Goal: Task Accomplishment & Management: Use online tool/utility

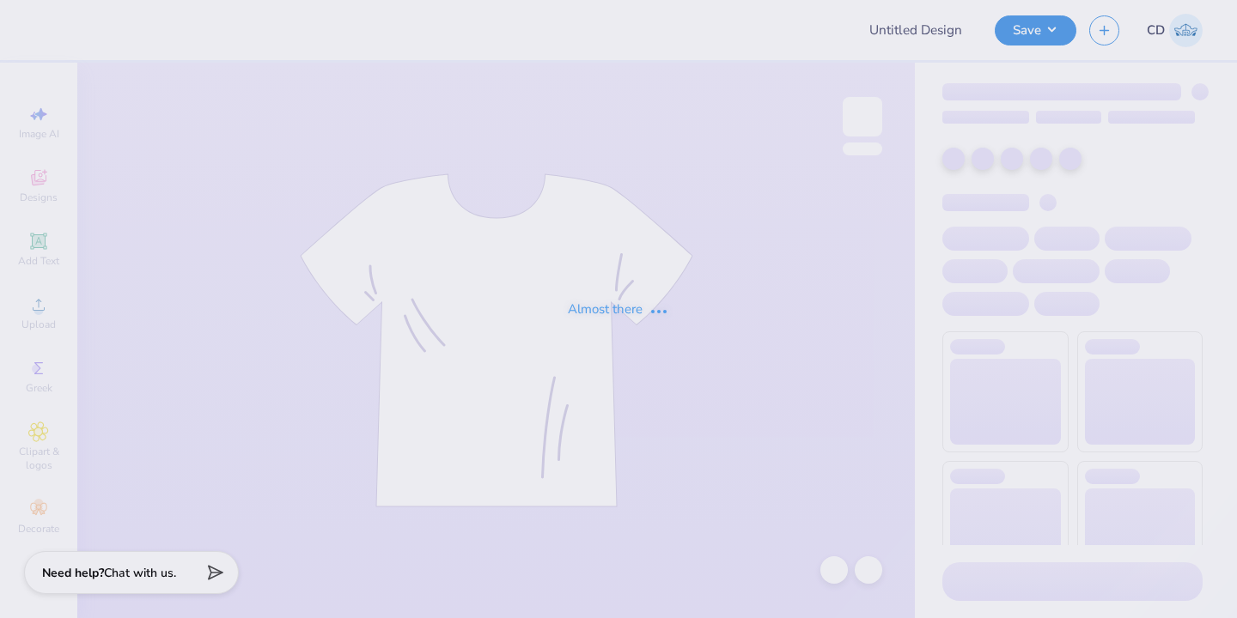
type input "Phi Mu tanks"
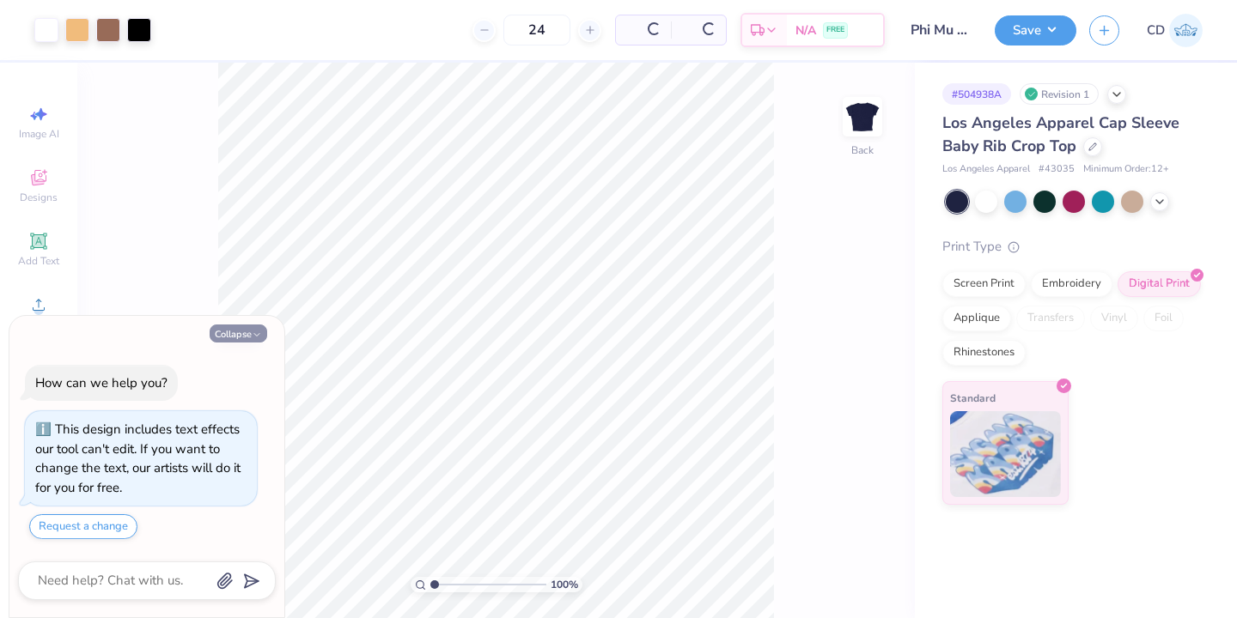
click at [247, 335] on button "Collapse" at bounding box center [239, 334] width 58 height 18
type textarea "x"
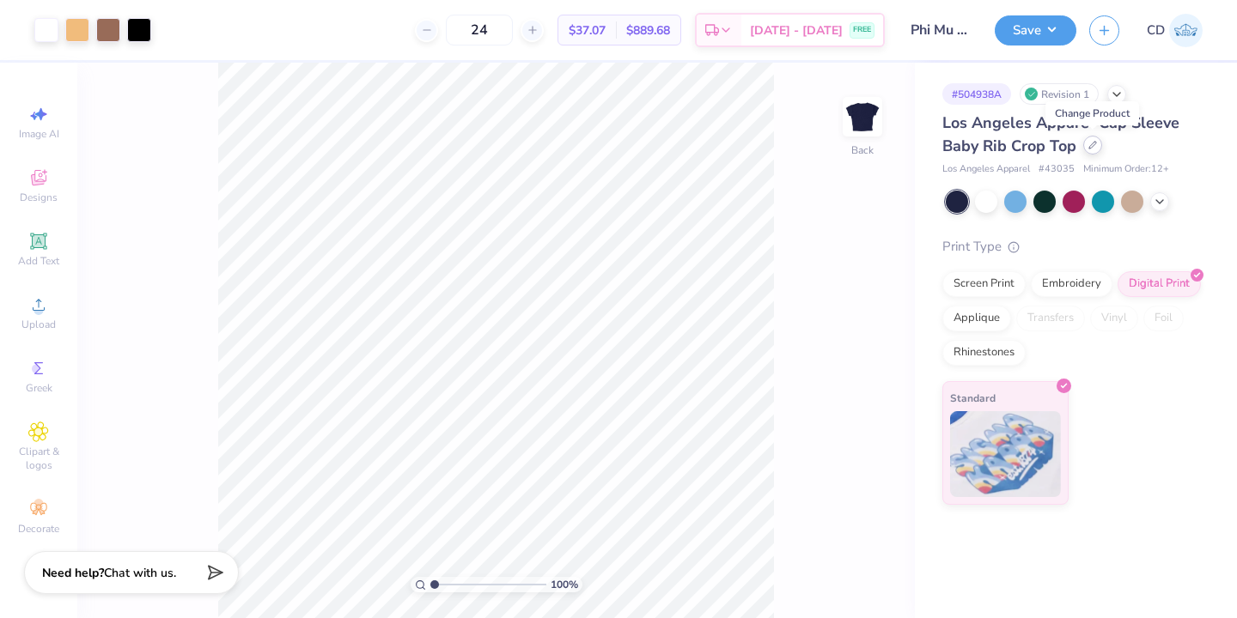
click at [1093, 150] on div at bounding box center [1092, 145] width 19 height 19
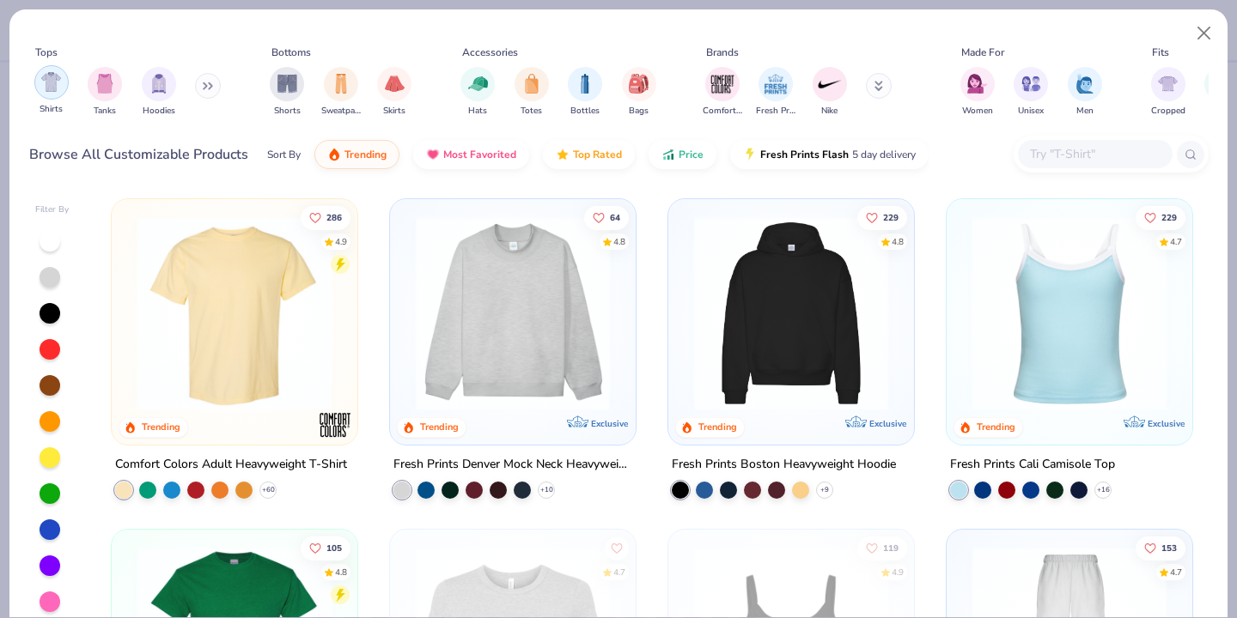
click at [52, 86] on img "filter for Shirts" at bounding box center [51, 82] width 20 height 20
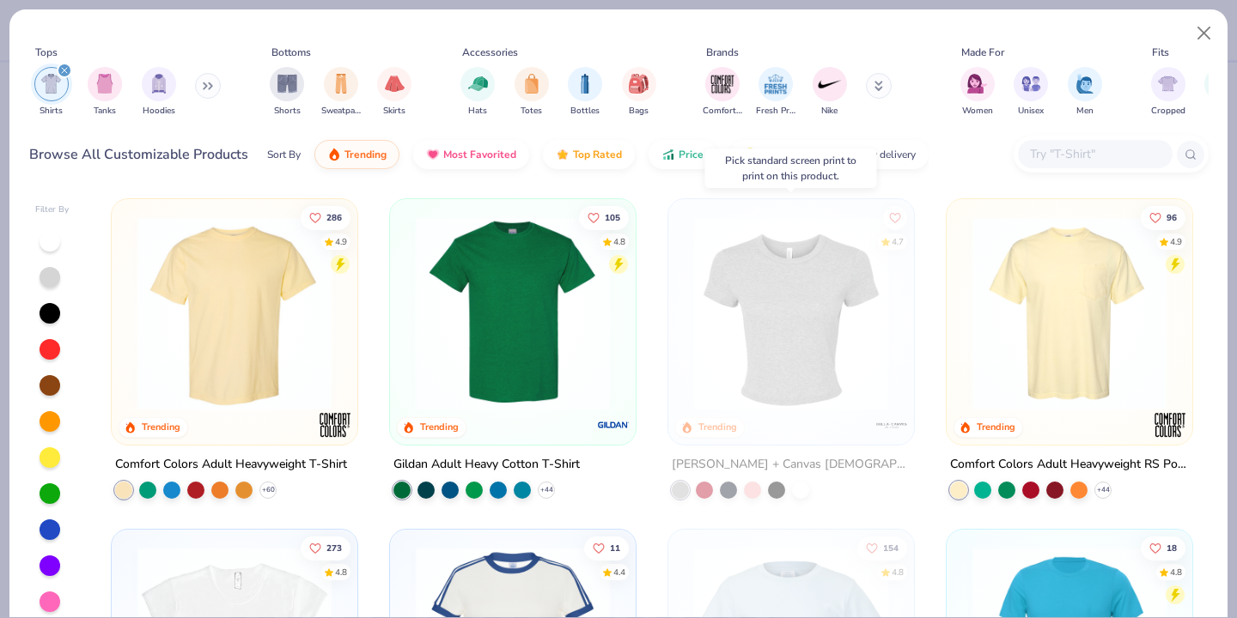
click at [778, 338] on img at bounding box center [790, 313] width 211 height 194
click at [685, 341] on img at bounding box center [579, 313] width 211 height 194
click at [729, 316] on img at bounding box center [790, 313] width 211 height 194
click at [1205, 29] on button "Close" at bounding box center [1204, 33] width 33 height 33
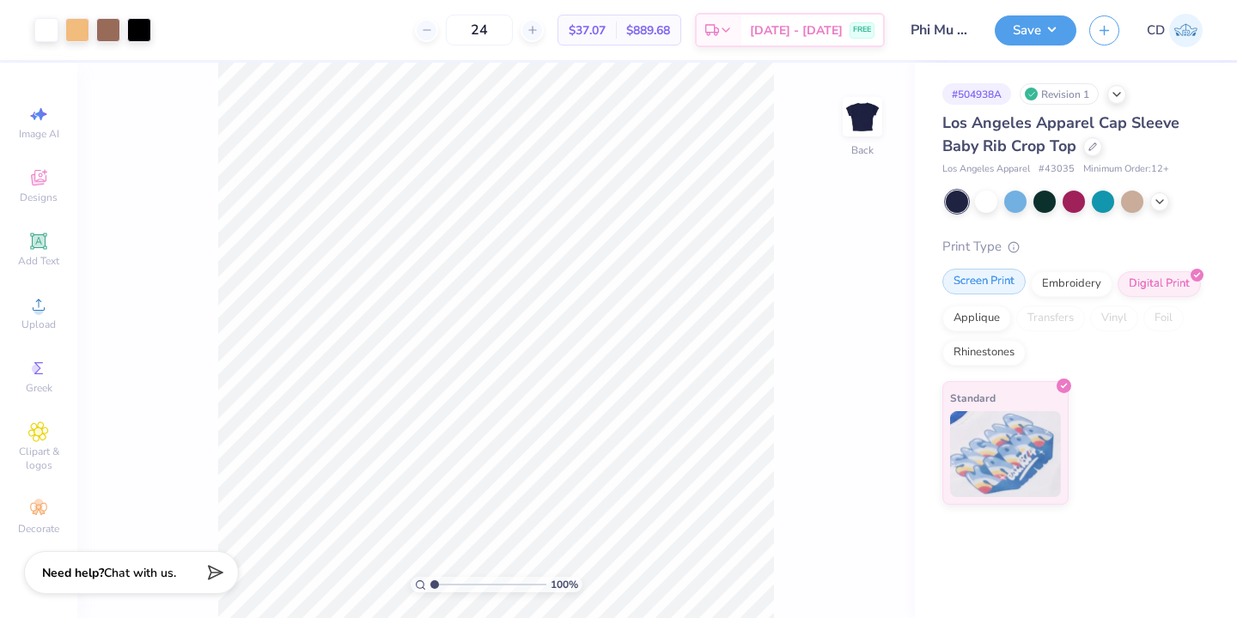
click at [999, 283] on div "Screen Print" at bounding box center [983, 282] width 83 height 26
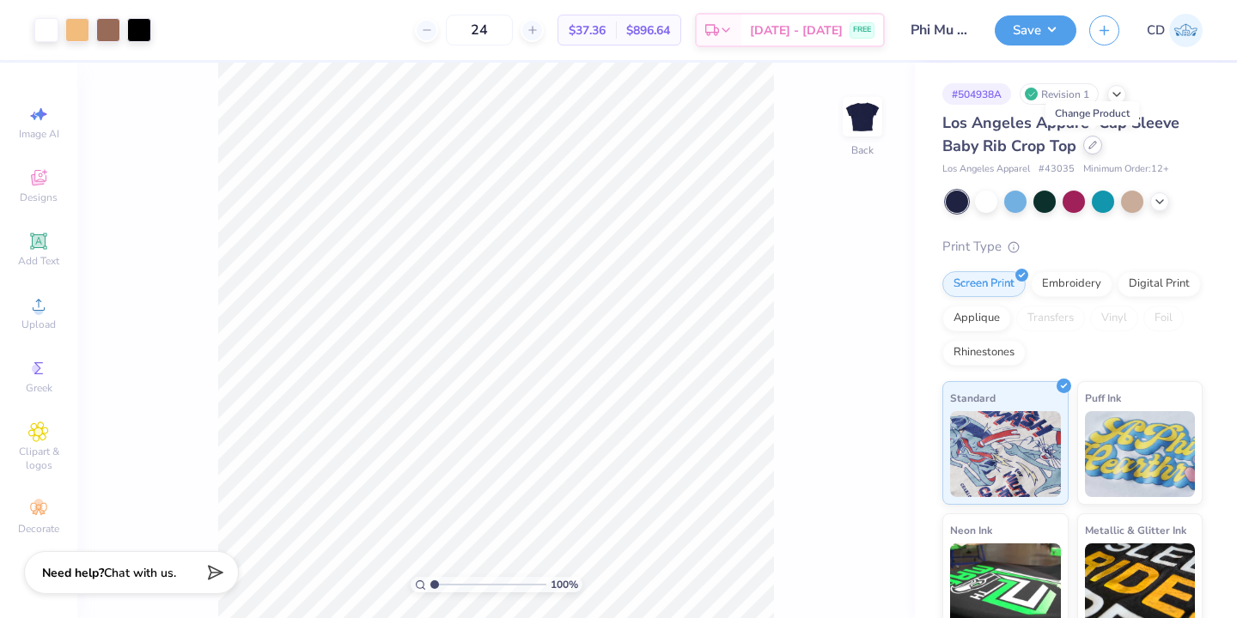
click at [1096, 146] on icon at bounding box center [1092, 145] width 9 height 9
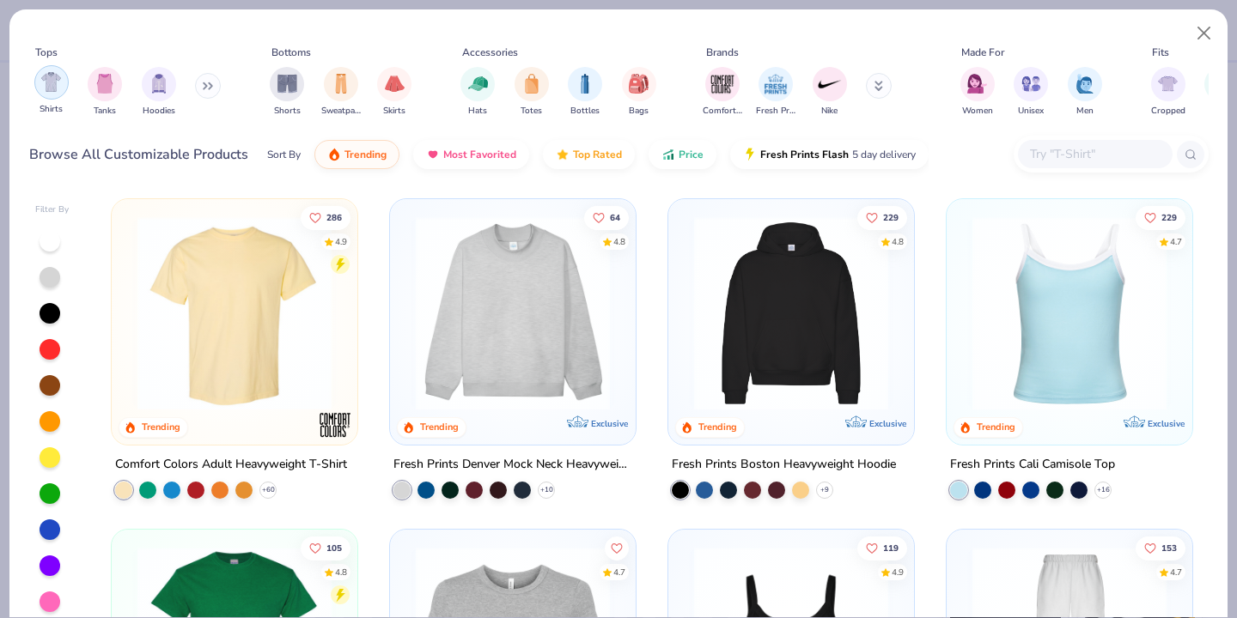
click at [57, 90] on img "filter for Shirts" at bounding box center [51, 82] width 20 height 20
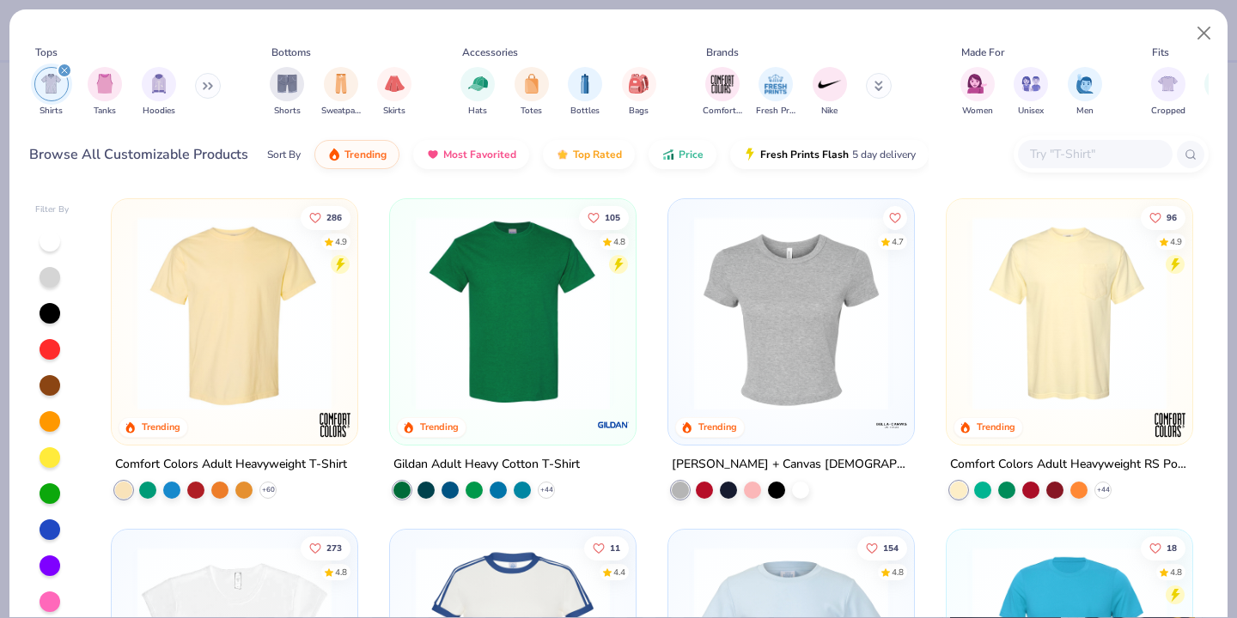
click at [749, 312] on img at bounding box center [790, 313] width 211 height 194
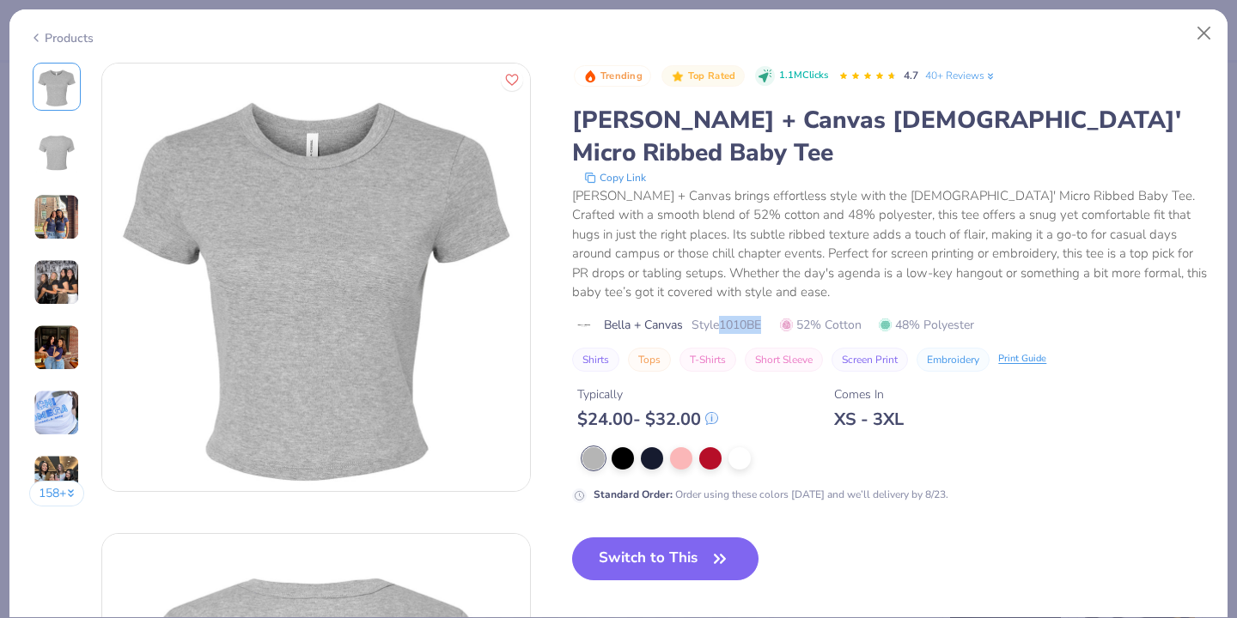
drag, startPoint x: 726, startPoint y: 293, endPoint x: 777, endPoint y: 295, distance: 51.6
click at [777, 316] on div "Bella + Canvas Style 1010BE 52% Cotton 48% Polyester" at bounding box center [889, 325] width 635 height 18
copy span "1010BE"
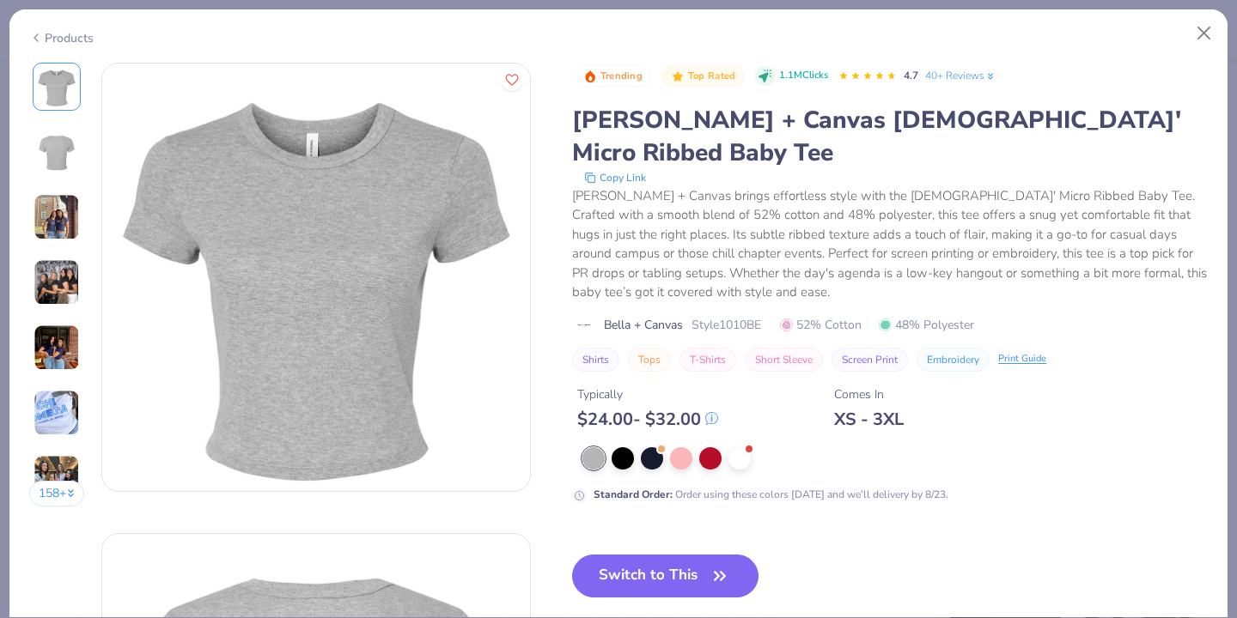
click at [702, 262] on div "[PERSON_NAME] + Canvas brings effortless style with the [DEMOGRAPHIC_DATA]' Mic…" at bounding box center [889, 244] width 635 height 116
click at [654, 446] on div at bounding box center [652, 457] width 22 height 22
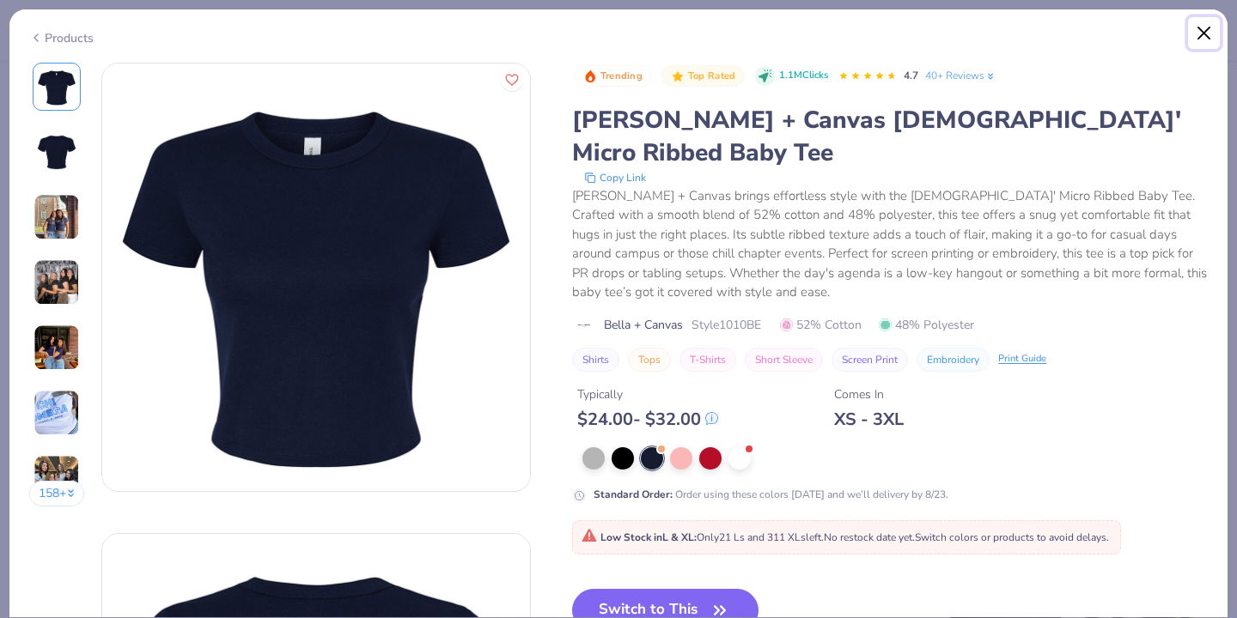
click at [1206, 31] on button "Close" at bounding box center [1204, 33] width 33 height 33
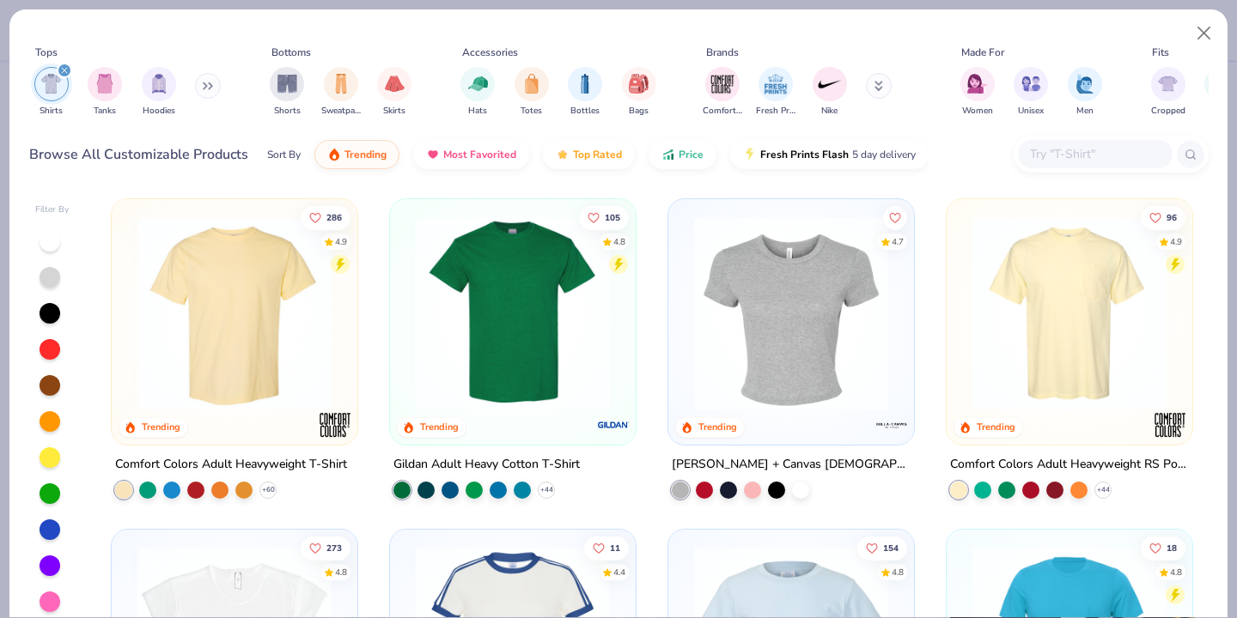
scroll to position [282, 0]
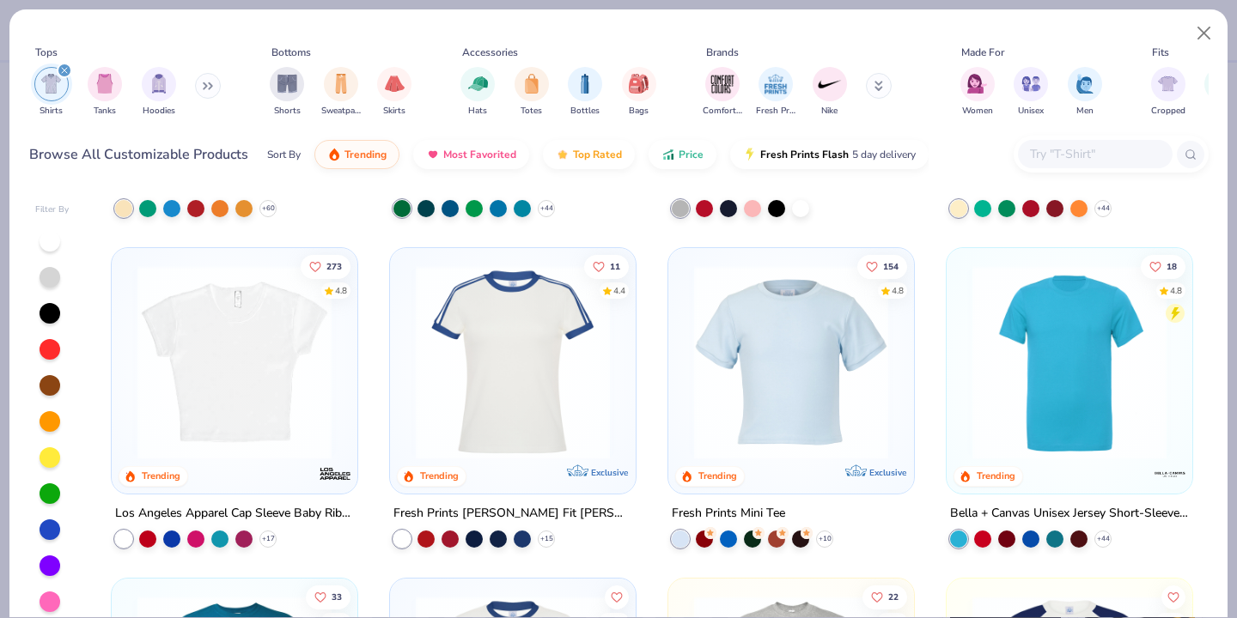
click at [780, 368] on img at bounding box center [790, 362] width 211 height 194
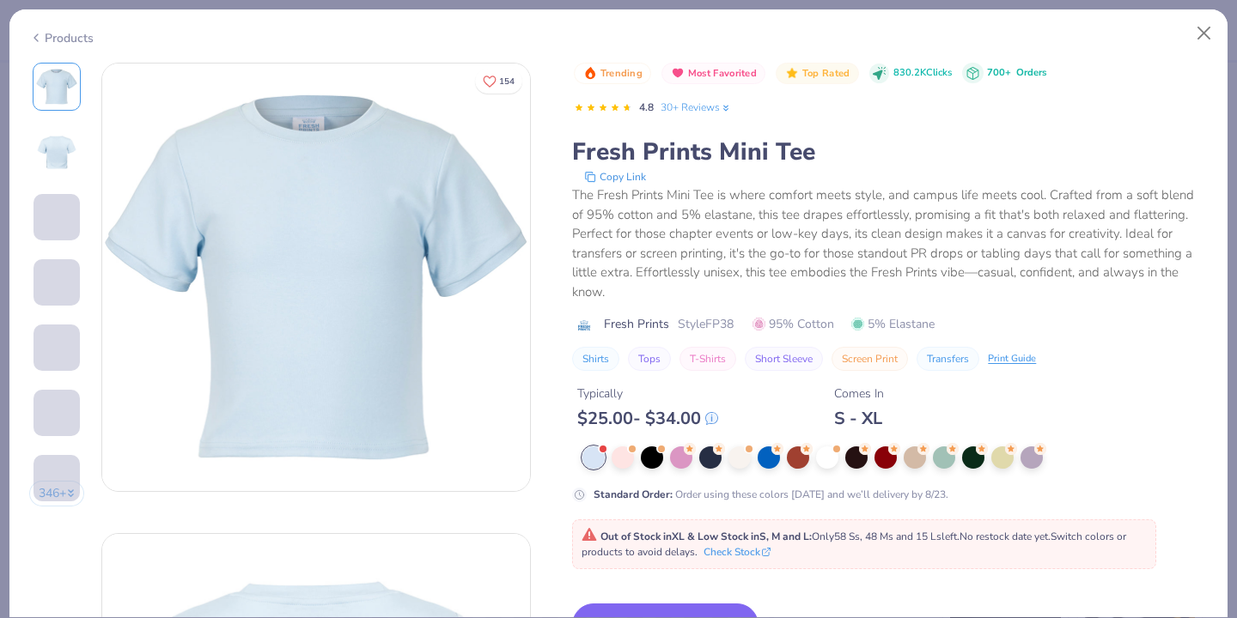
drag, startPoint x: 708, startPoint y: 288, endPoint x: 733, endPoint y: 289, distance: 24.1
click at [733, 289] on div "The Fresh Prints Mini Tee is where comfort meets style, and campus life meets c…" at bounding box center [889, 243] width 635 height 116
click at [707, 456] on div at bounding box center [710, 456] width 22 height 22
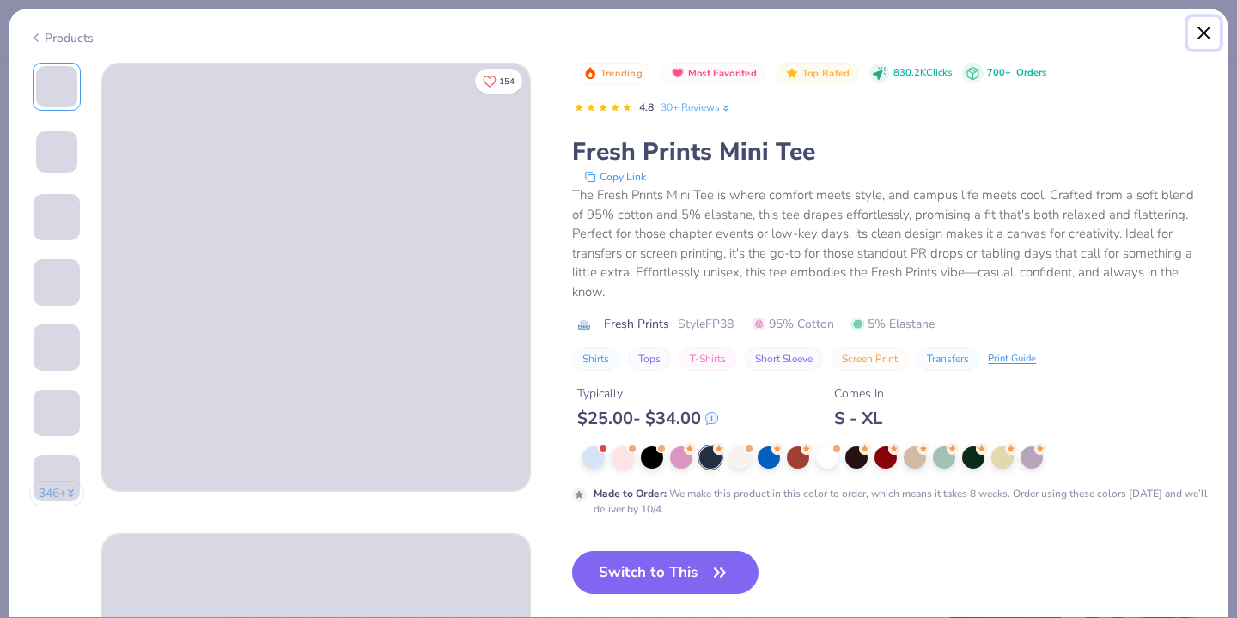
click at [1203, 29] on button "Close" at bounding box center [1204, 33] width 33 height 33
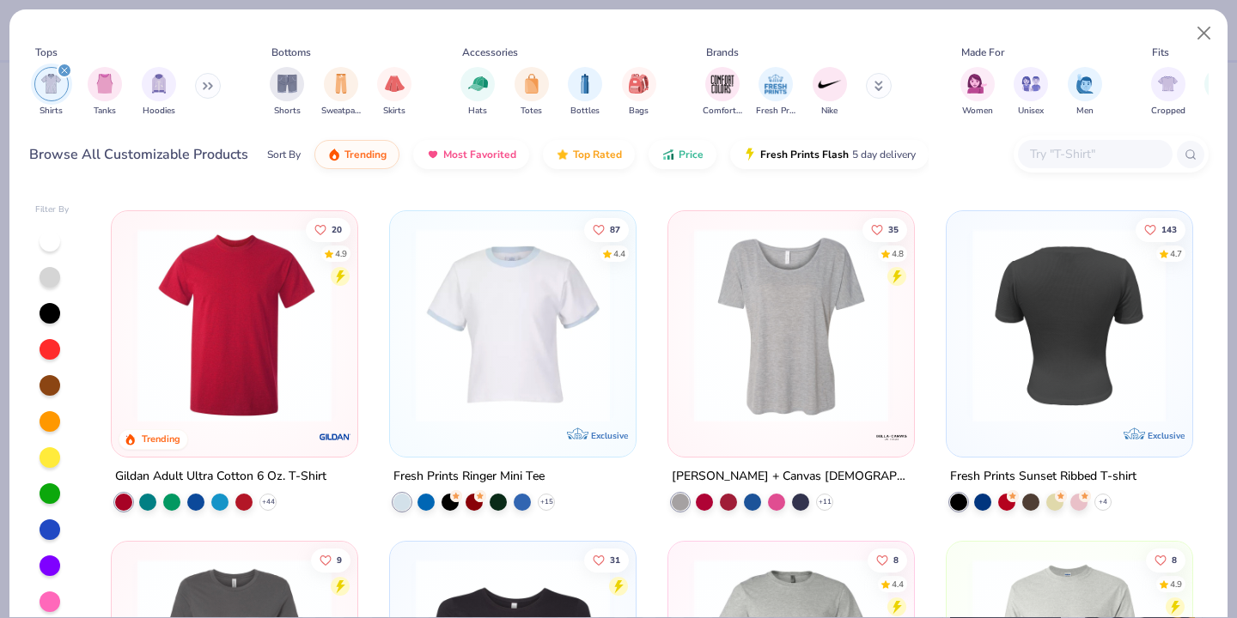
scroll to position [1651, 0]
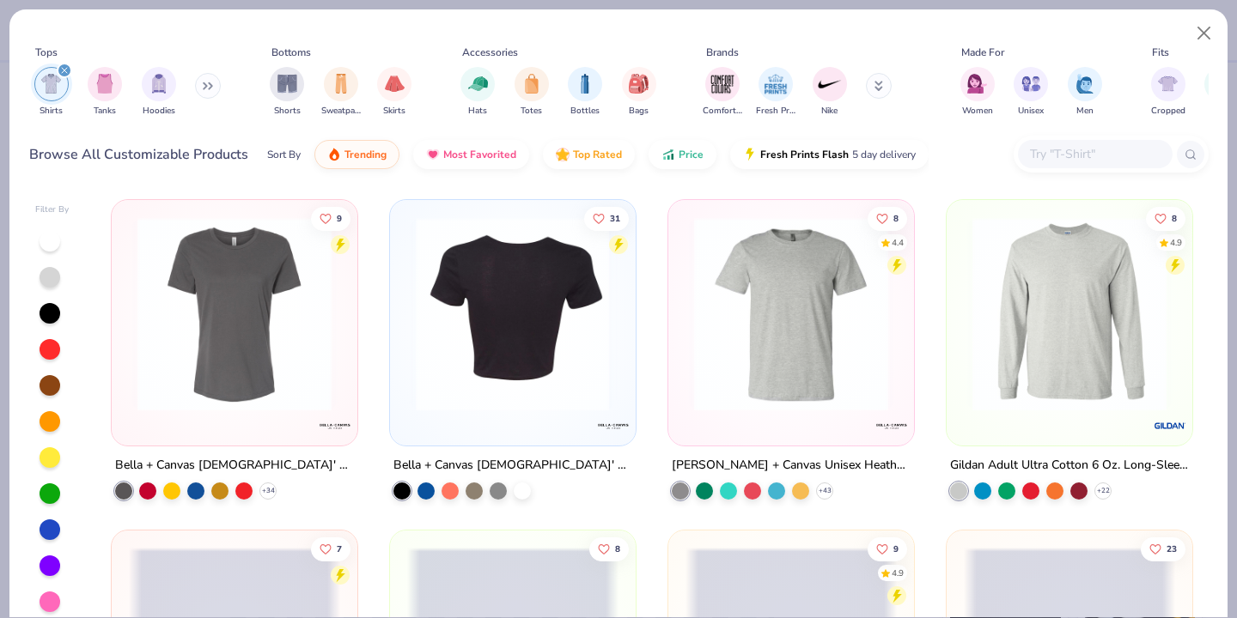
click at [526, 331] on img at bounding box center [512, 314] width 211 height 194
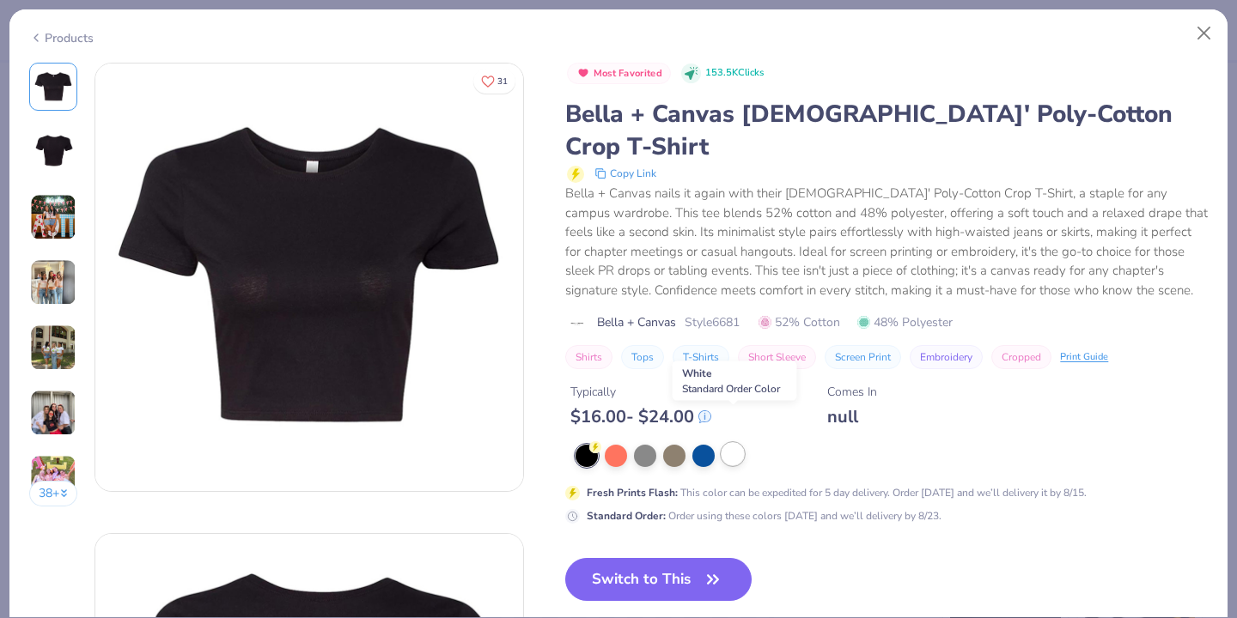
click at [734, 443] on div at bounding box center [732, 454] width 22 height 22
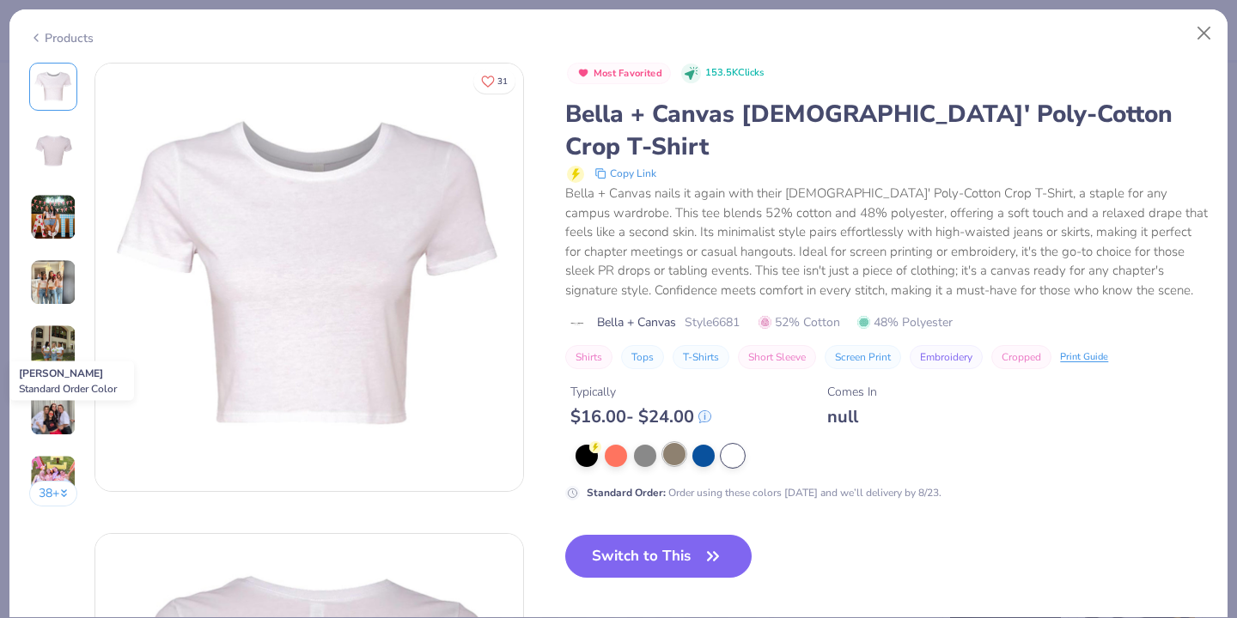
click at [678, 443] on div at bounding box center [674, 454] width 22 height 22
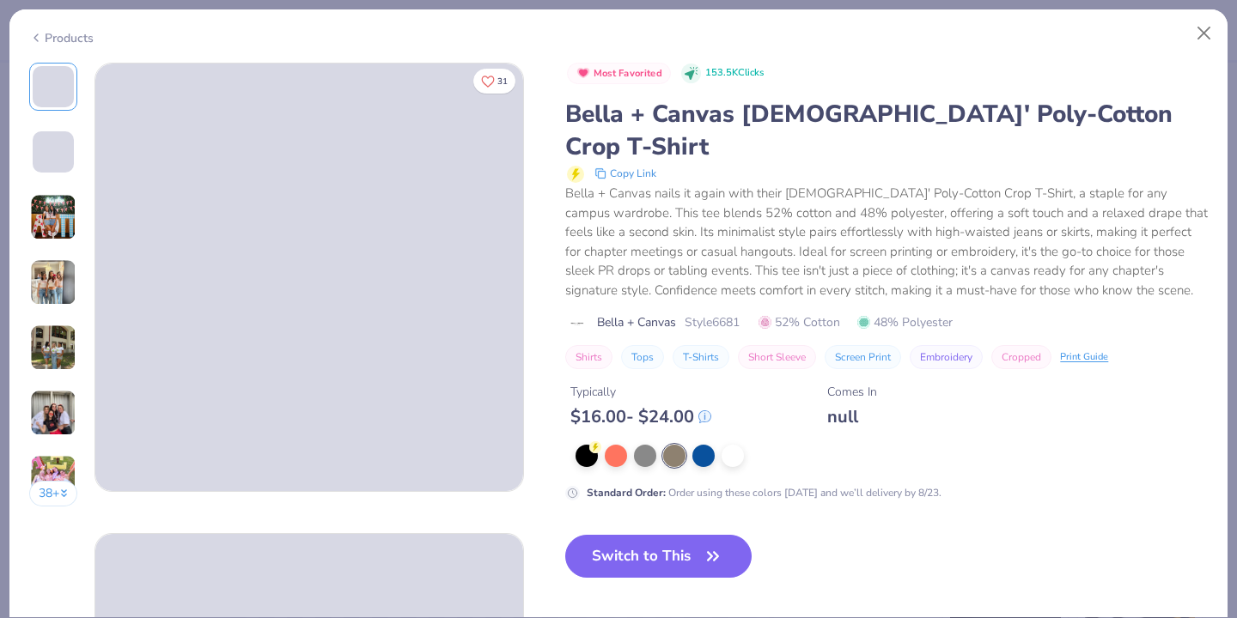
click at [55, 344] on img at bounding box center [53, 348] width 46 height 46
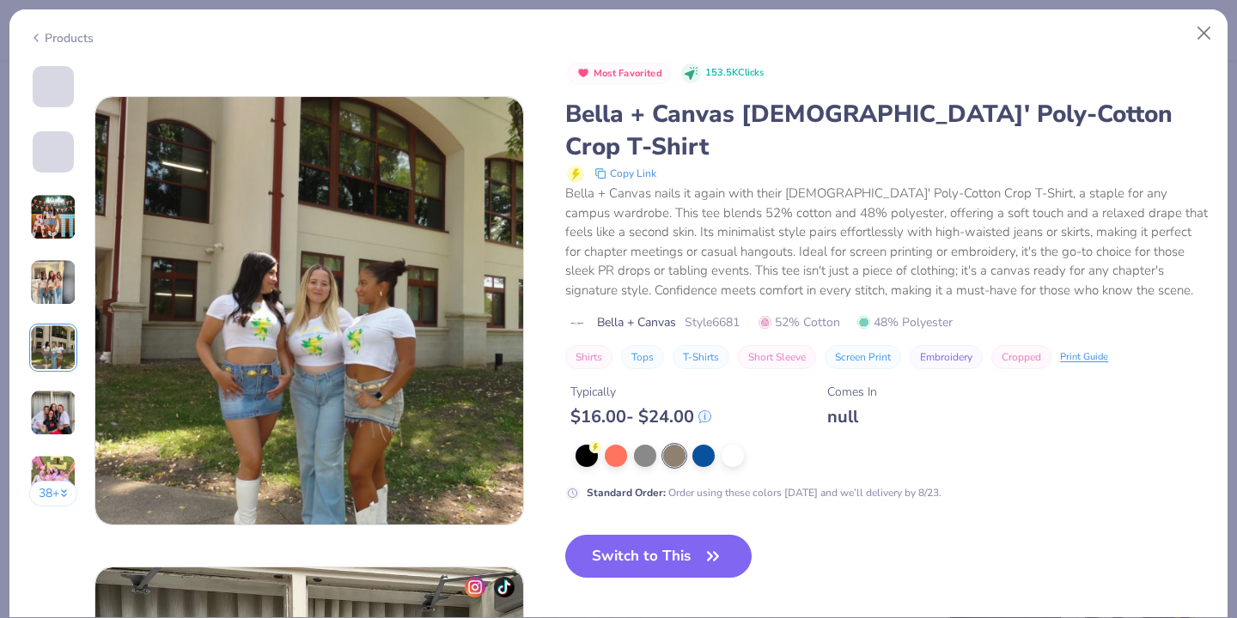
scroll to position [1882, 0]
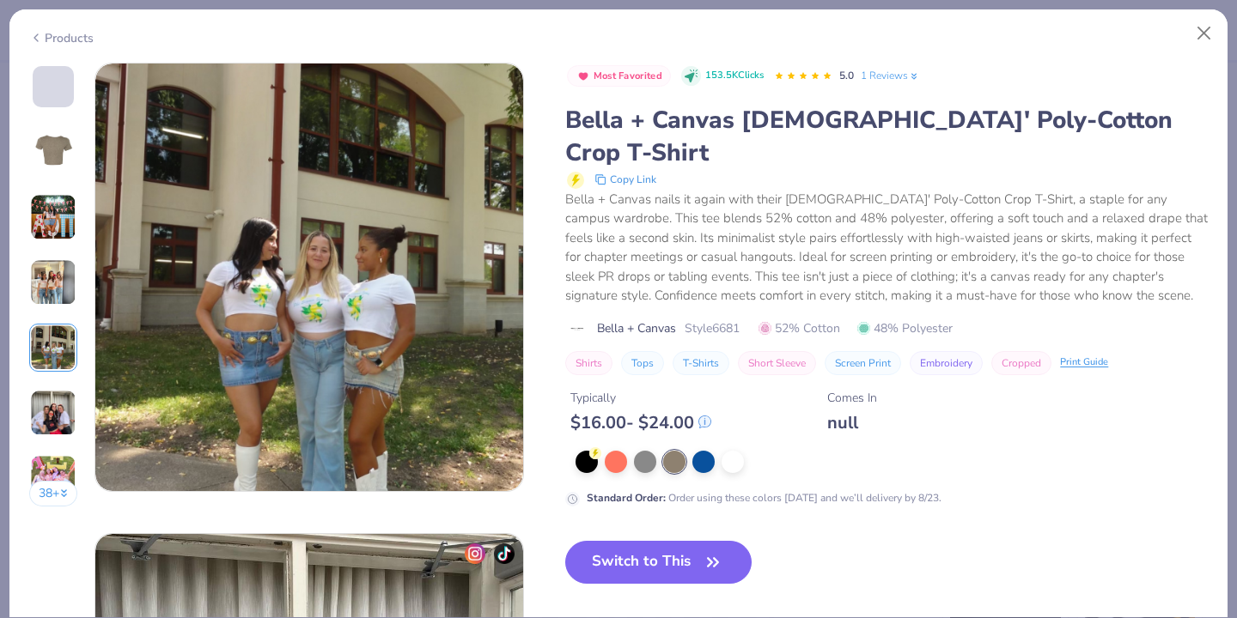
click at [54, 228] on img at bounding box center [53, 217] width 46 height 46
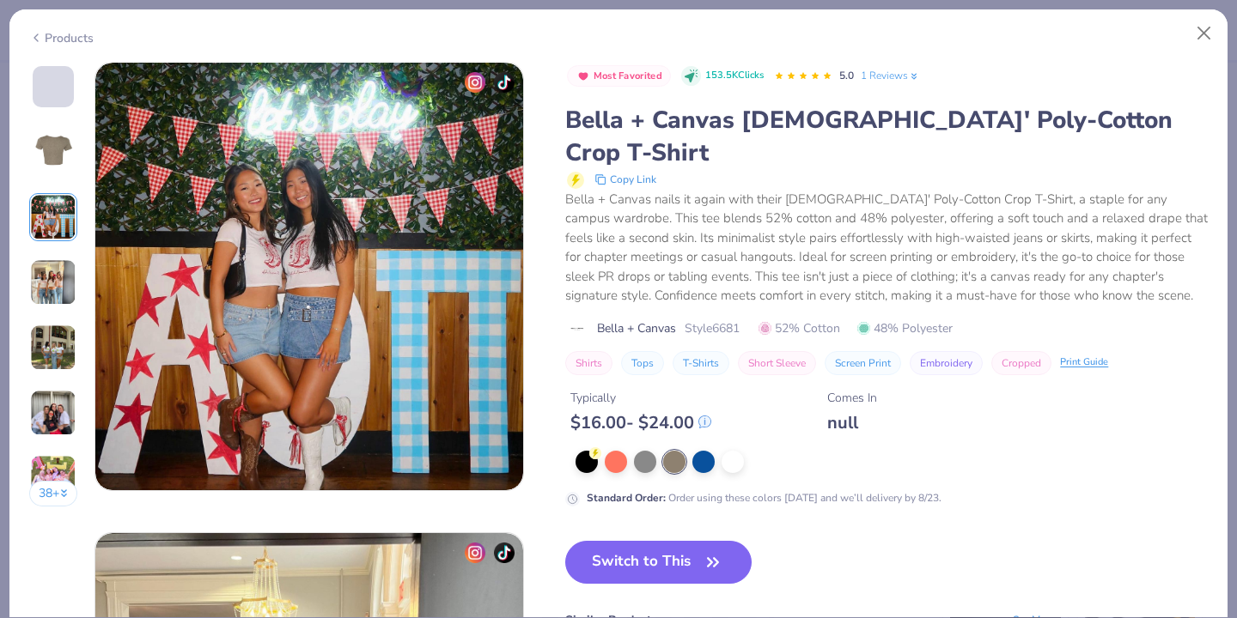
scroll to position [941, 0]
click at [733, 449] on div at bounding box center [732, 460] width 22 height 22
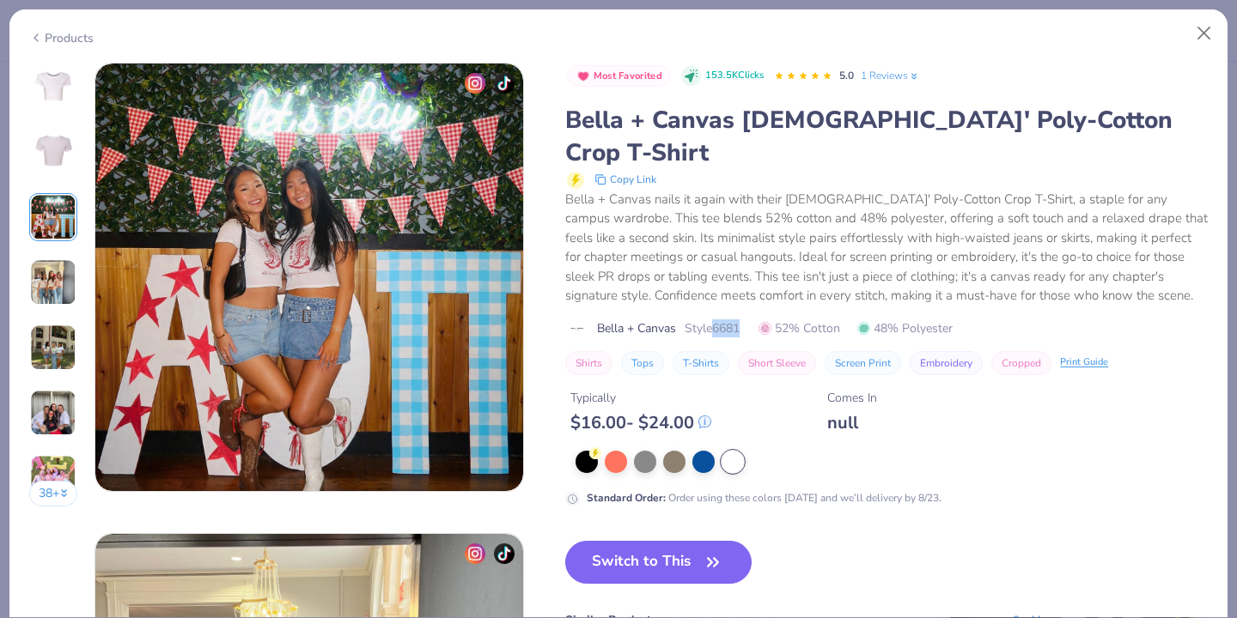
drag, startPoint x: 717, startPoint y: 298, endPoint x: 754, endPoint y: 298, distance: 36.9
click at [754, 319] on div "Bella + Canvas Style 6681 52% Cotton 48% Polyester" at bounding box center [886, 328] width 642 height 18
copy span "6681"
click at [1202, 33] on button "Close" at bounding box center [1204, 33] width 33 height 33
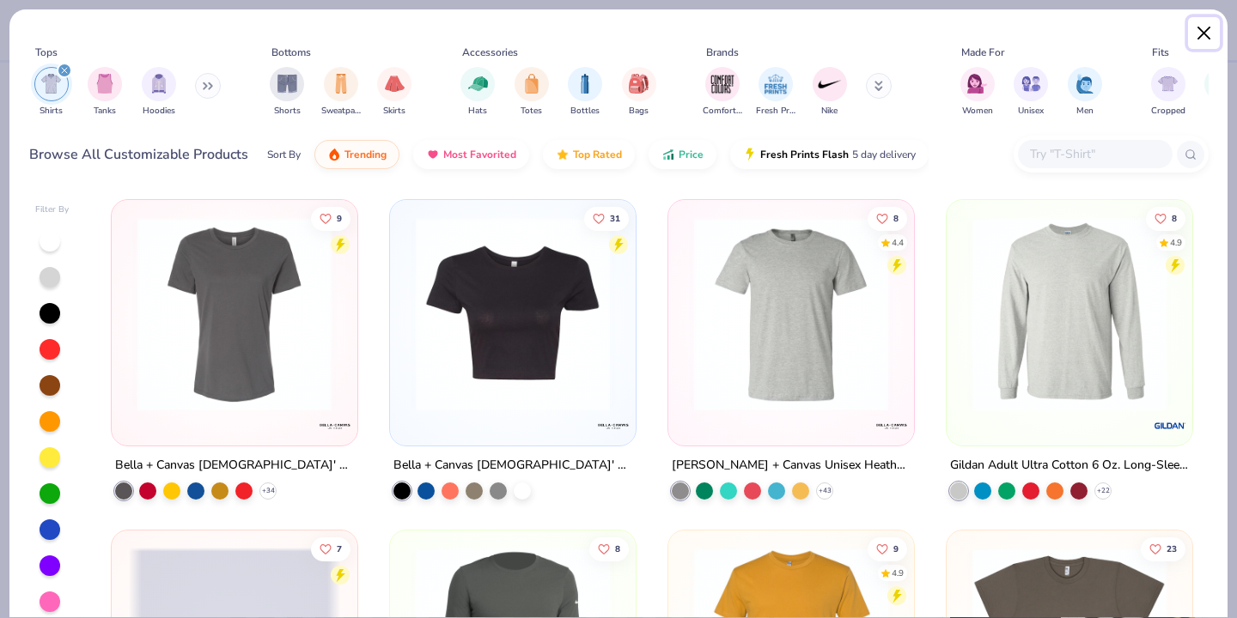
click at [1202, 36] on button "Close" at bounding box center [1204, 33] width 33 height 33
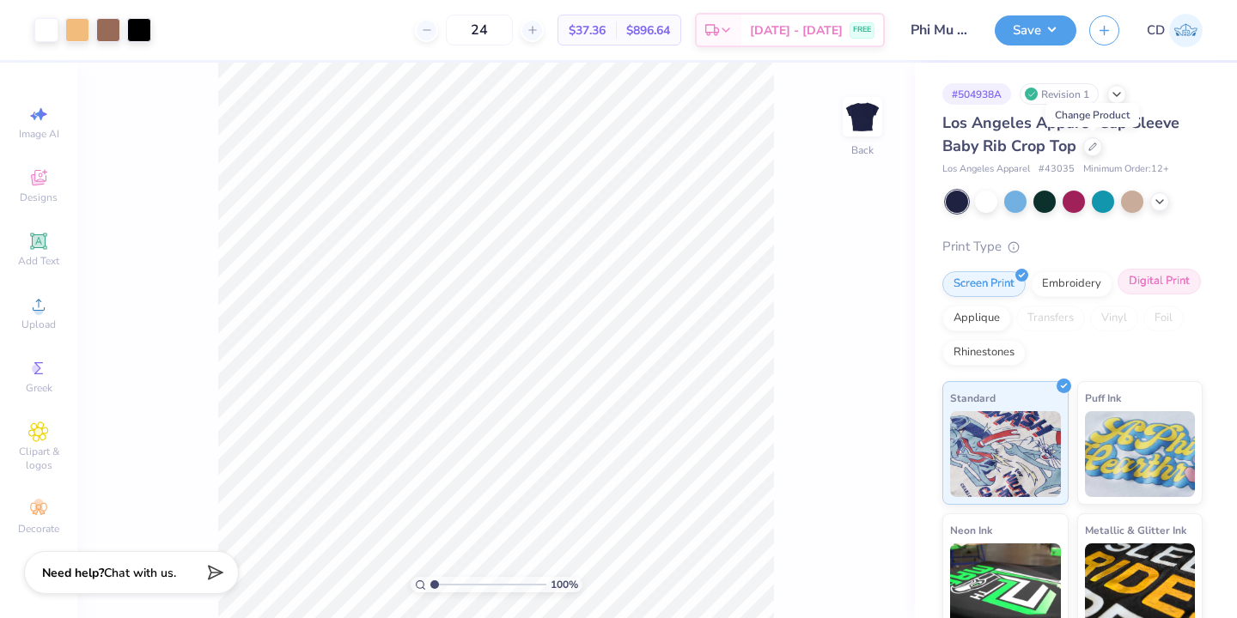
click at [1152, 282] on div "Digital Print" at bounding box center [1158, 282] width 83 height 26
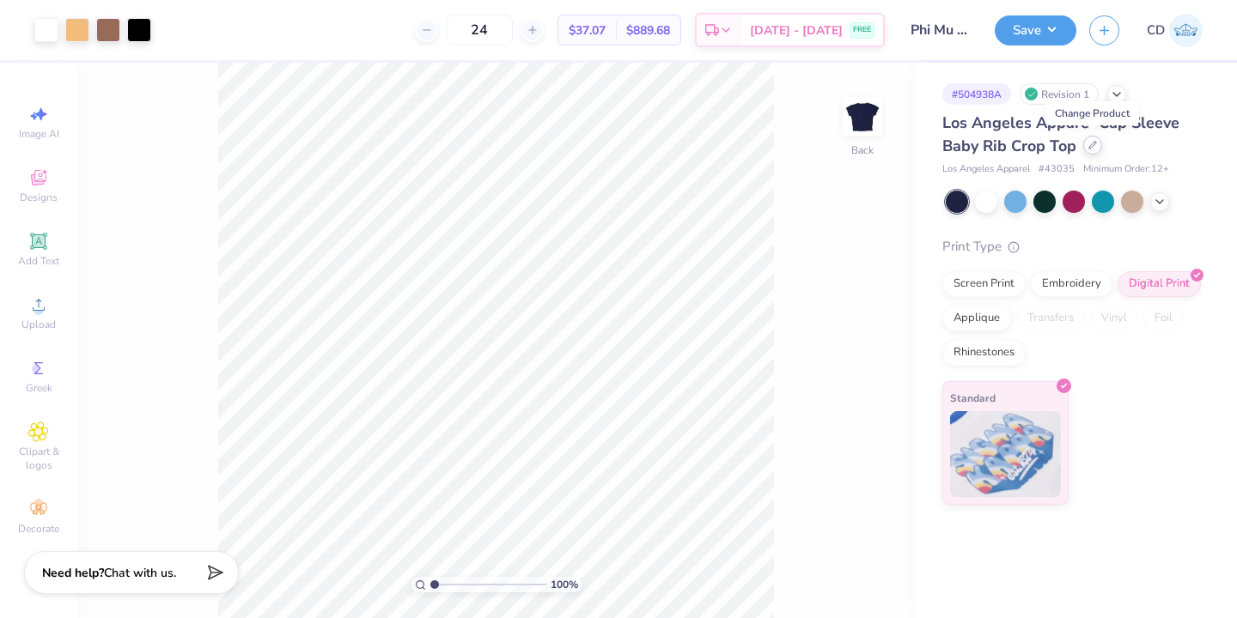
click at [1089, 147] on icon at bounding box center [1092, 145] width 7 height 7
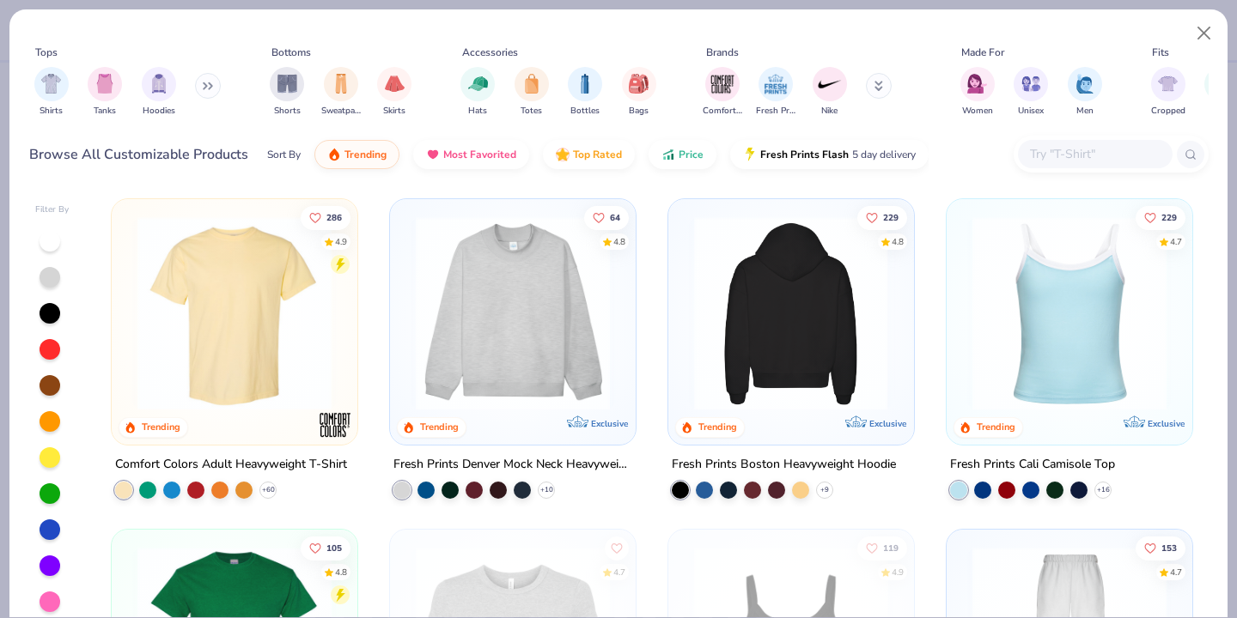
scroll to position [179, 0]
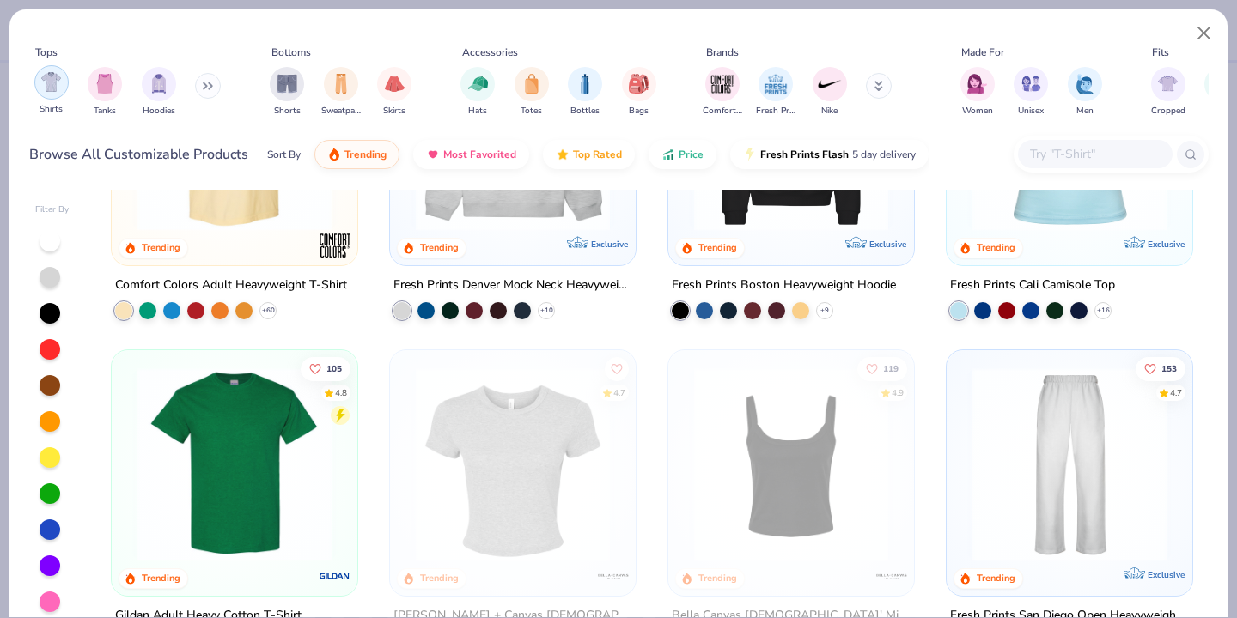
click at [56, 92] on div "filter for Shirts" at bounding box center [51, 82] width 34 height 34
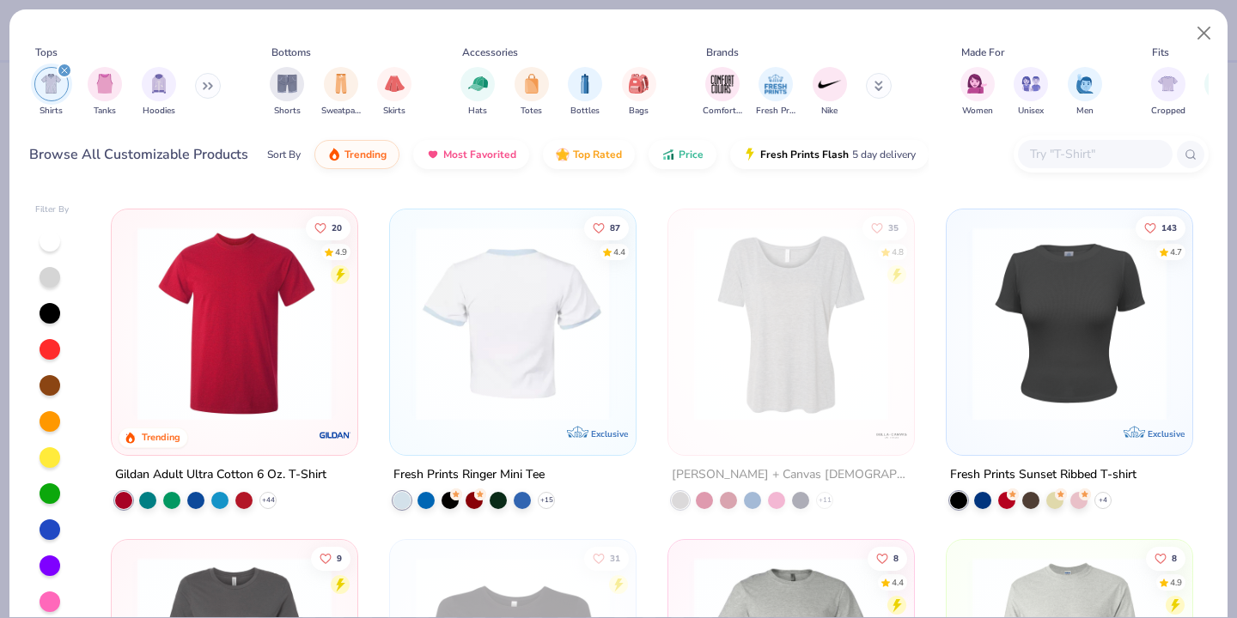
scroll to position [1599, 0]
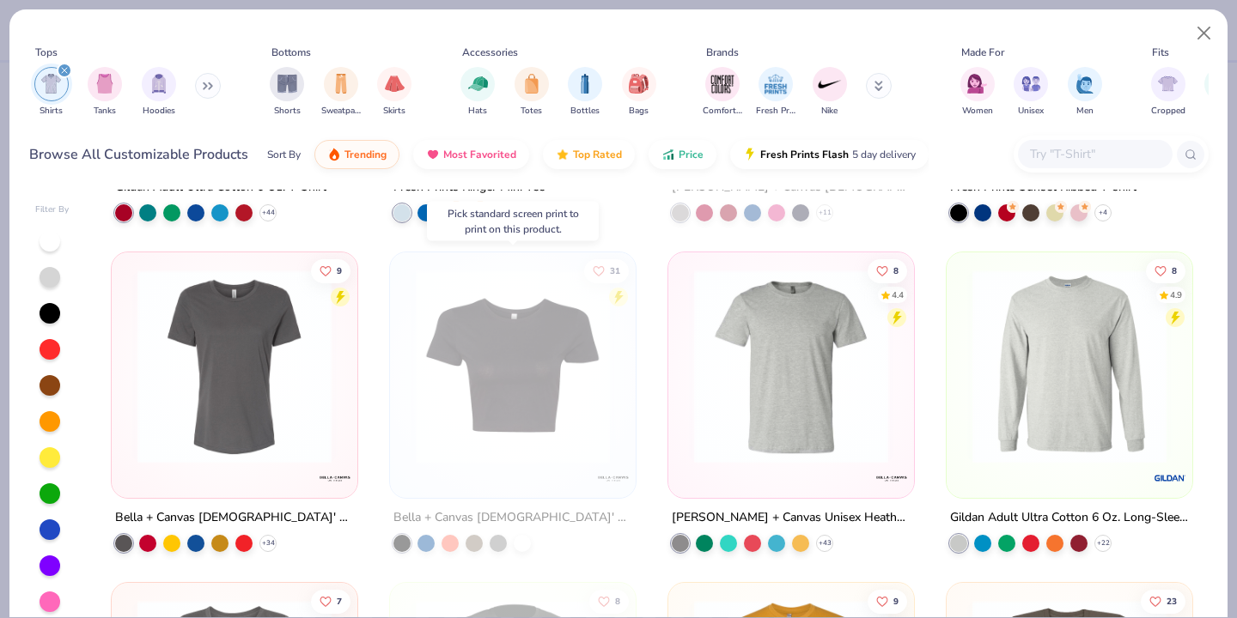
click at [485, 375] on img at bounding box center [512, 367] width 211 height 194
click at [1204, 29] on button "Close" at bounding box center [1204, 33] width 33 height 33
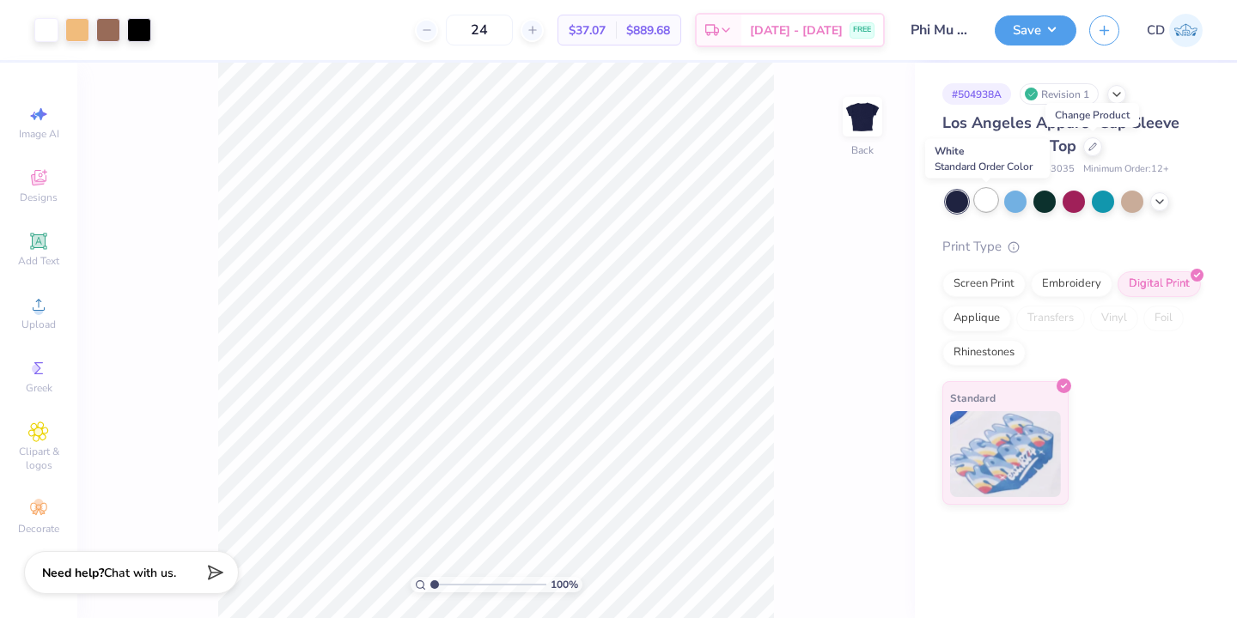
click at [989, 199] on div at bounding box center [986, 200] width 22 height 22
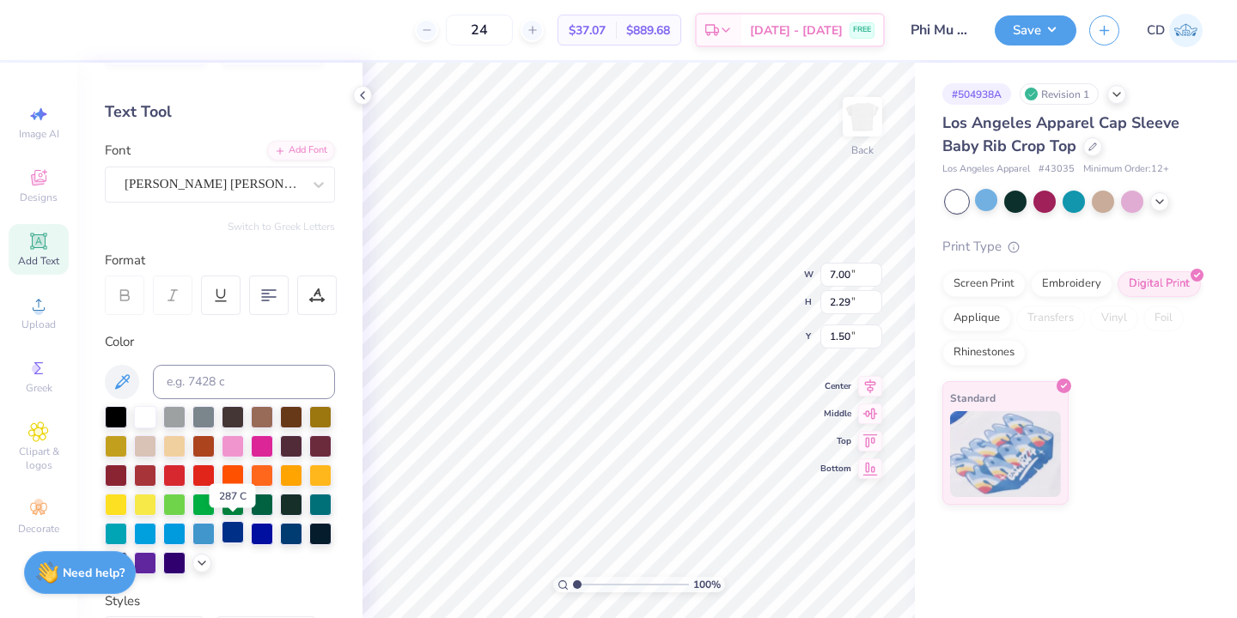
scroll to position [68, 0]
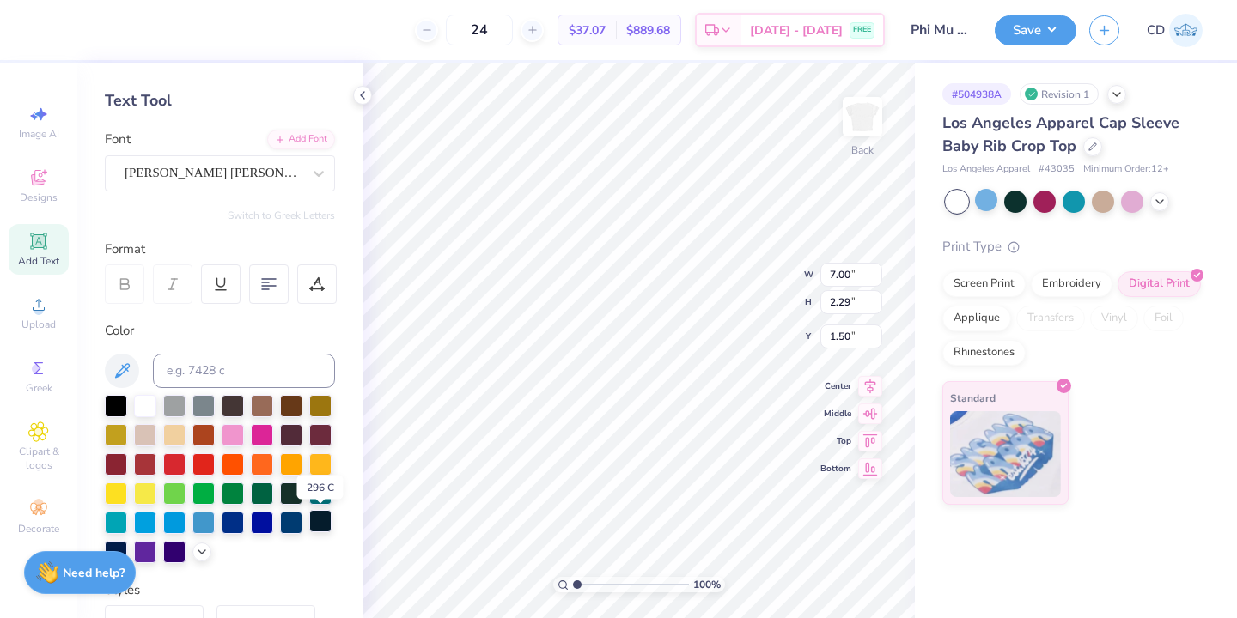
click at [314, 526] on div at bounding box center [320, 521] width 22 height 22
type input "6.97"
type input "2.28"
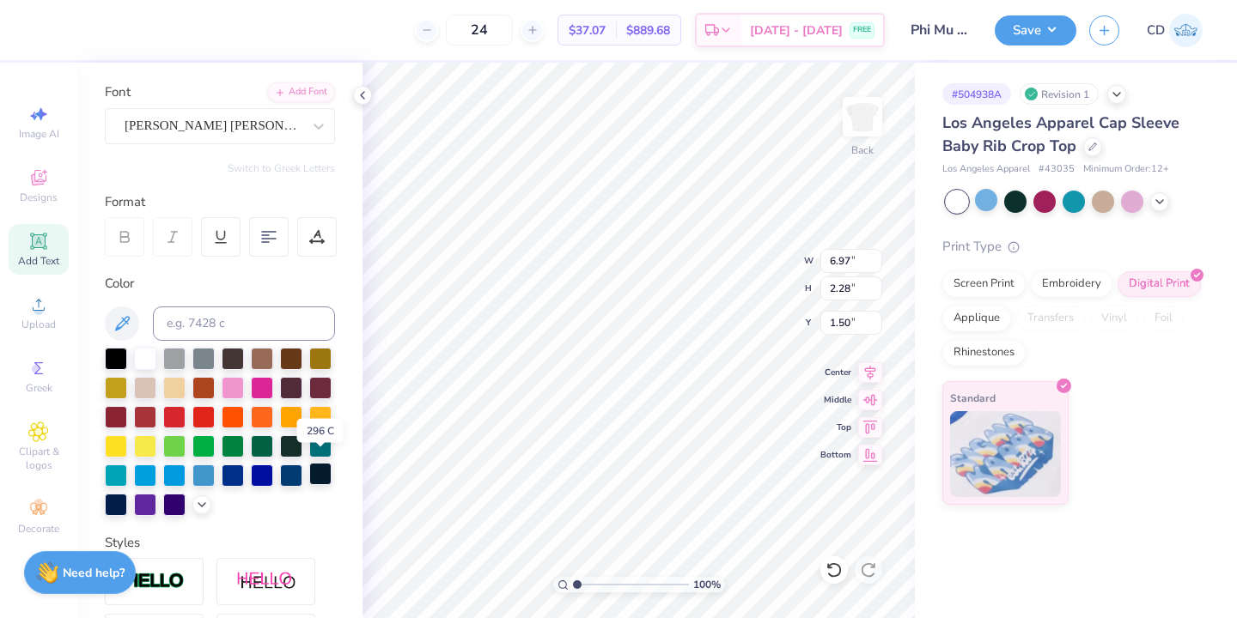
scroll to position [125, 0]
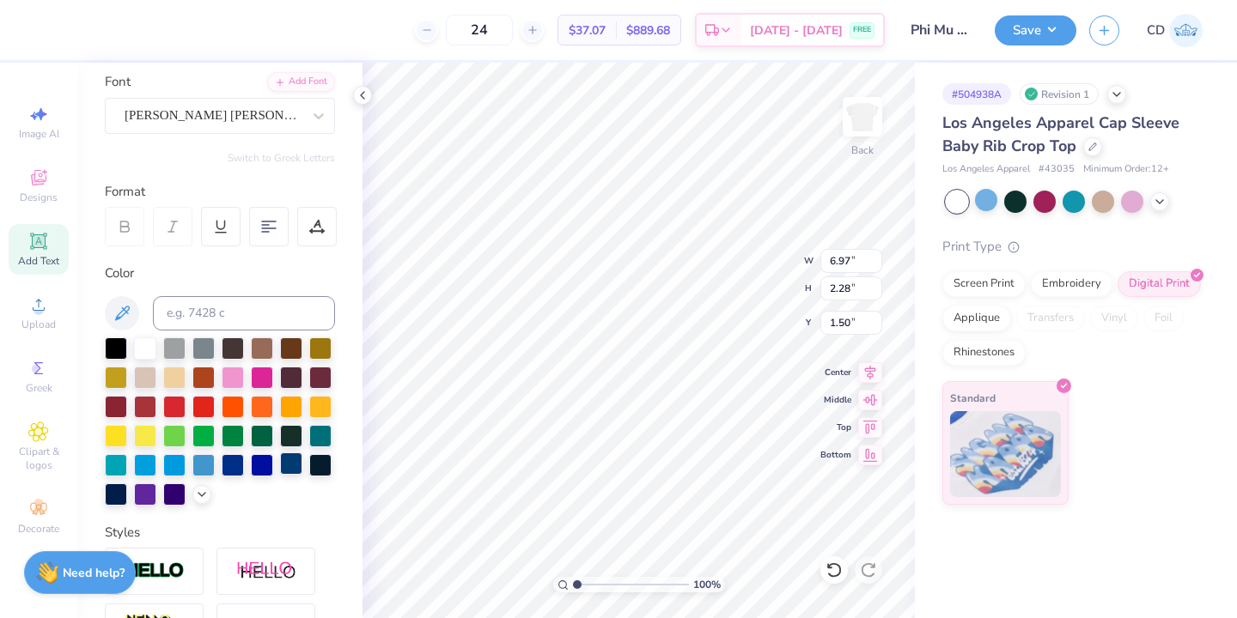
click at [292, 470] on div at bounding box center [291, 464] width 22 height 22
type input "5.74"
type input "2.90"
type input "3.24"
click at [1163, 204] on icon at bounding box center [1159, 200] width 14 height 14
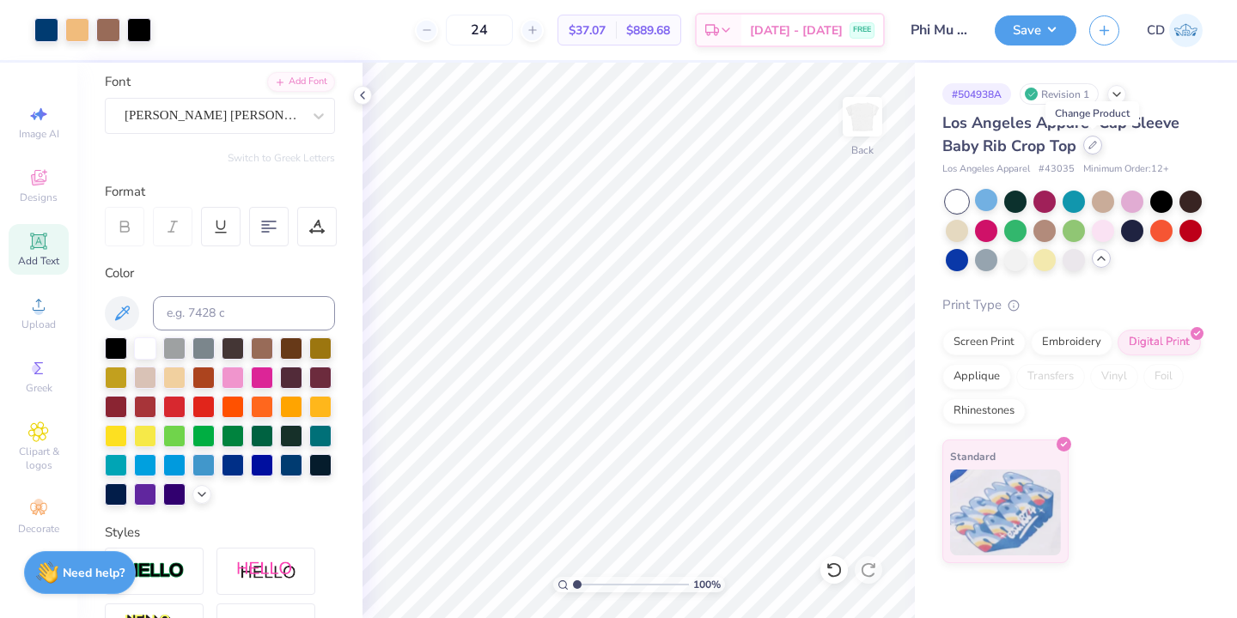
click at [1090, 148] on icon at bounding box center [1092, 145] width 7 height 7
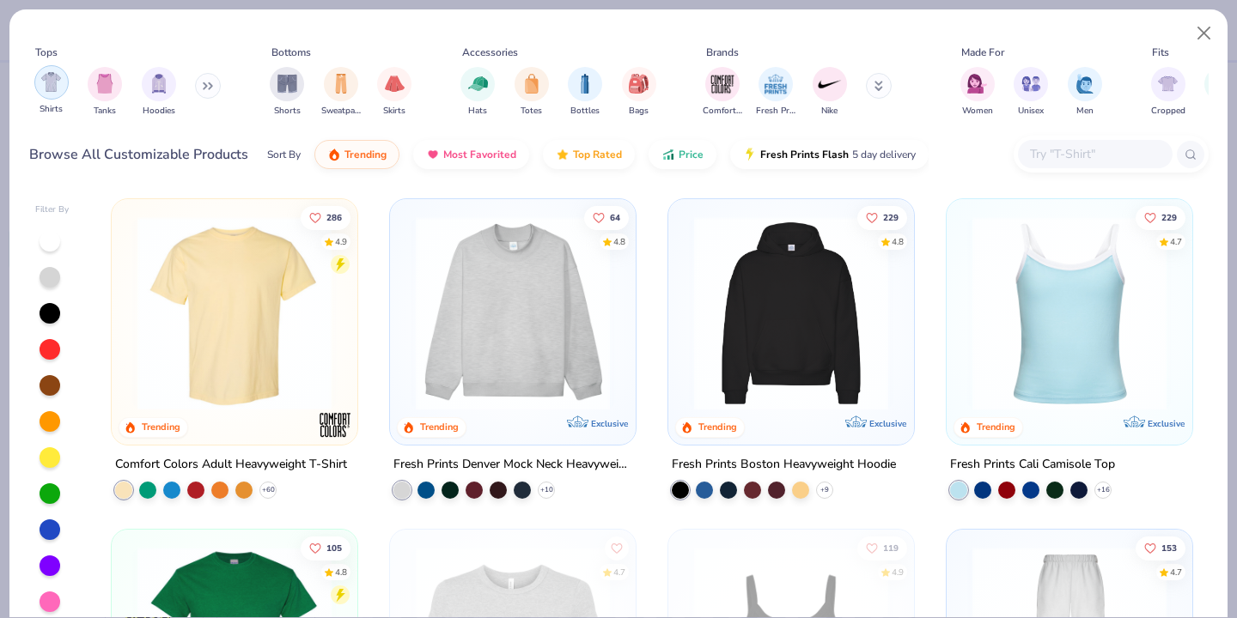
click at [57, 87] on img "filter for Shirts" at bounding box center [51, 82] width 20 height 20
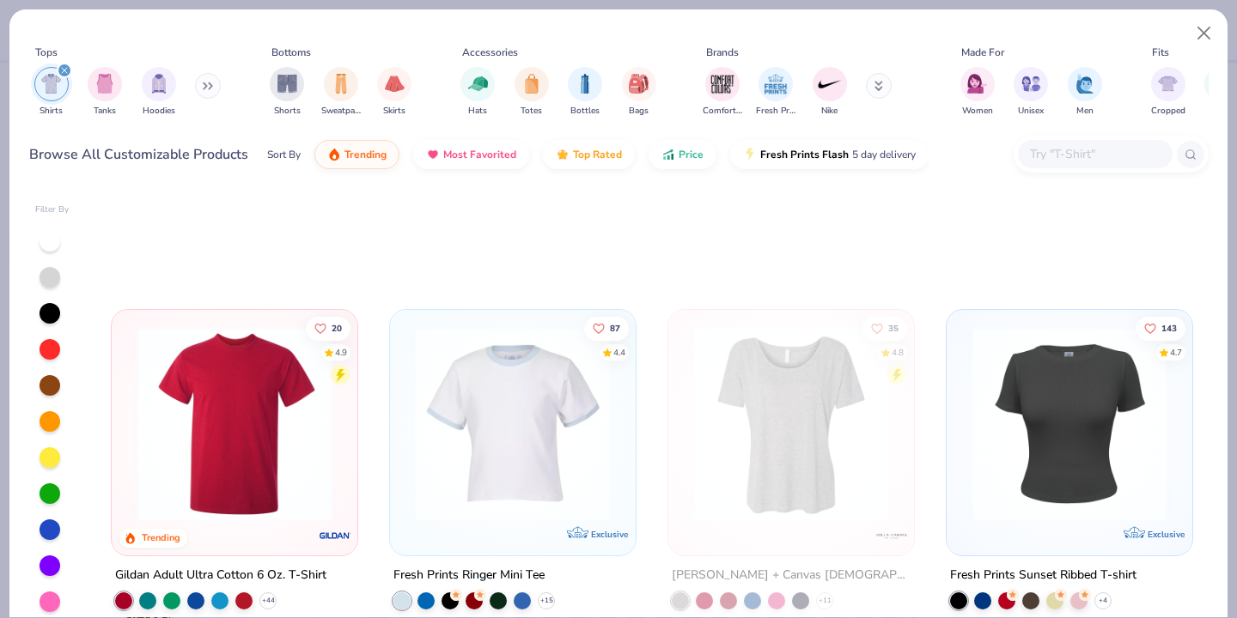
scroll to position [1676, 0]
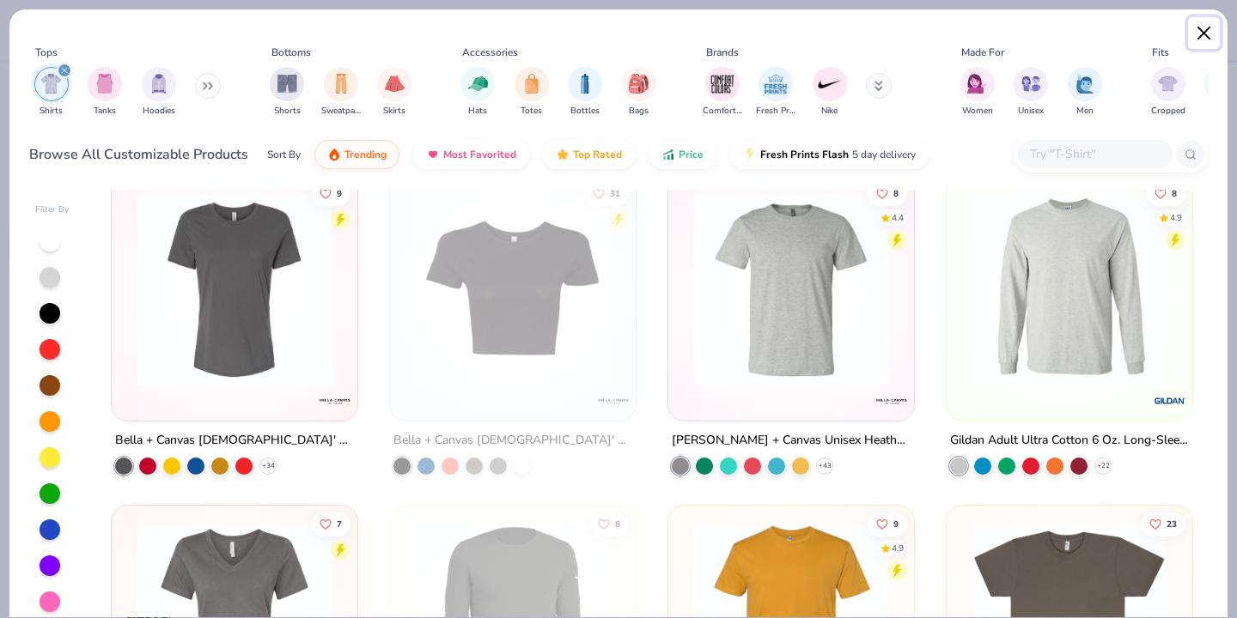
click at [1198, 32] on button "Close" at bounding box center [1204, 33] width 33 height 33
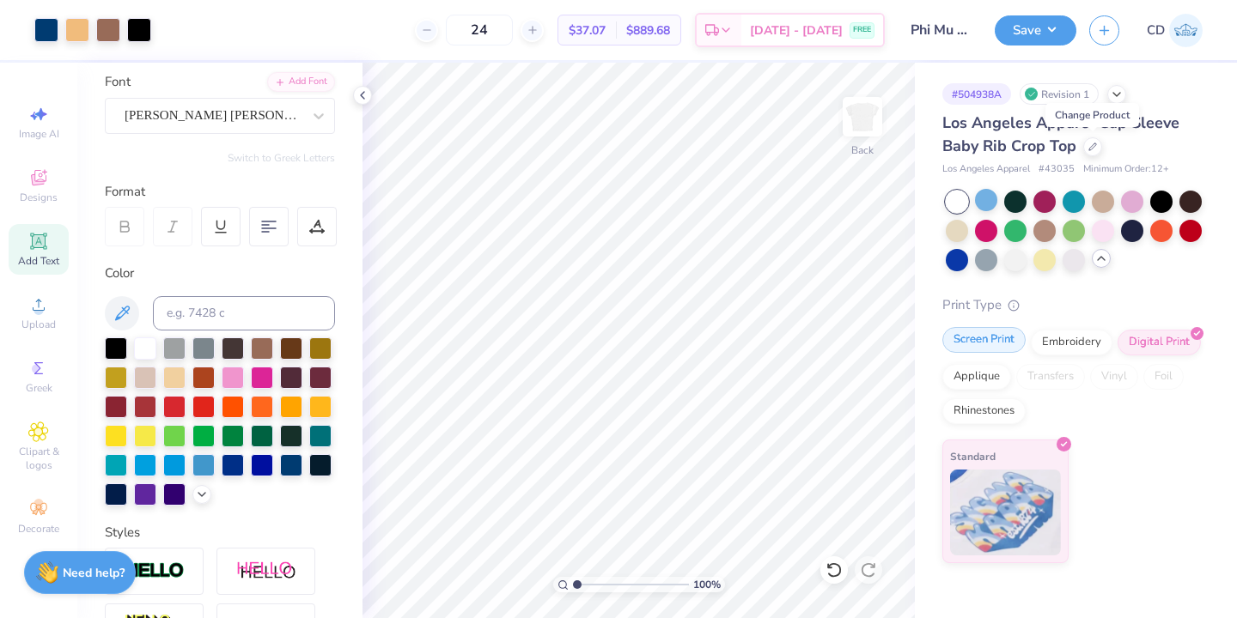
click at [996, 339] on div "Screen Print" at bounding box center [983, 340] width 83 height 26
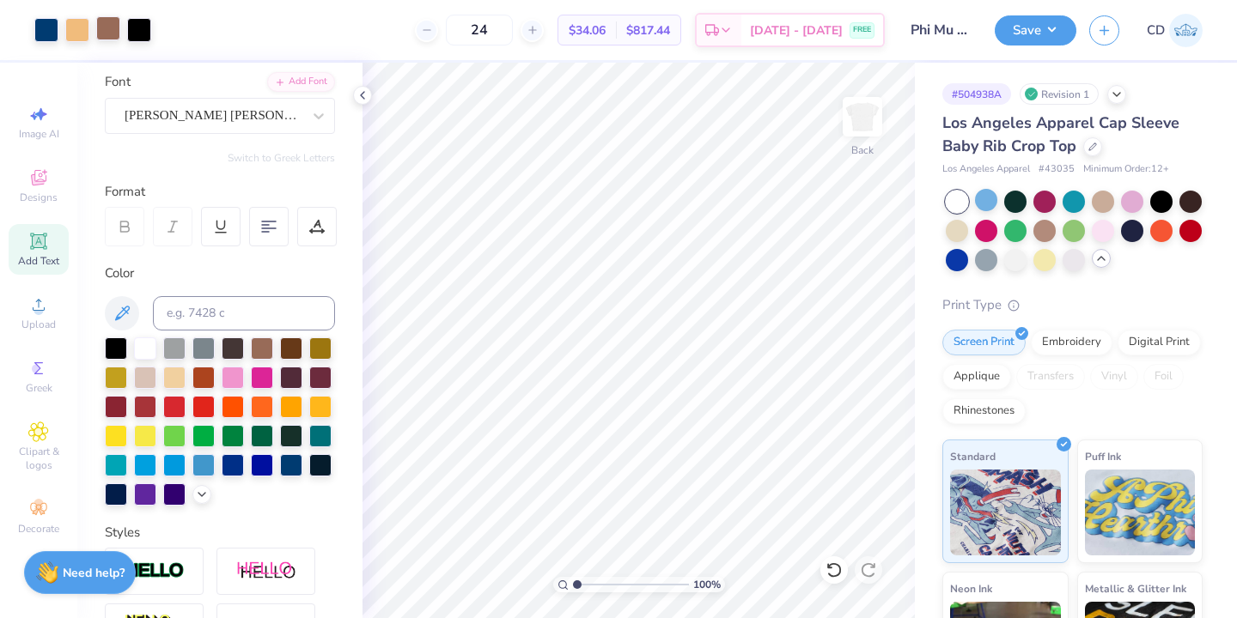
click at [106, 26] on div at bounding box center [108, 28] width 24 height 24
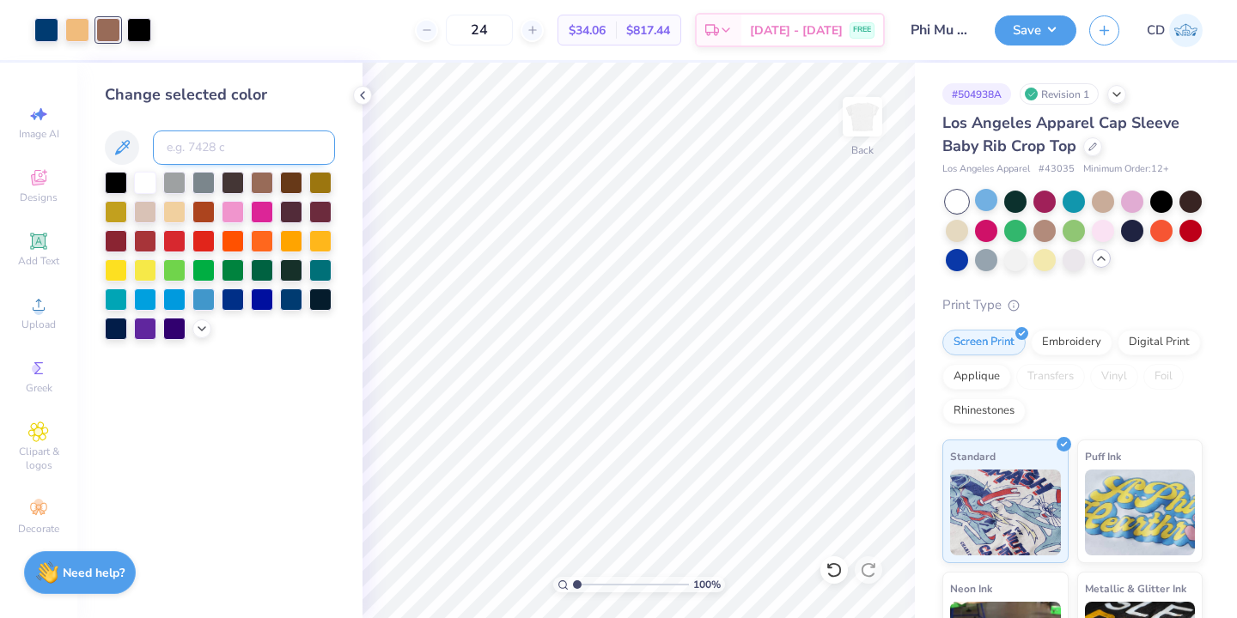
click at [217, 153] on input at bounding box center [244, 148] width 182 height 34
type input "156"
click at [362, 94] on icon at bounding box center [363, 95] width 14 height 14
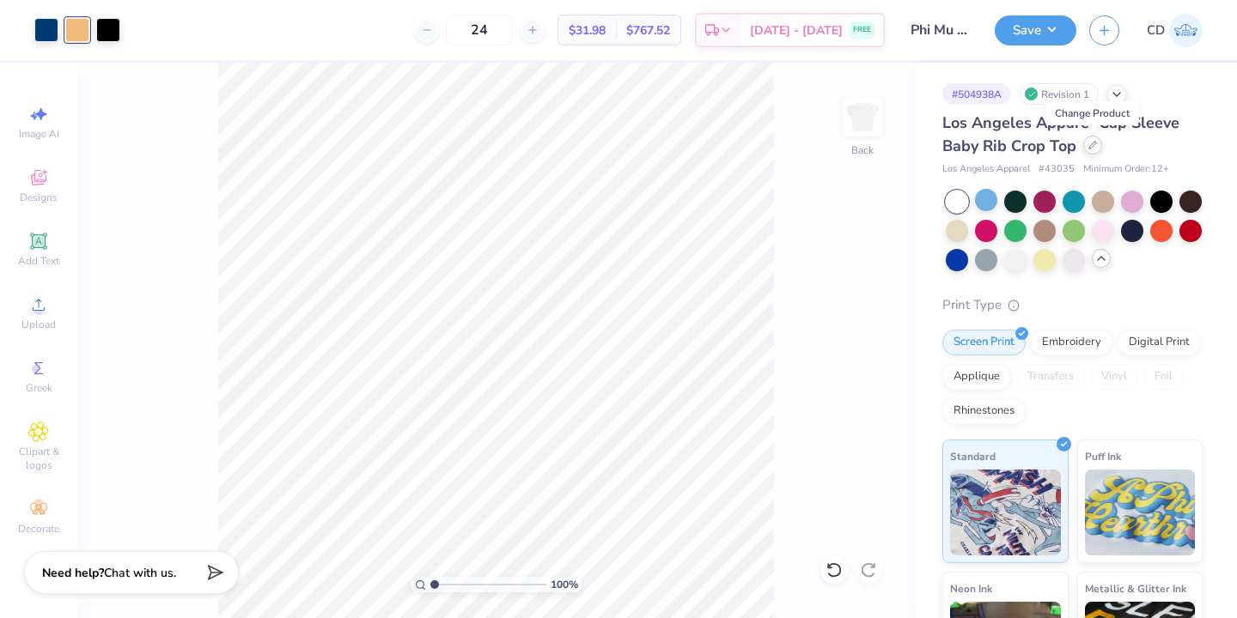
click at [1093, 144] on icon at bounding box center [1092, 145] width 7 height 7
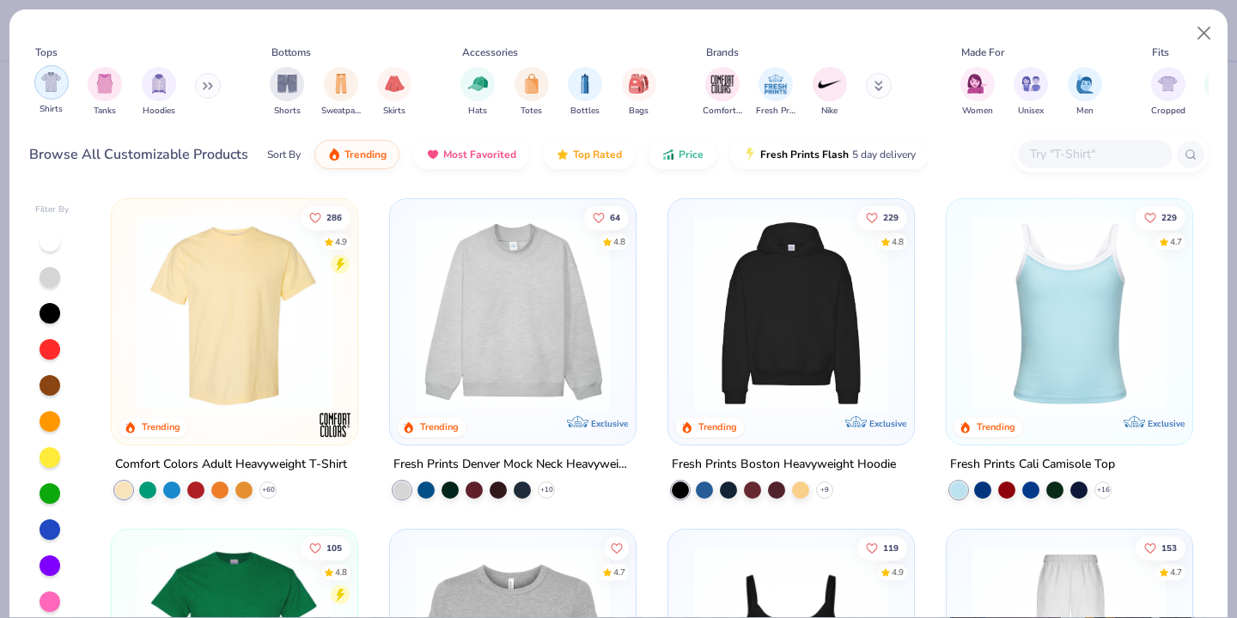
click at [52, 84] on img "filter for Shirts" at bounding box center [51, 82] width 20 height 20
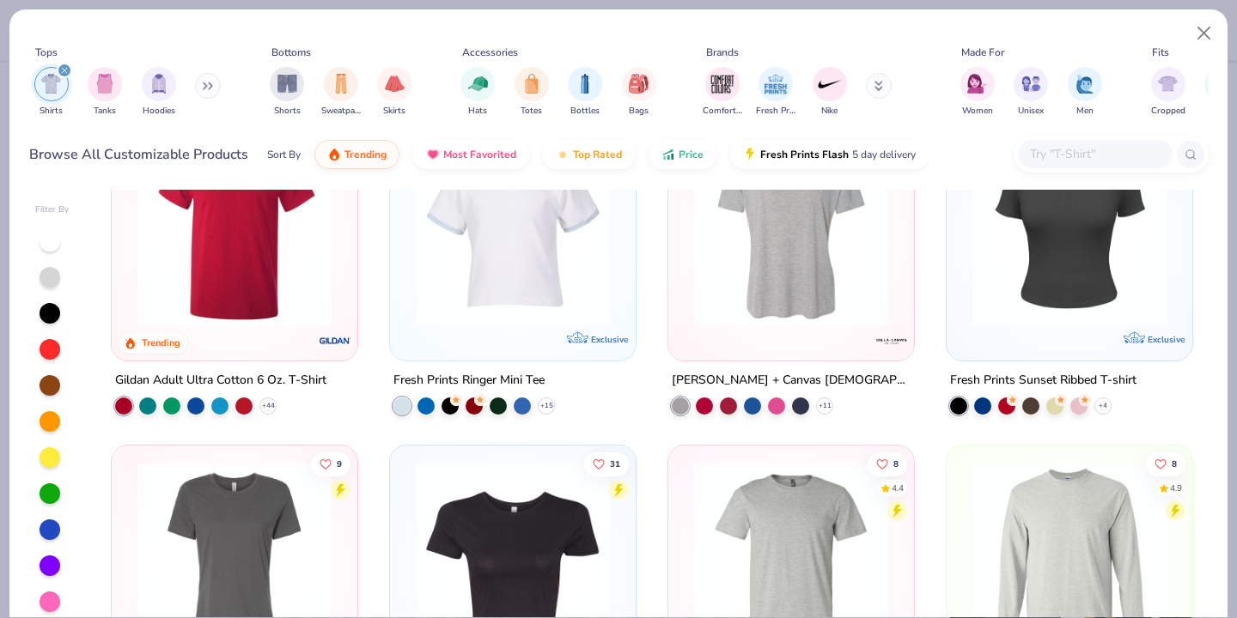
scroll to position [1640, 0]
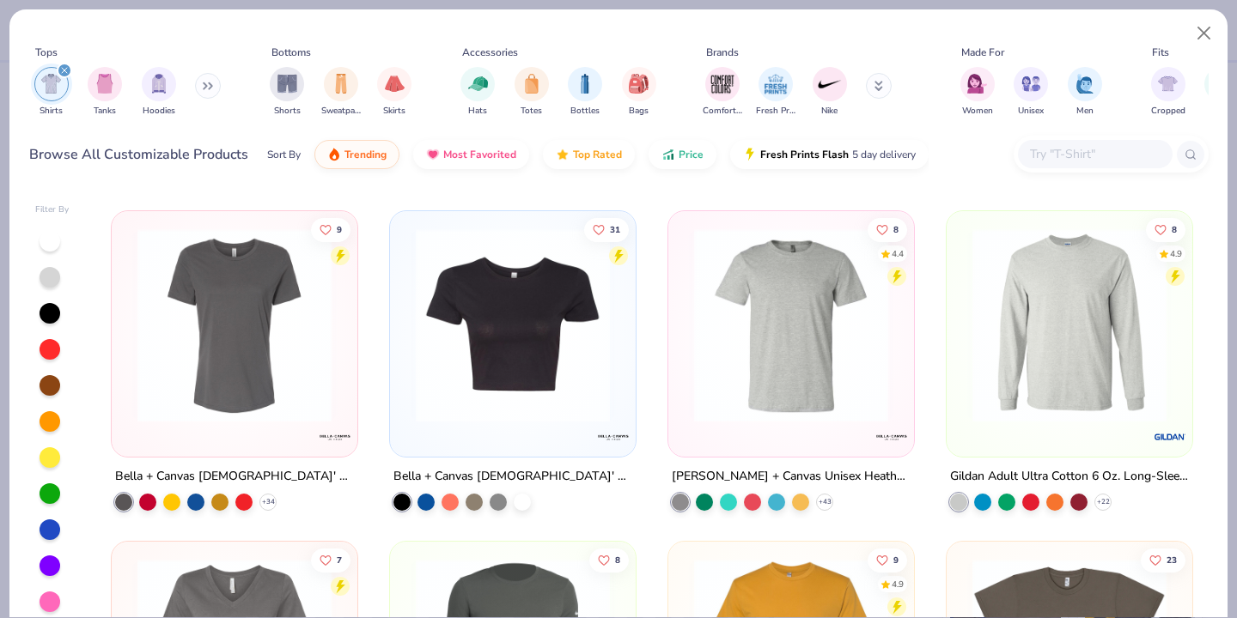
click at [441, 391] on img at bounding box center [512, 325] width 211 height 194
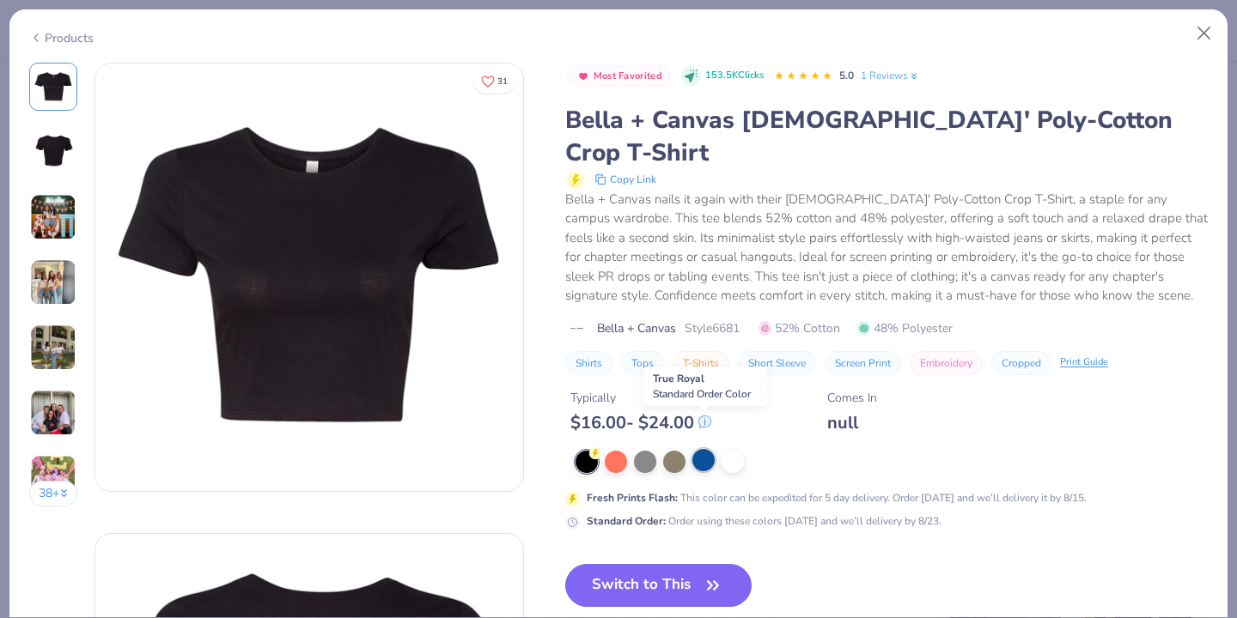
click at [698, 449] on div at bounding box center [703, 460] width 22 height 22
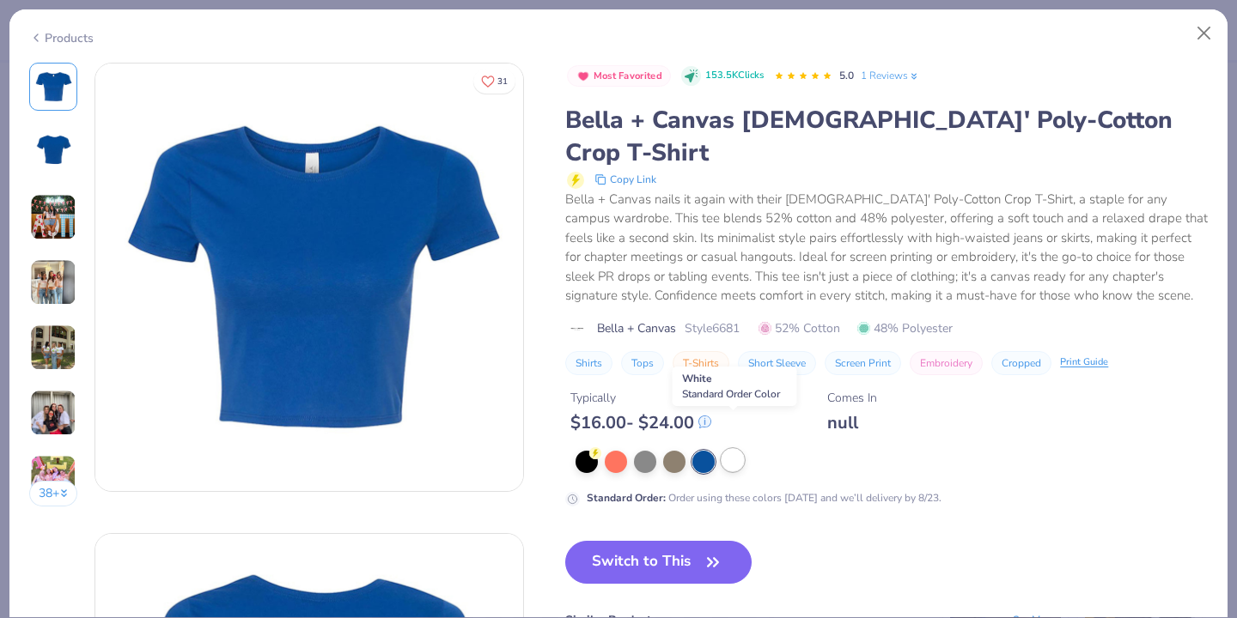
click at [739, 449] on div at bounding box center [732, 460] width 22 height 22
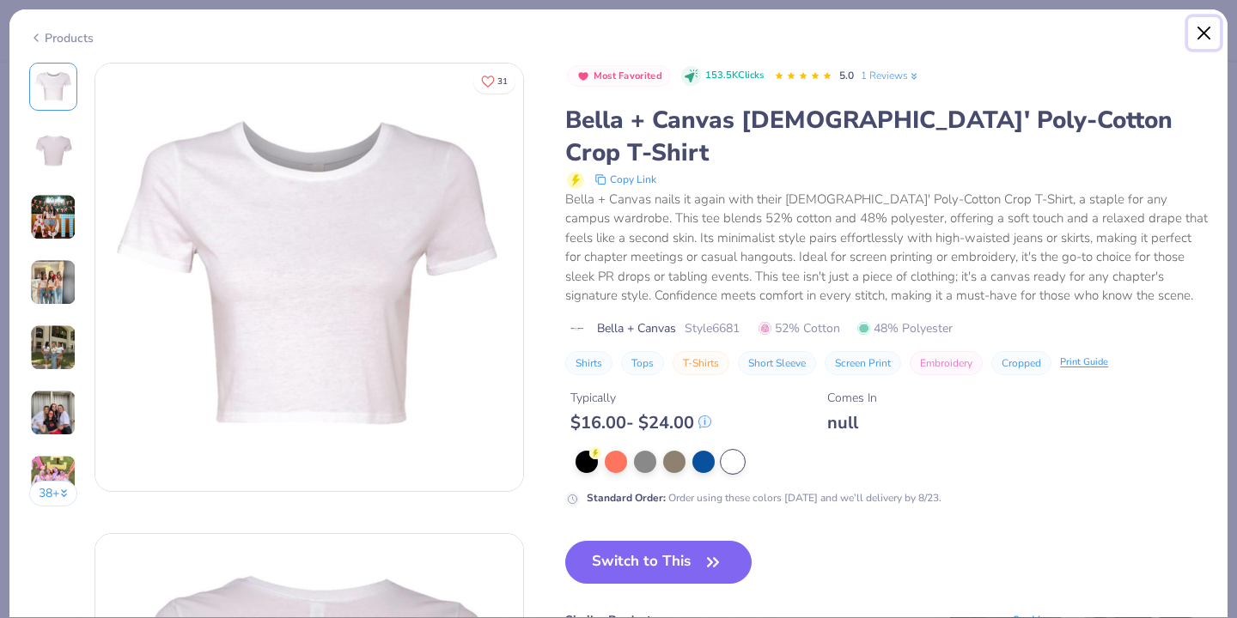
click at [1203, 31] on button "Close" at bounding box center [1204, 33] width 33 height 33
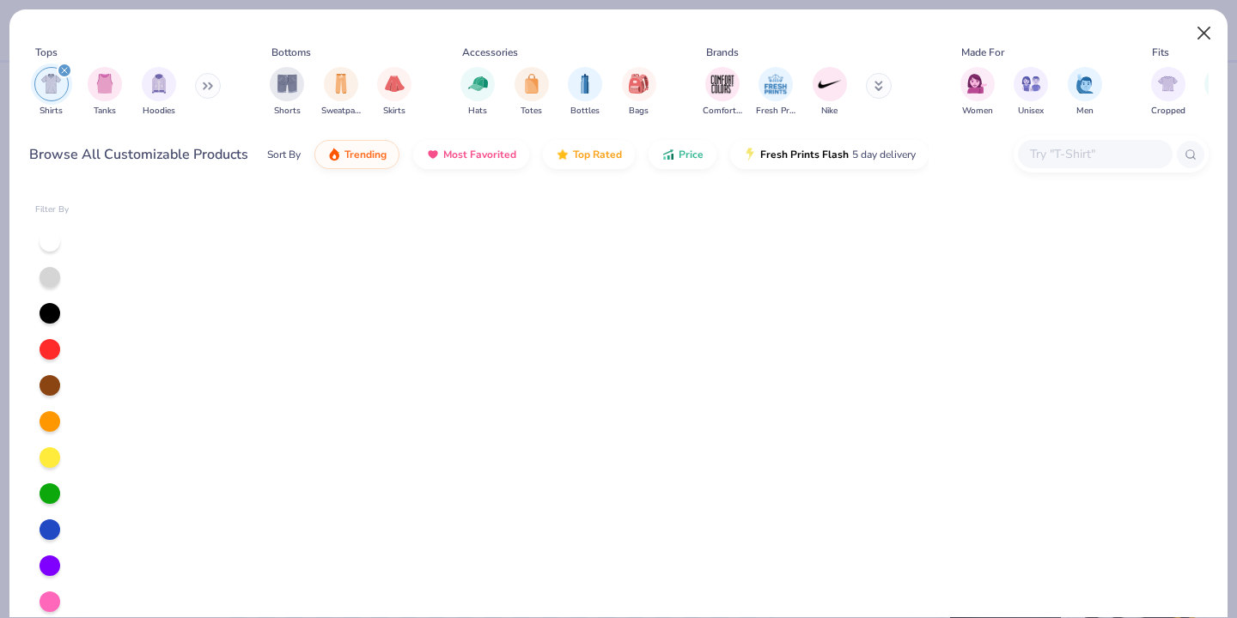
scroll to position [605, 0]
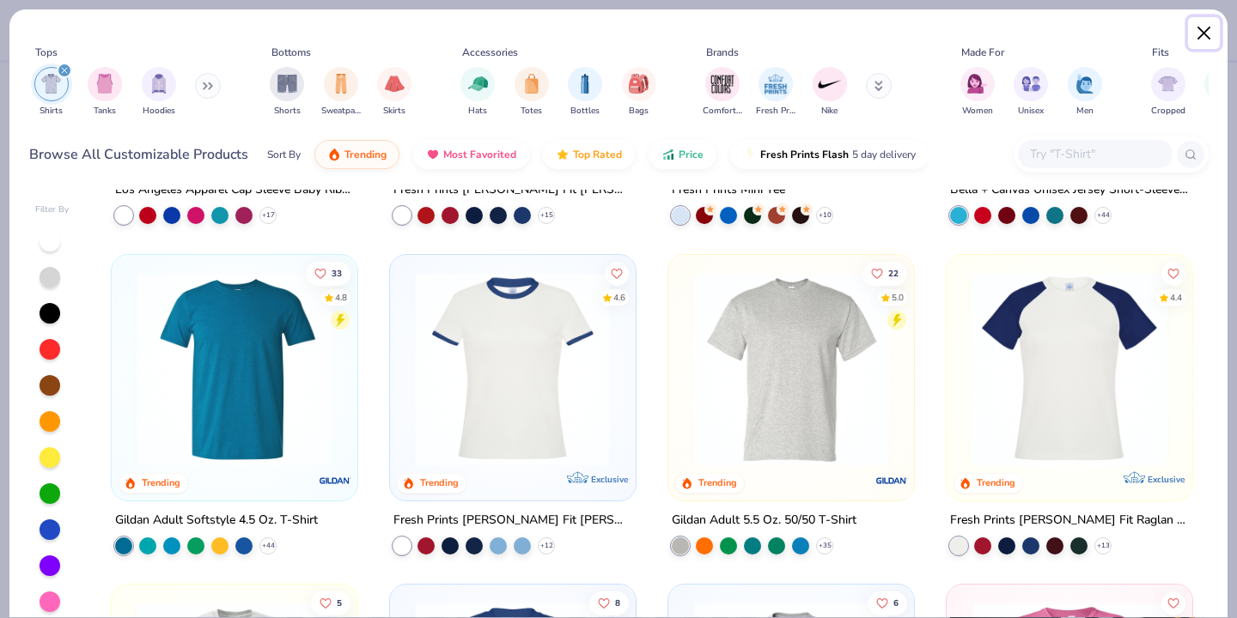
click at [1204, 37] on button "Close" at bounding box center [1204, 33] width 33 height 33
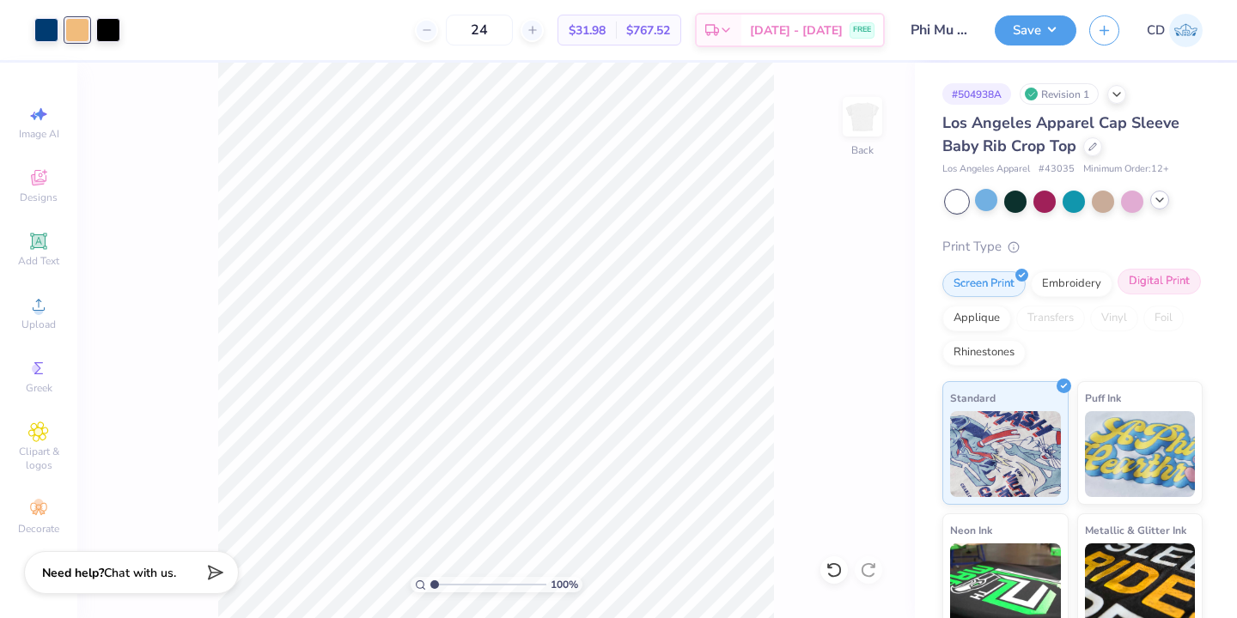
click at [1162, 290] on div "Digital Print" at bounding box center [1158, 282] width 83 height 26
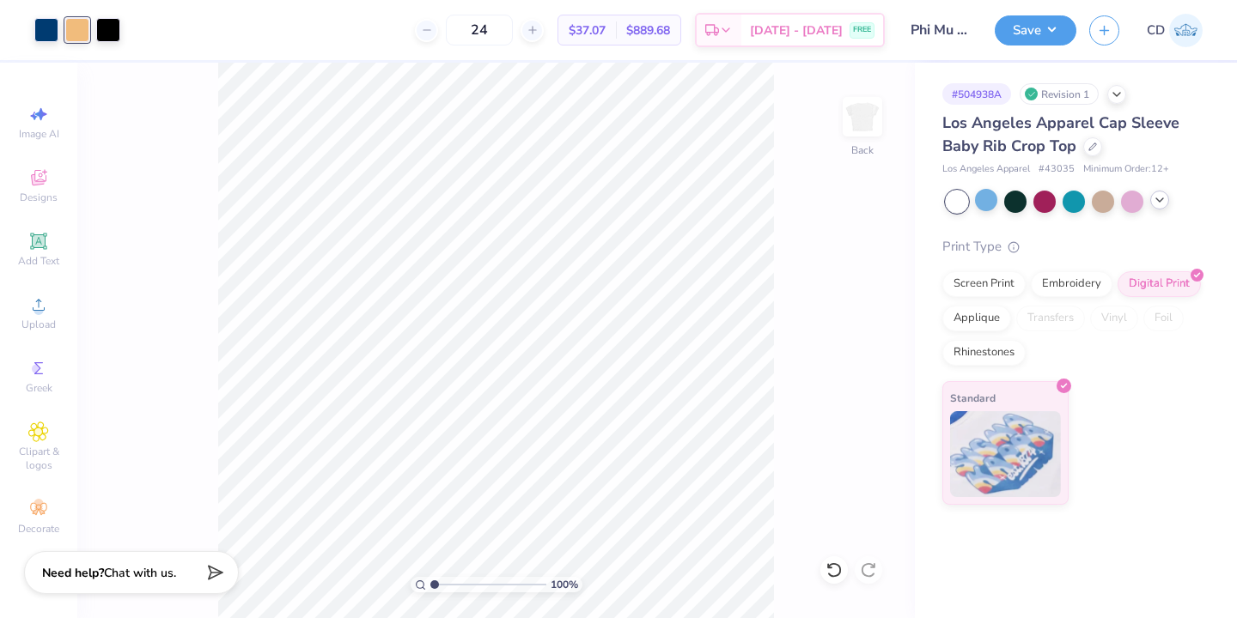
click at [1163, 198] on icon at bounding box center [1159, 200] width 14 height 14
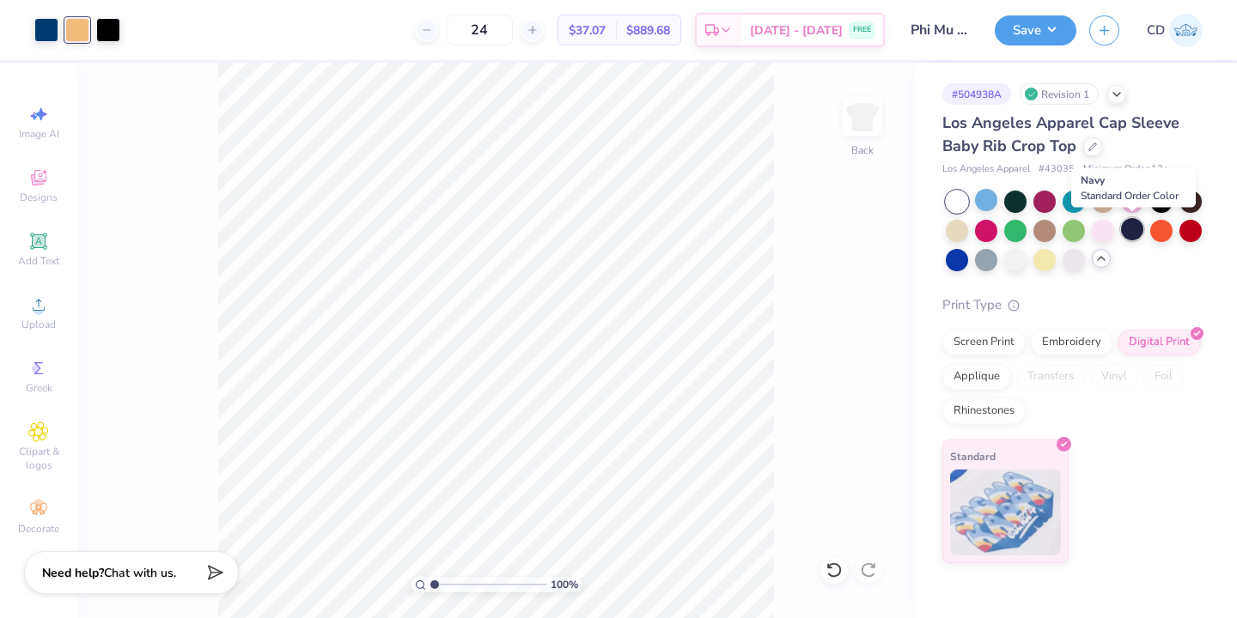
click at [1130, 230] on div at bounding box center [1132, 229] width 22 height 22
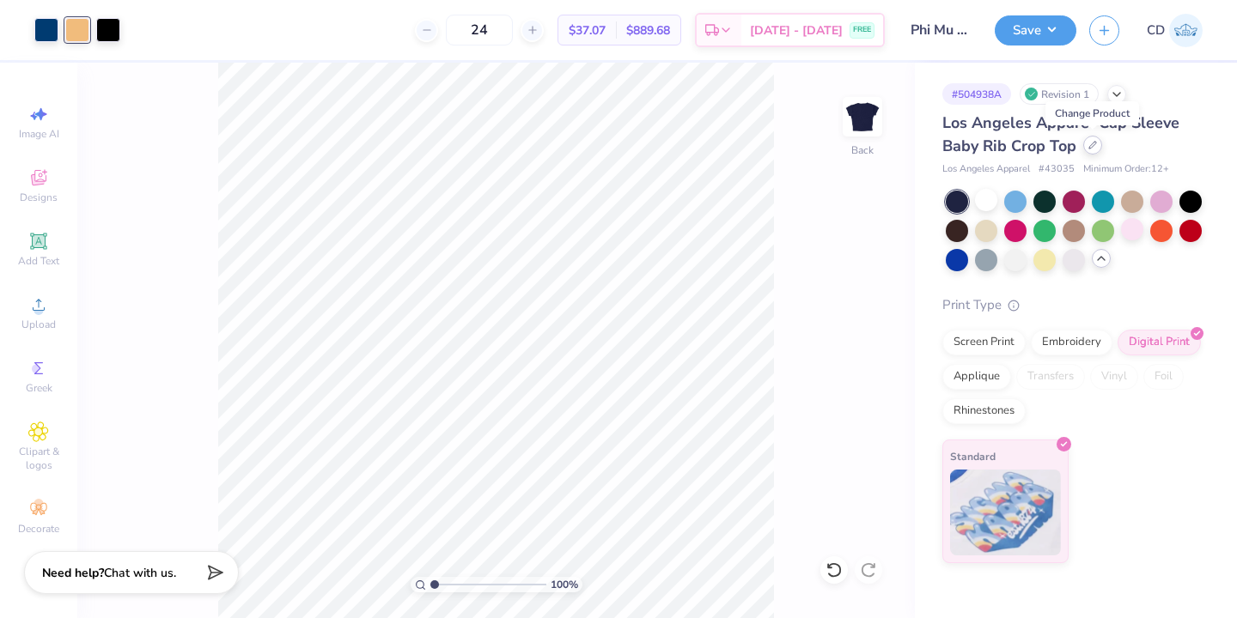
click at [1096, 145] on icon at bounding box center [1092, 145] width 9 height 9
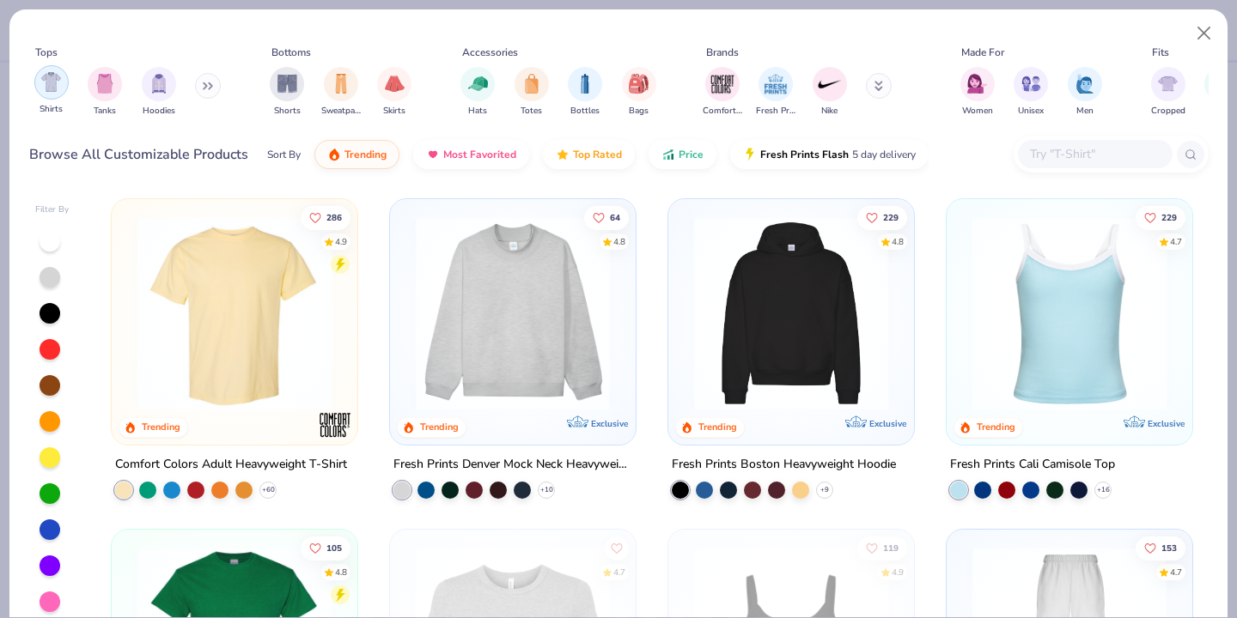
click at [56, 84] on img "filter for Shirts" at bounding box center [51, 82] width 20 height 20
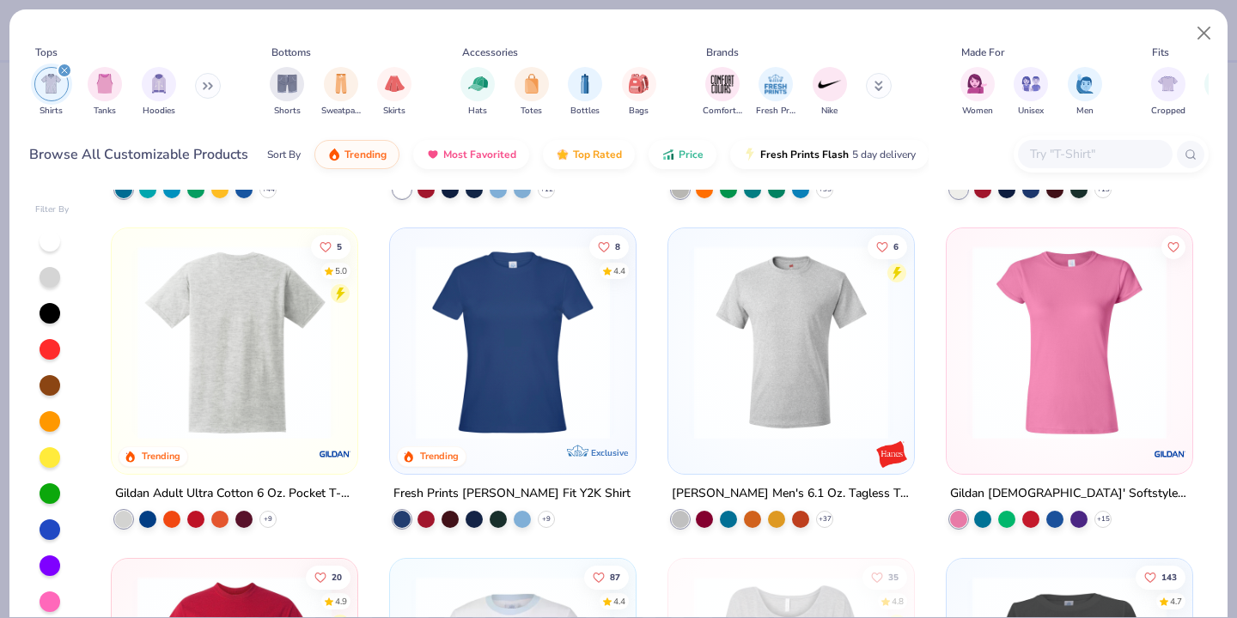
scroll to position [1283, 0]
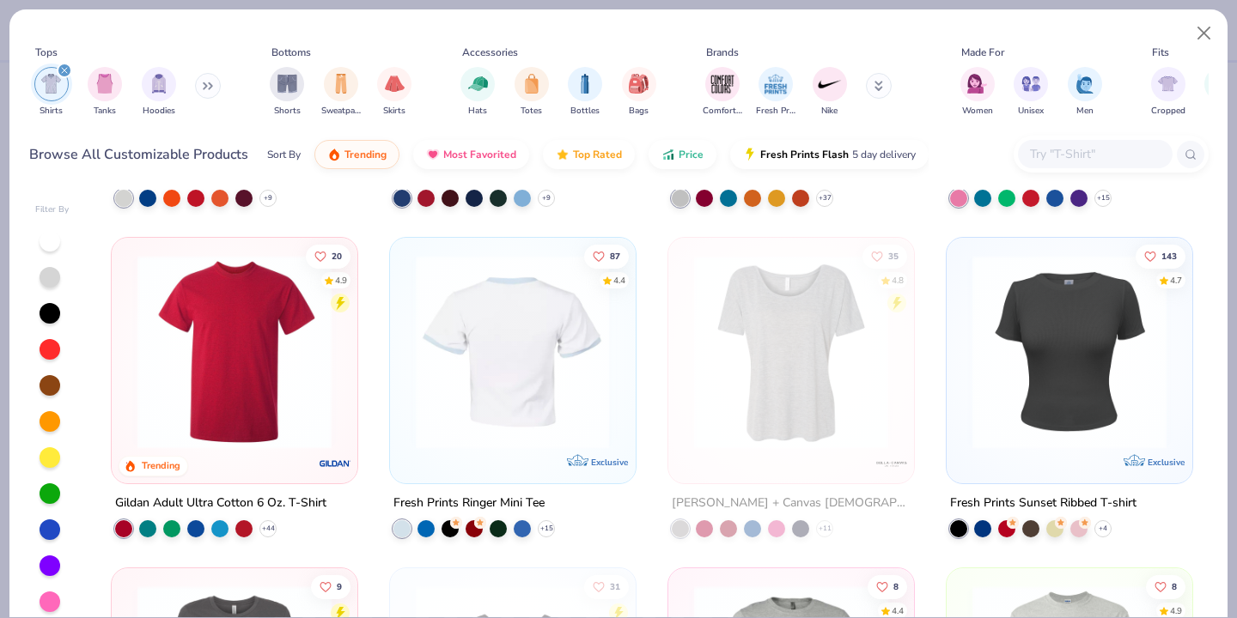
click at [468, 387] on div at bounding box center [512, 352] width 633 height 194
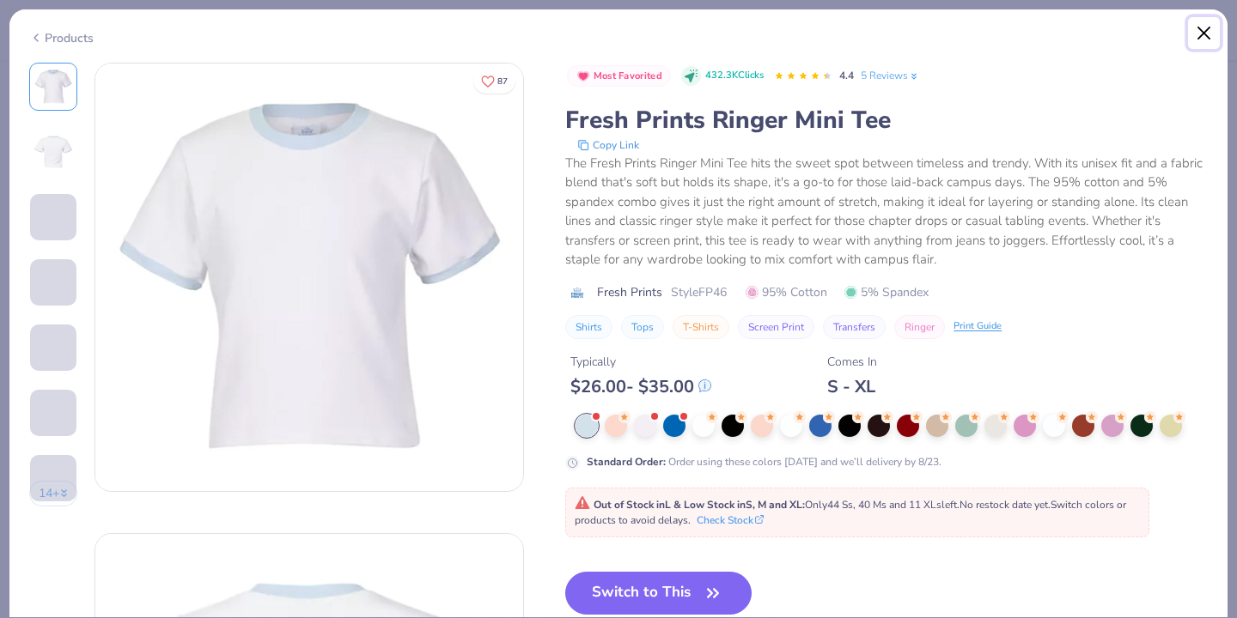
click at [1198, 28] on button "Close" at bounding box center [1204, 33] width 33 height 33
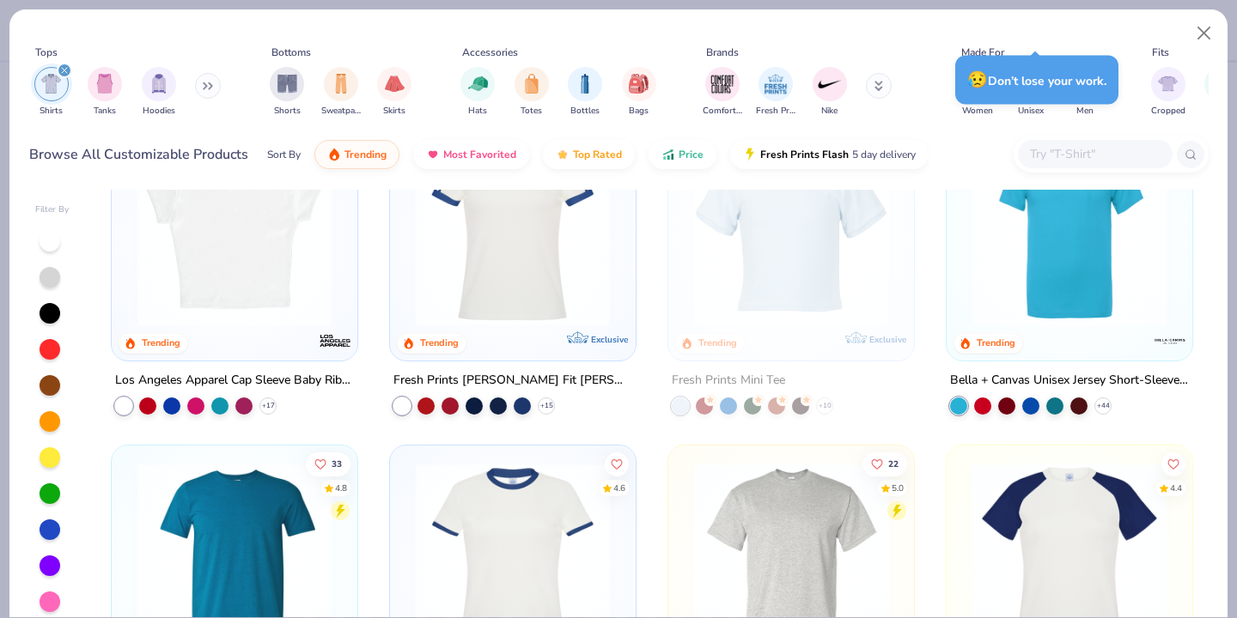
scroll to position [293, 0]
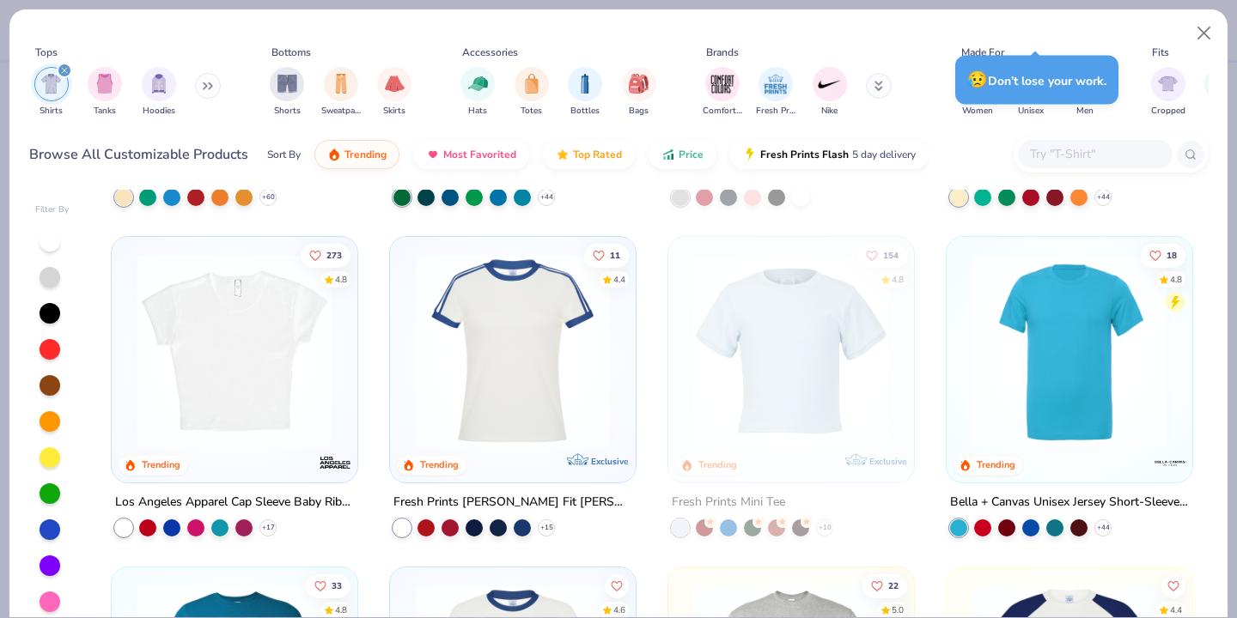
click at [240, 320] on img at bounding box center [234, 351] width 211 height 194
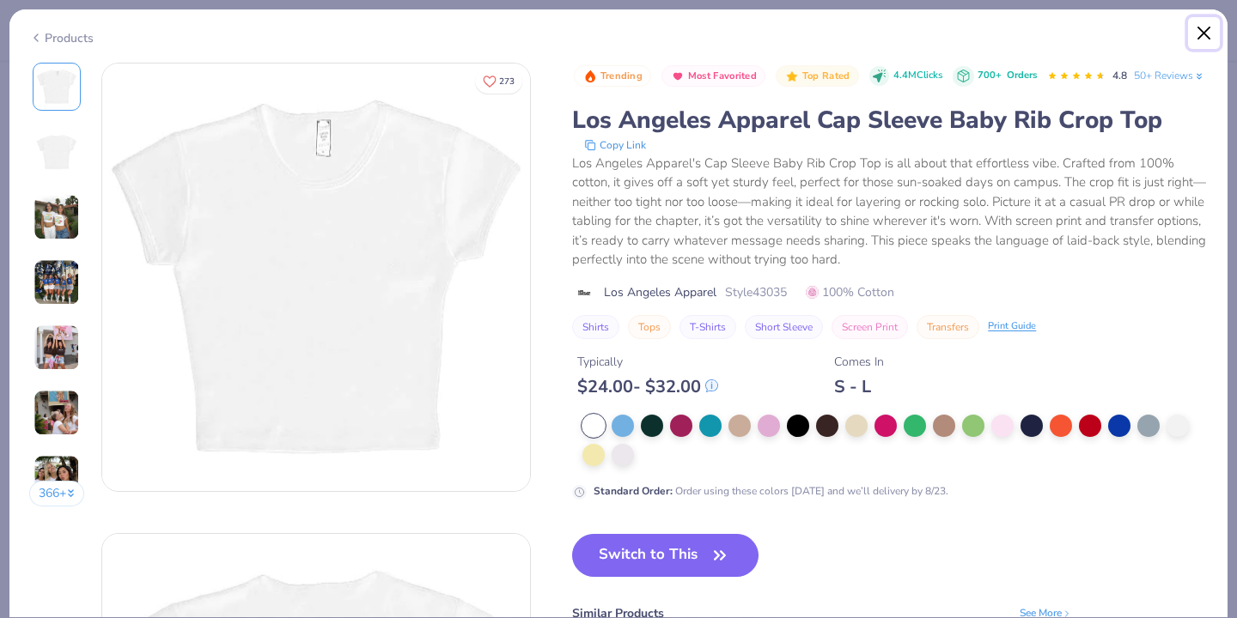
click at [1200, 27] on button "Close" at bounding box center [1204, 33] width 33 height 33
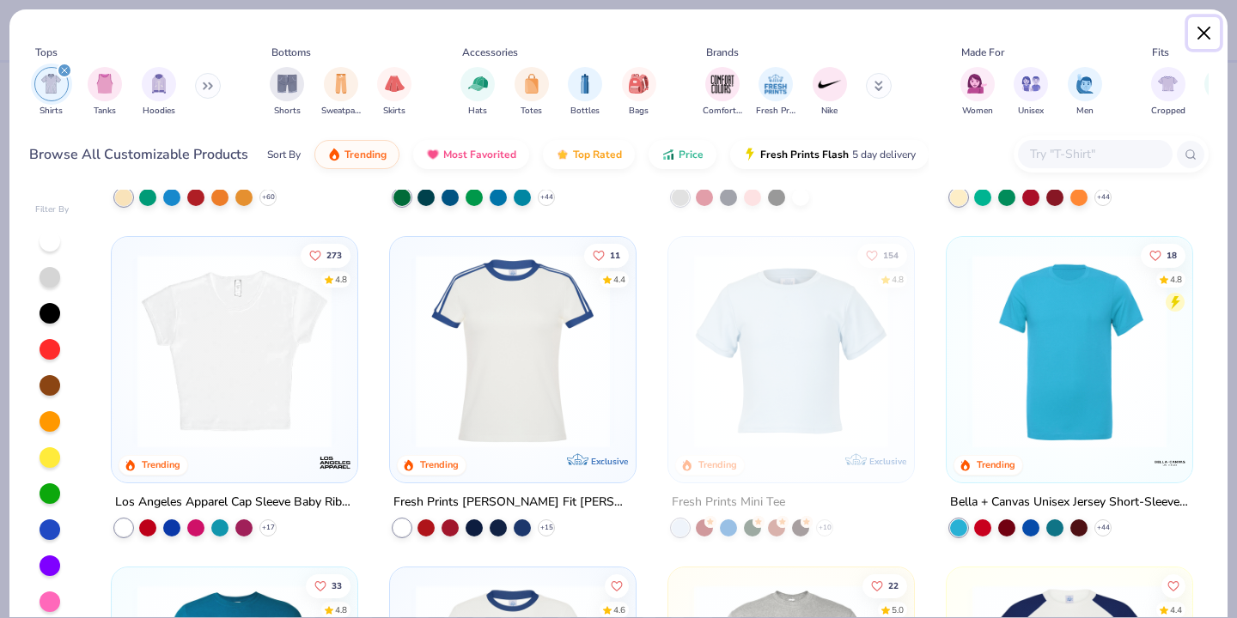
click at [1206, 27] on button "Close" at bounding box center [1204, 33] width 33 height 33
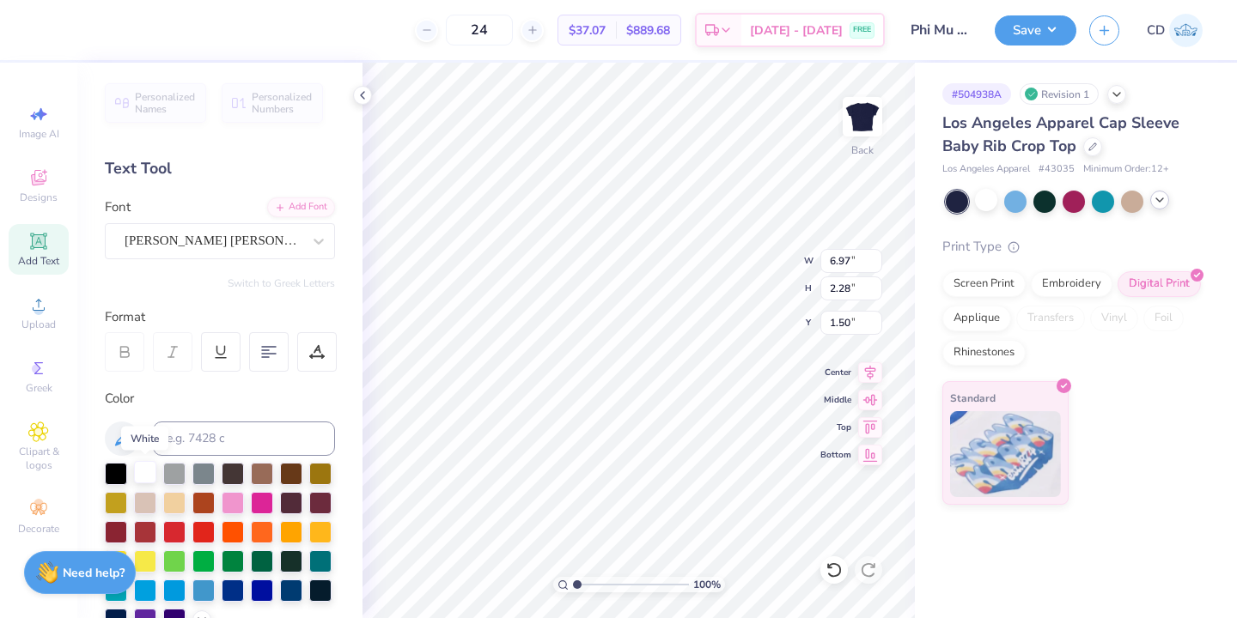
click at [147, 467] on div at bounding box center [145, 472] width 22 height 22
click at [366, 93] on icon at bounding box center [363, 95] width 14 height 14
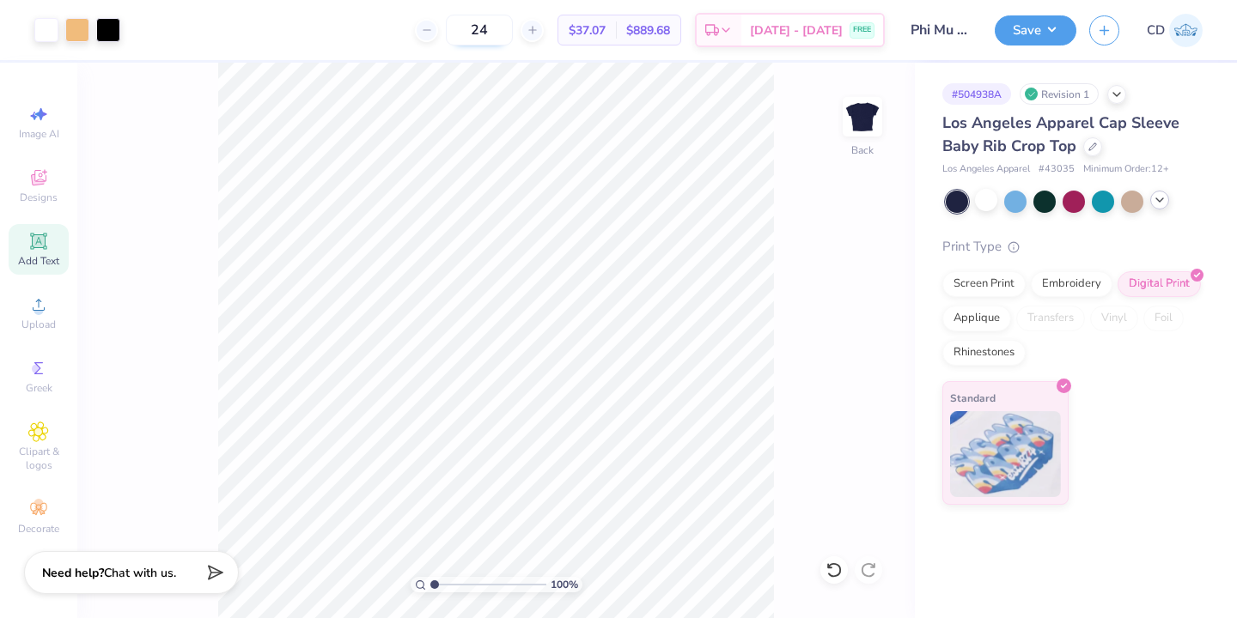
click at [513, 33] on input "24" at bounding box center [479, 30] width 67 height 31
type input "2"
click at [791, 362] on div "100 % Back" at bounding box center [495, 341] width 837 height 556
click at [513, 33] on input "12" at bounding box center [479, 30] width 67 height 31
type input "1"
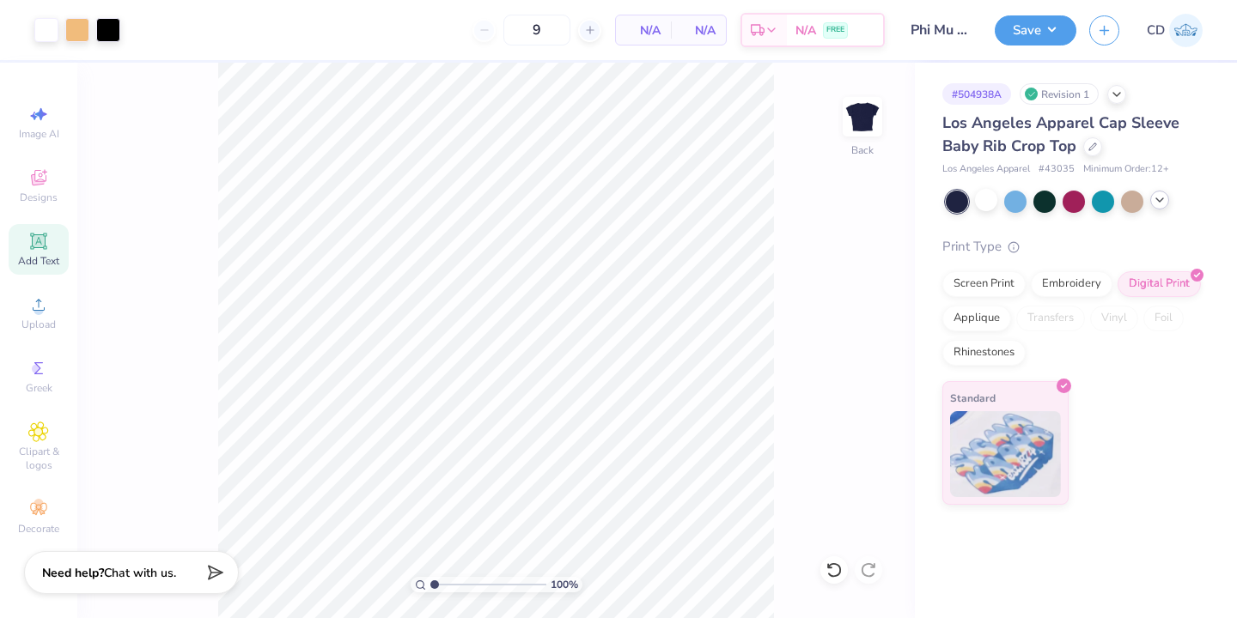
type input "12"
click at [895, 298] on div "100 % Back" at bounding box center [495, 341] width 837 height 556
drag, startPoint x: 1047, startPoint y: 170, endPoint x: 1073, endPoint y: 168, distance: 26.7
click at [1073, 168] on span "# 43035" at bounding box center [1056, 169] width 36 height 15
copy span "43035"
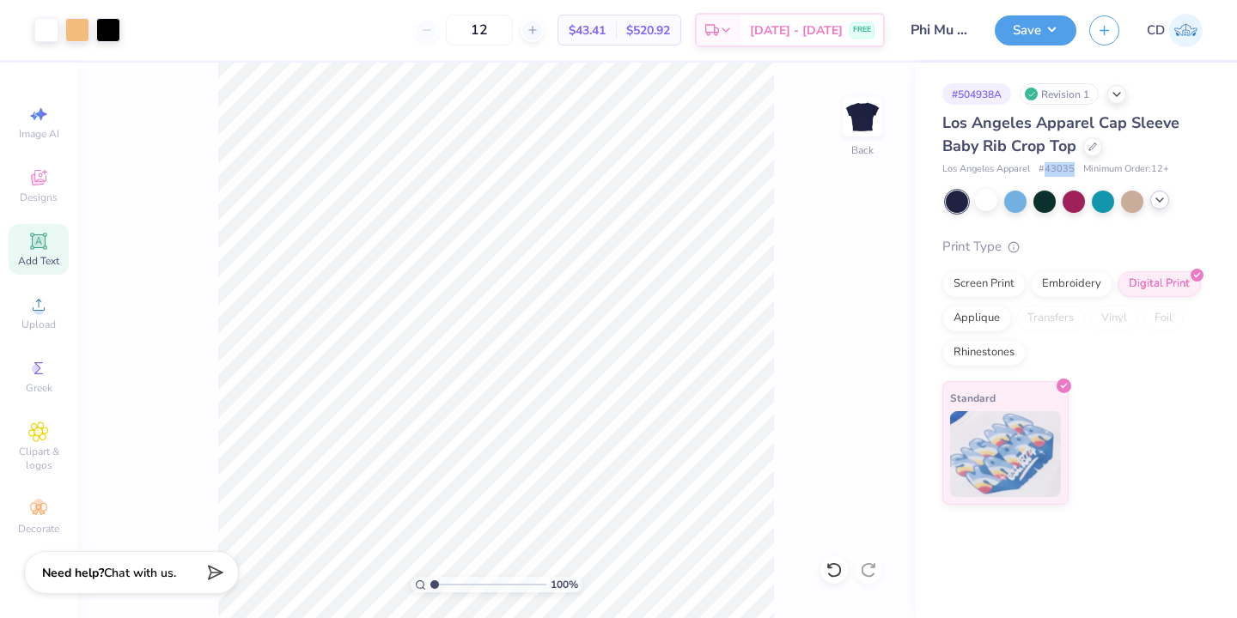
click at [1073, 168] on span "# 43035" at bounding box center [1056, 169] width 36 height 15
click at [1094, 150] on div at bounding box center [1092, 145] width 19 height 19
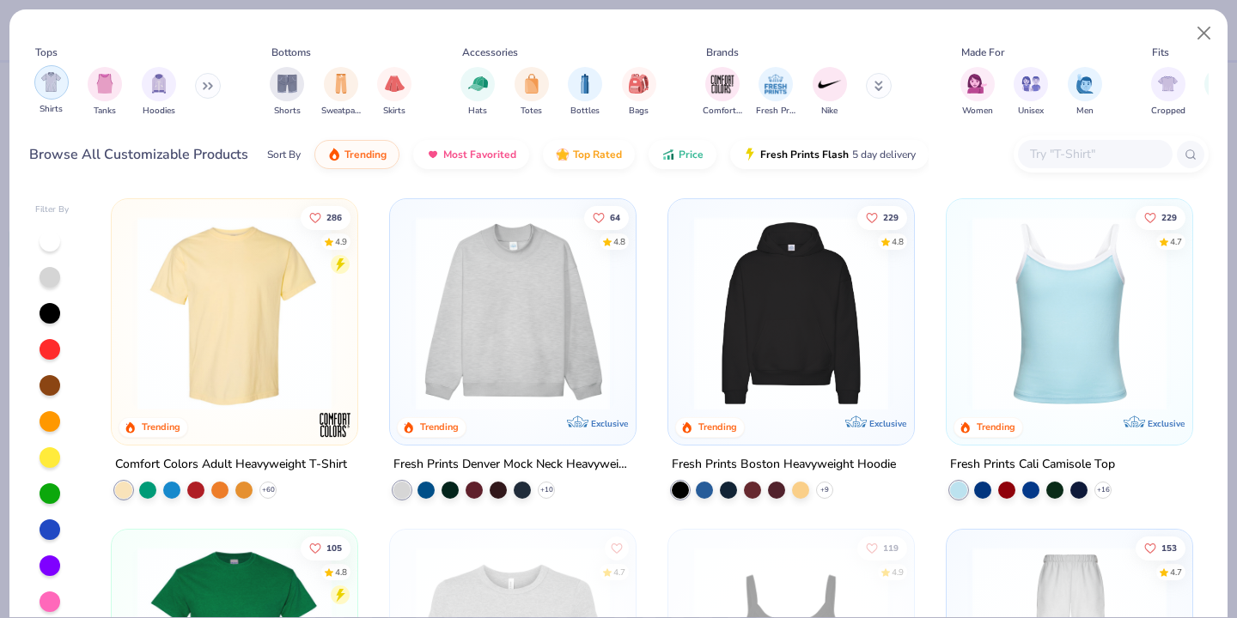
click at [61, 95] on div "Shirts" at bounding box center [51, 90] width 34 height 51
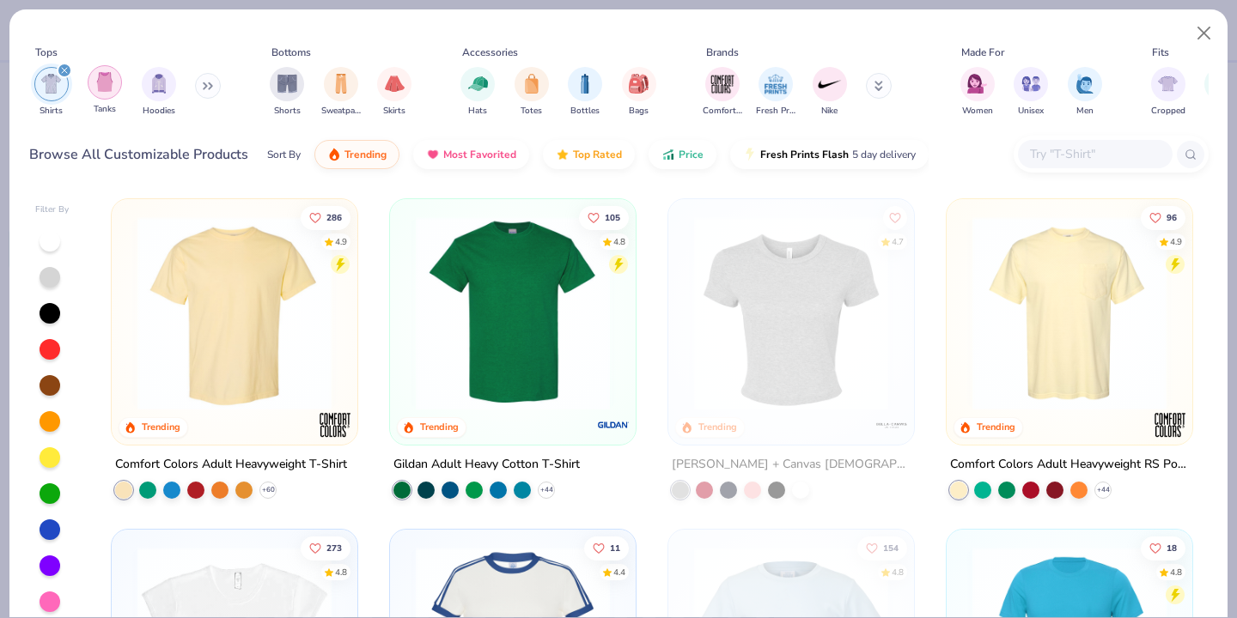
click at [112, 85] on img "filter for Tanks" at bounding box center [104, 82] width 19 height 20
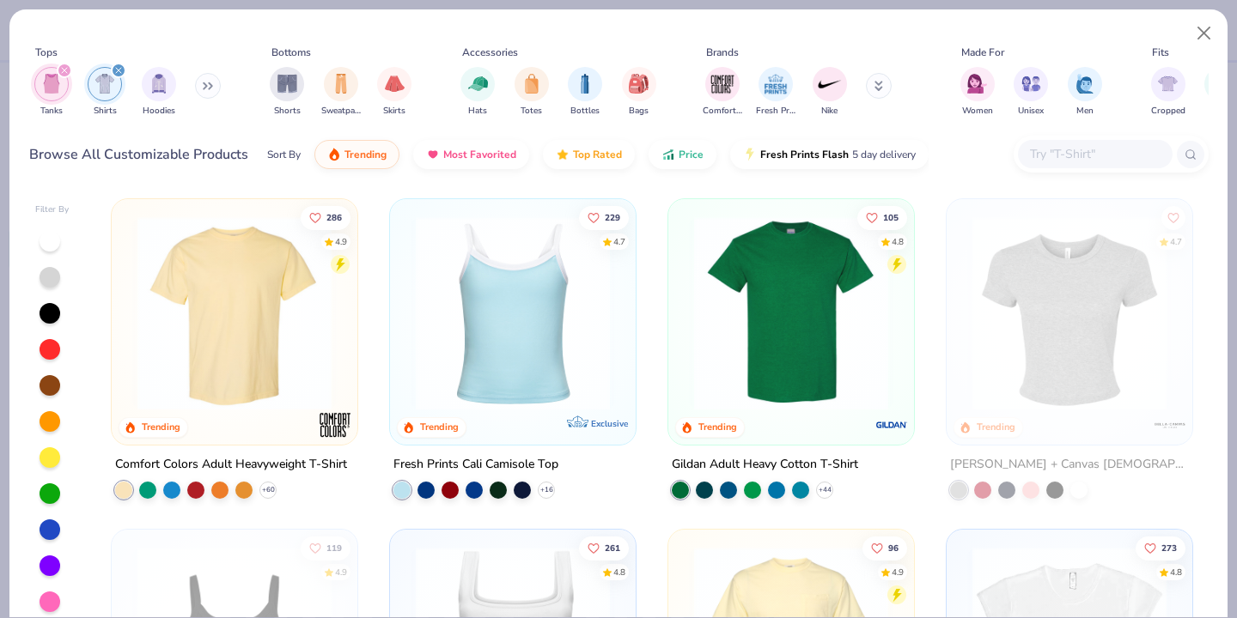
scroll to position [273, 0]
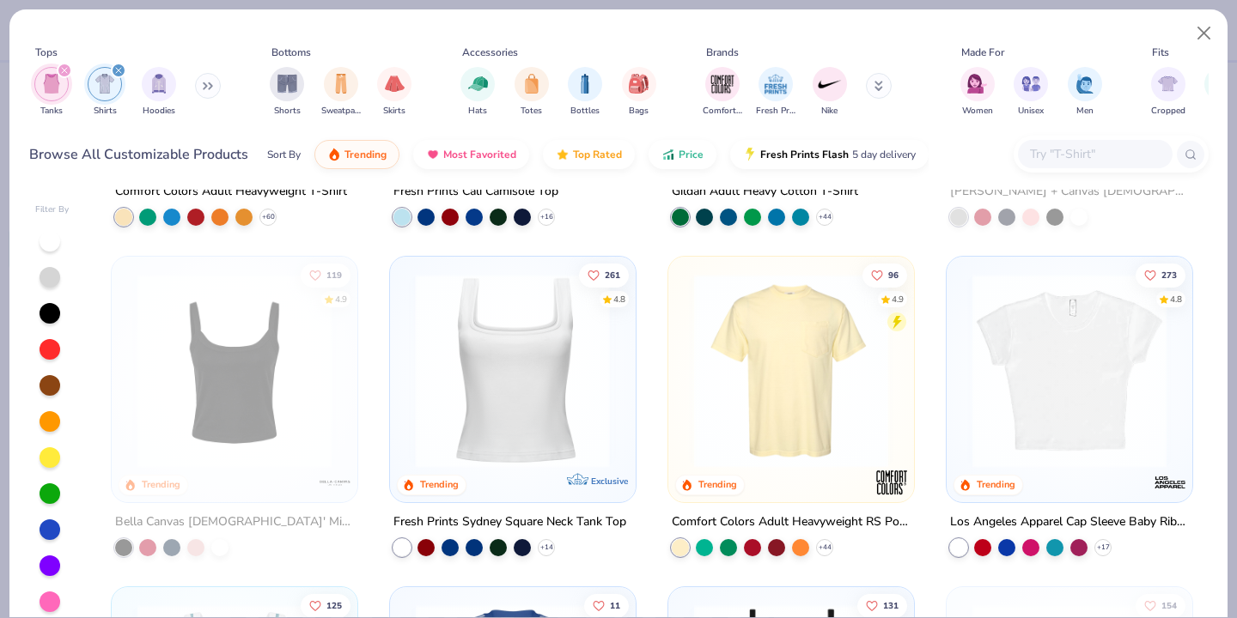
click at [407, 377] on img at bounding box center [301, 371] width 211 height 194
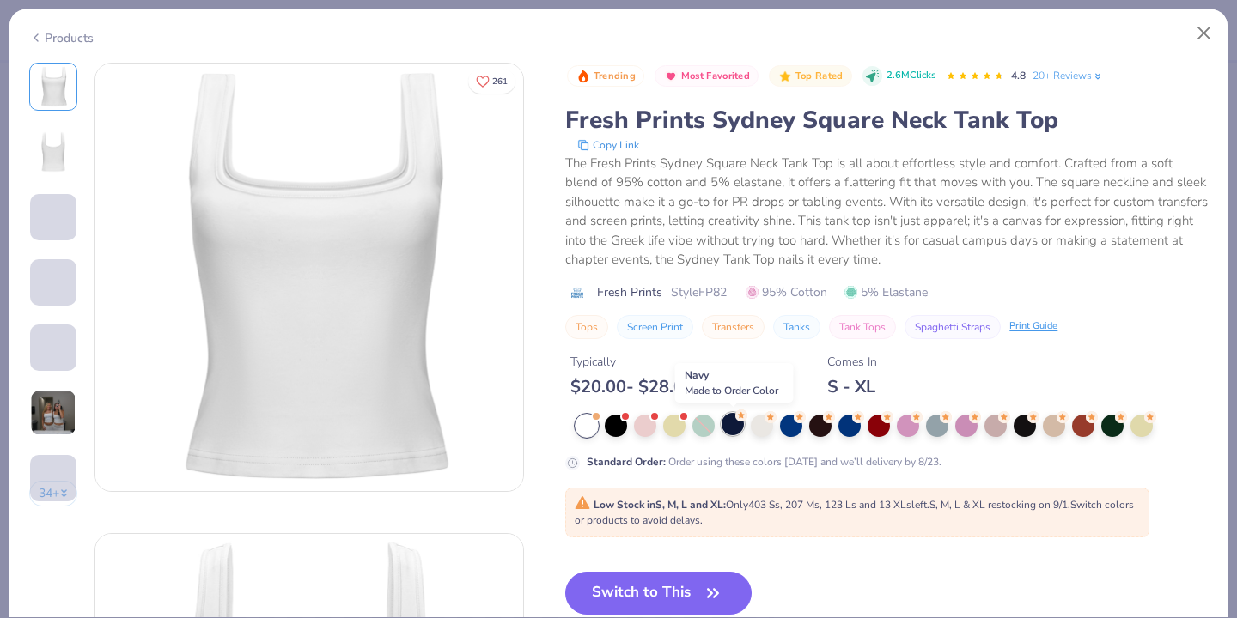
click at [735, 432] on div at bounding box center [732, 424] width 22 height 22
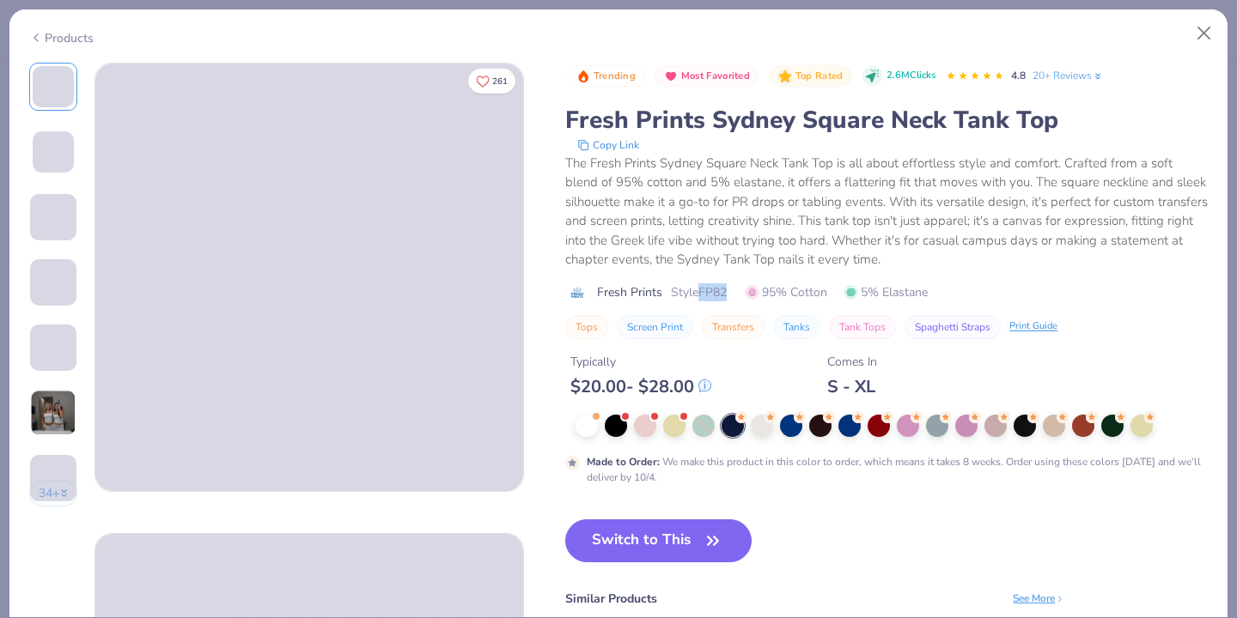
drag, startPoint x: 701, startPoint y: 295, endPoint x: 731, endPoint y: 294, distance: 30.1
click at [731, 294] on div "Fresh Prints Style FP82 95% Cotton 5% Elastane" at bounding box center [886, 292] width 642 height 18
copy span "FP82"
click at [737, 281] on div "Trending Most Favorited Top Rated 2.6M Clicks 4.8 20+ Reviews Fresh Prints Sydn…" at bounding box center [886, 201] width 642 height 277
click at [1201, 30] on button "Close" at bounding box center [1204, 33] width 33 height 33
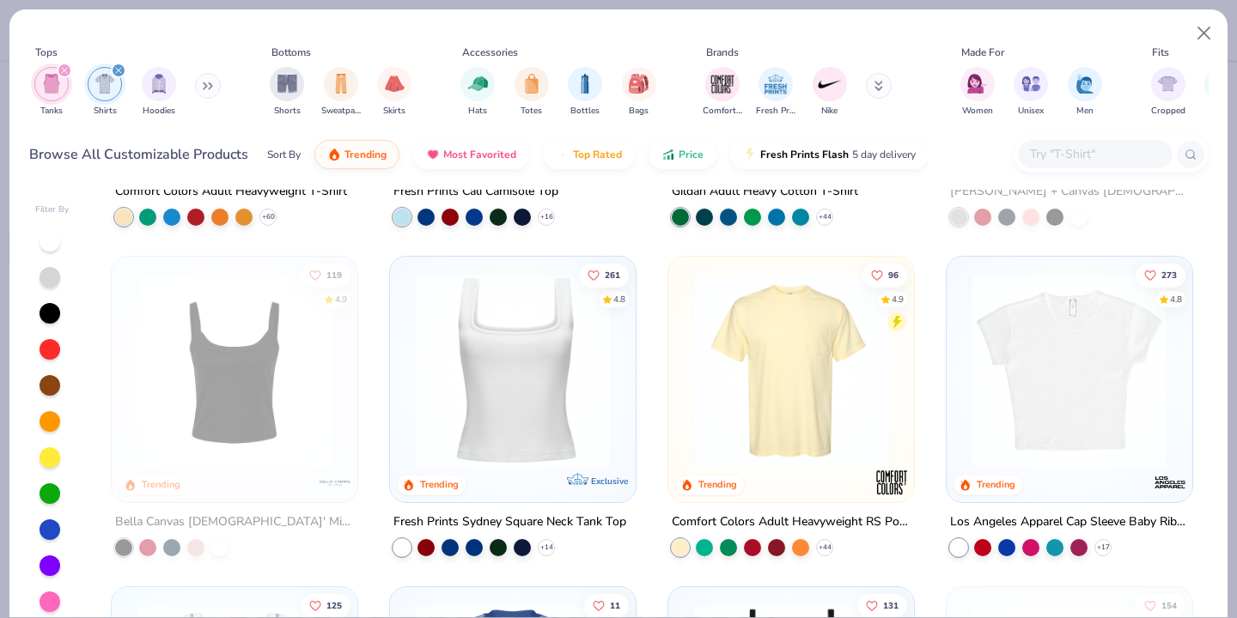
scroll to position [597, 0]
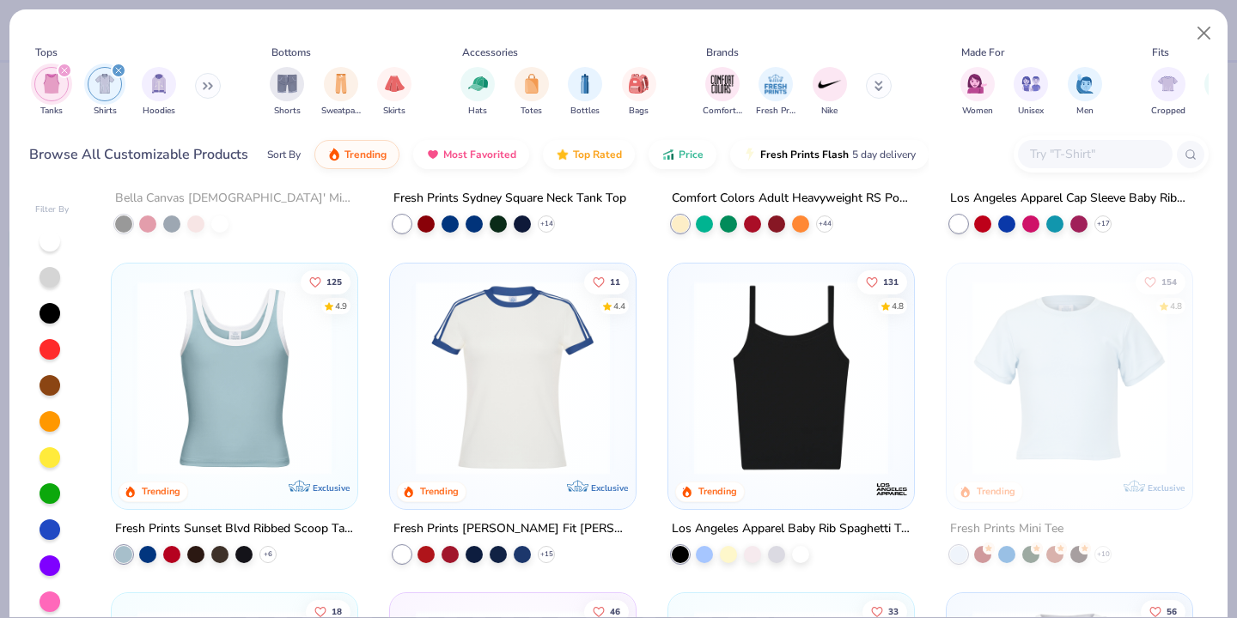
click at [736, 384] on img at bounding box center [790, 377] width 211 height 194
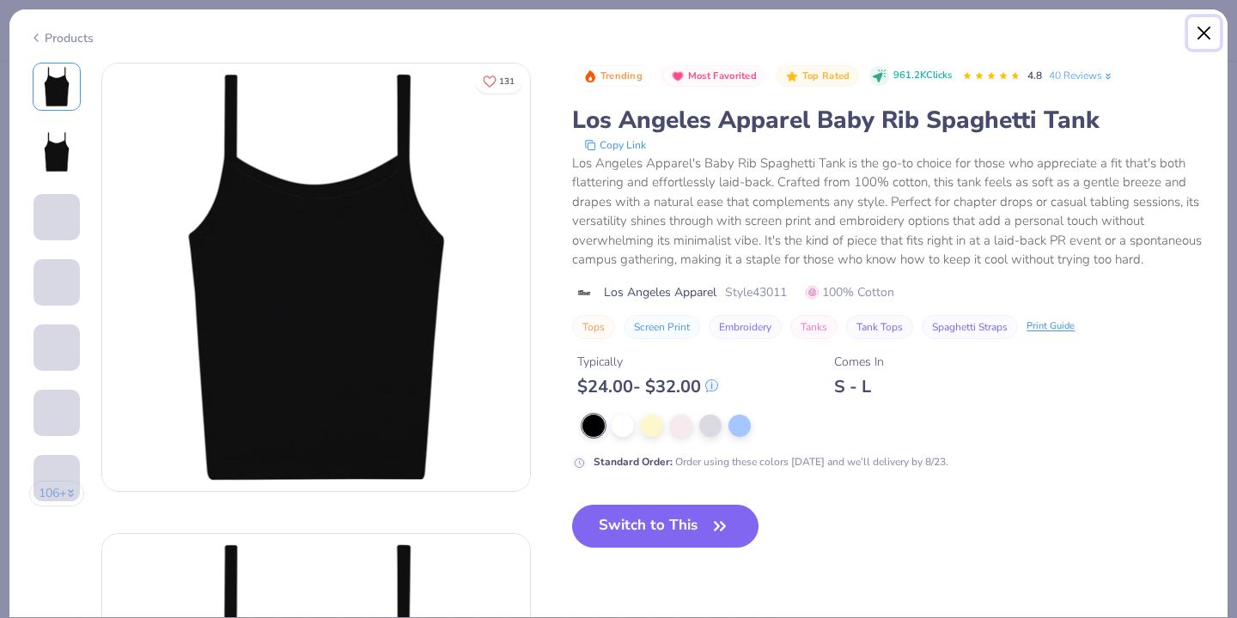
click at [1202, 29] on button "Close" at bounding box center [1204, 33] width 33 height 33
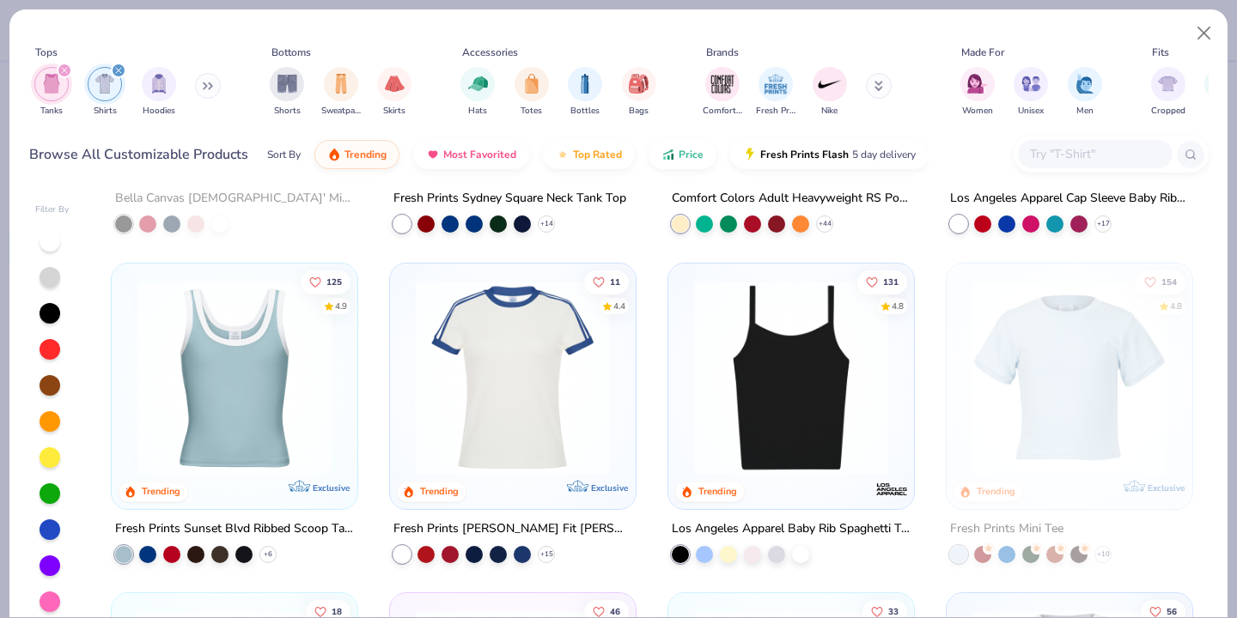
scroll to position [959, 0]
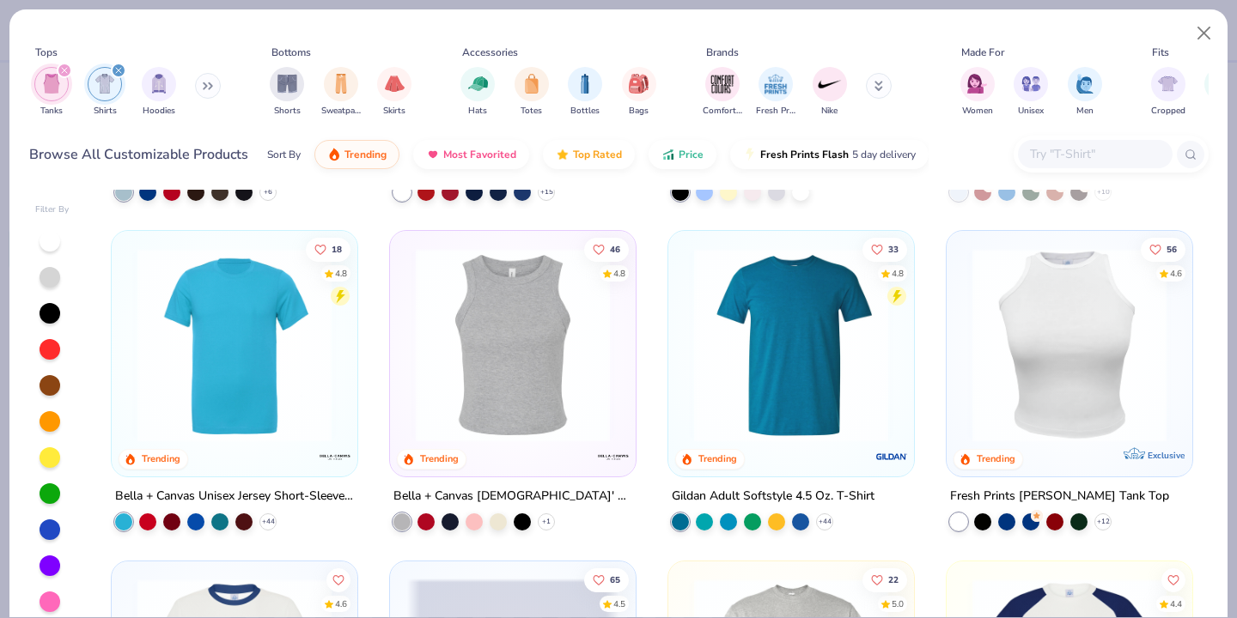
click at [471, 344] on img at bounding box center [512, 345] width 211 height 194
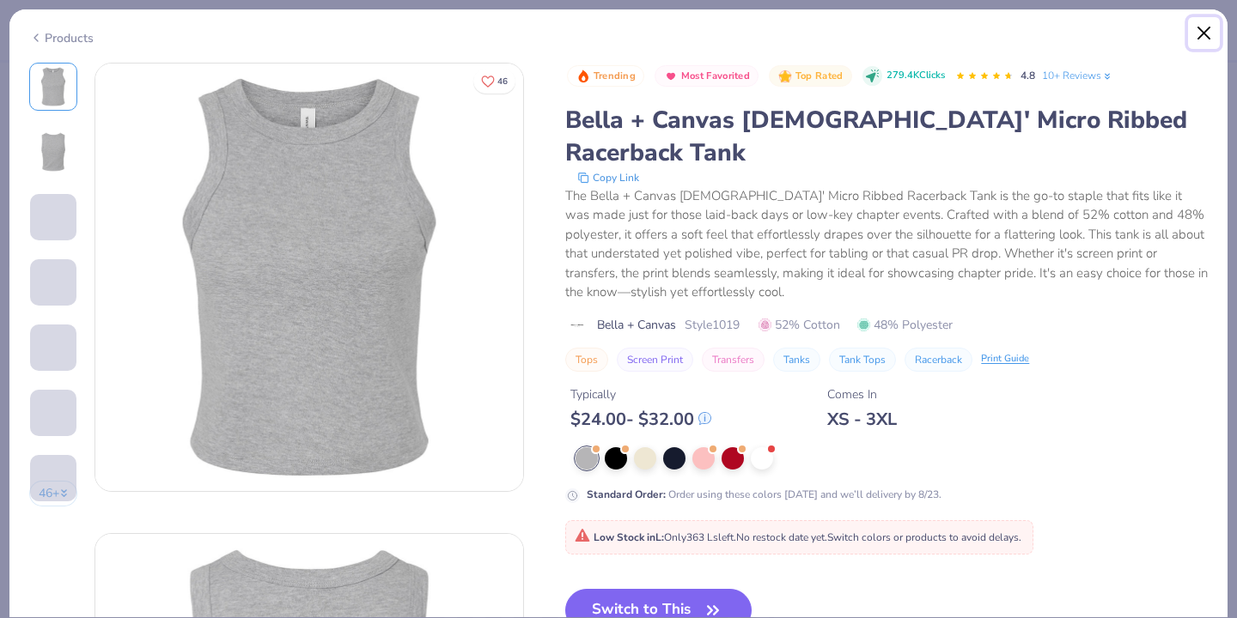
click at [1203, 28] on button "Close" at bounding box center [1204, 33] width 33 height 33
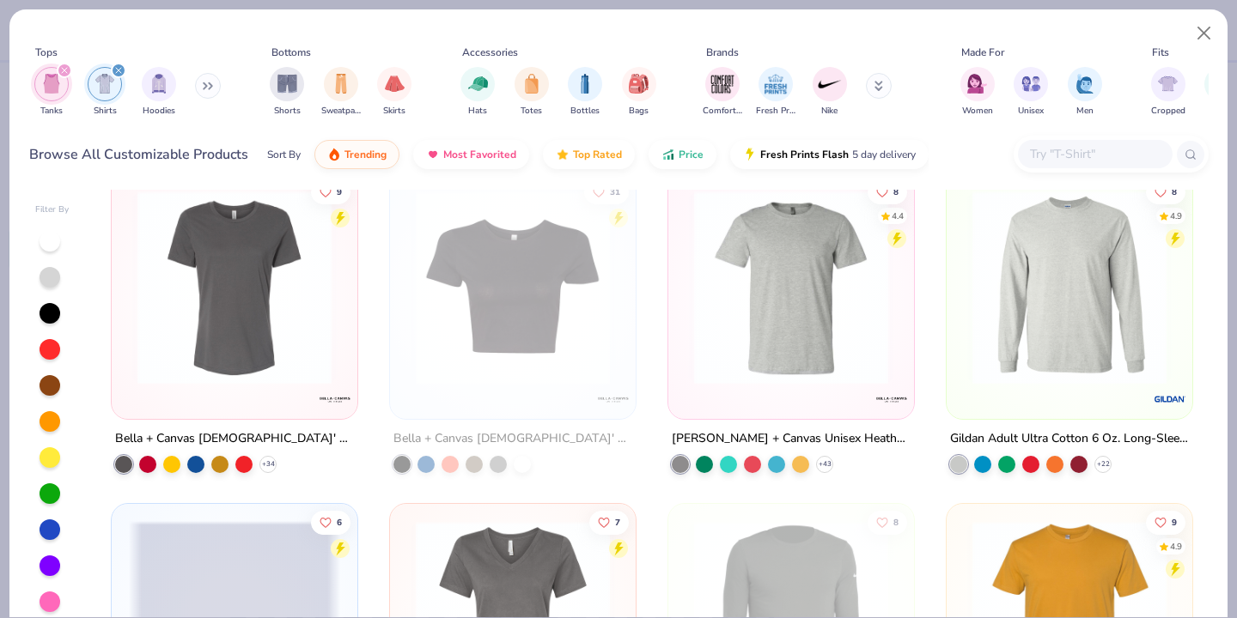
scroll to position [2671, 0]
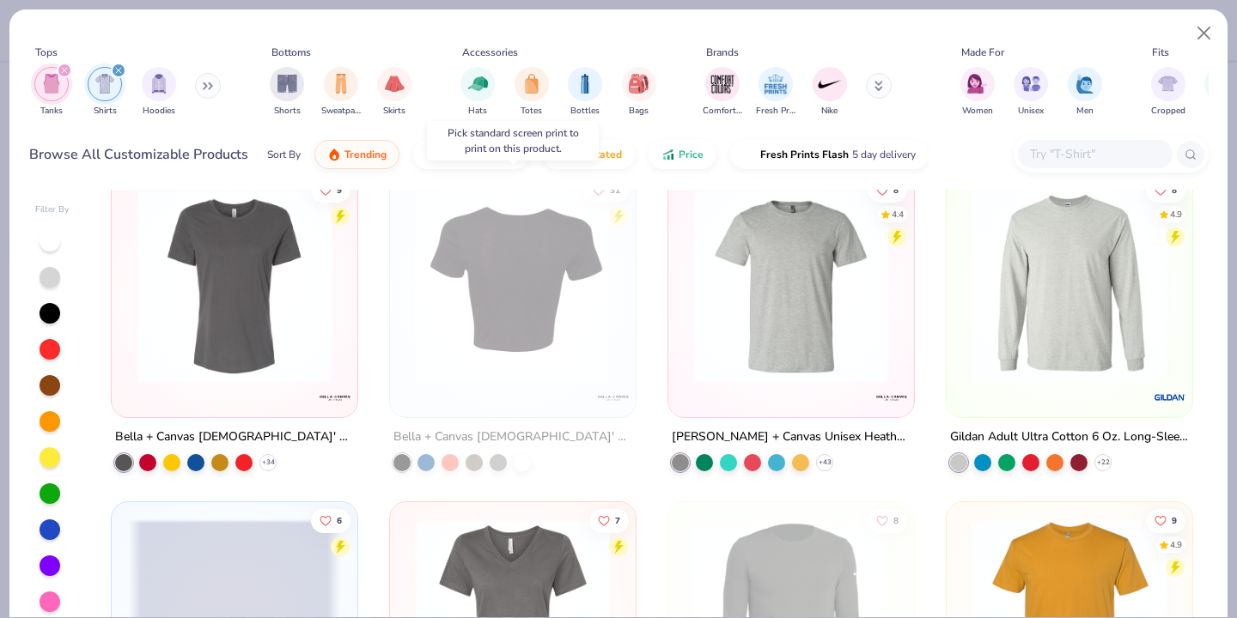
click at [555, 353] on img at bounding box center [512, 286] width 211 height 194
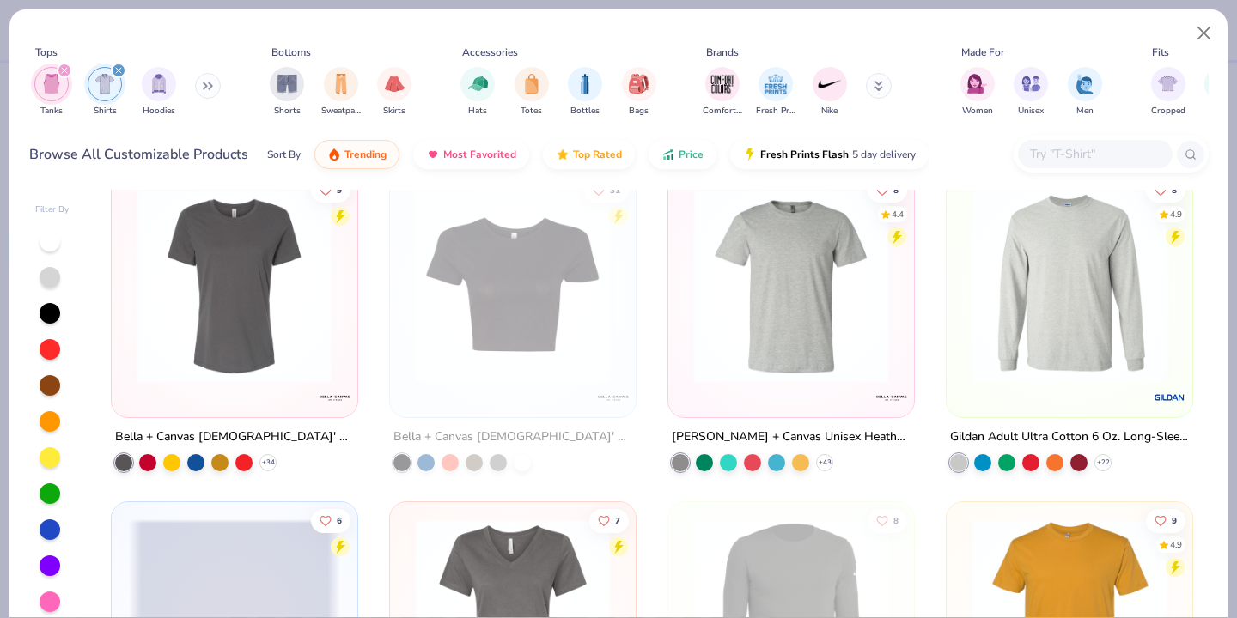
scroll to position [2573, 0]
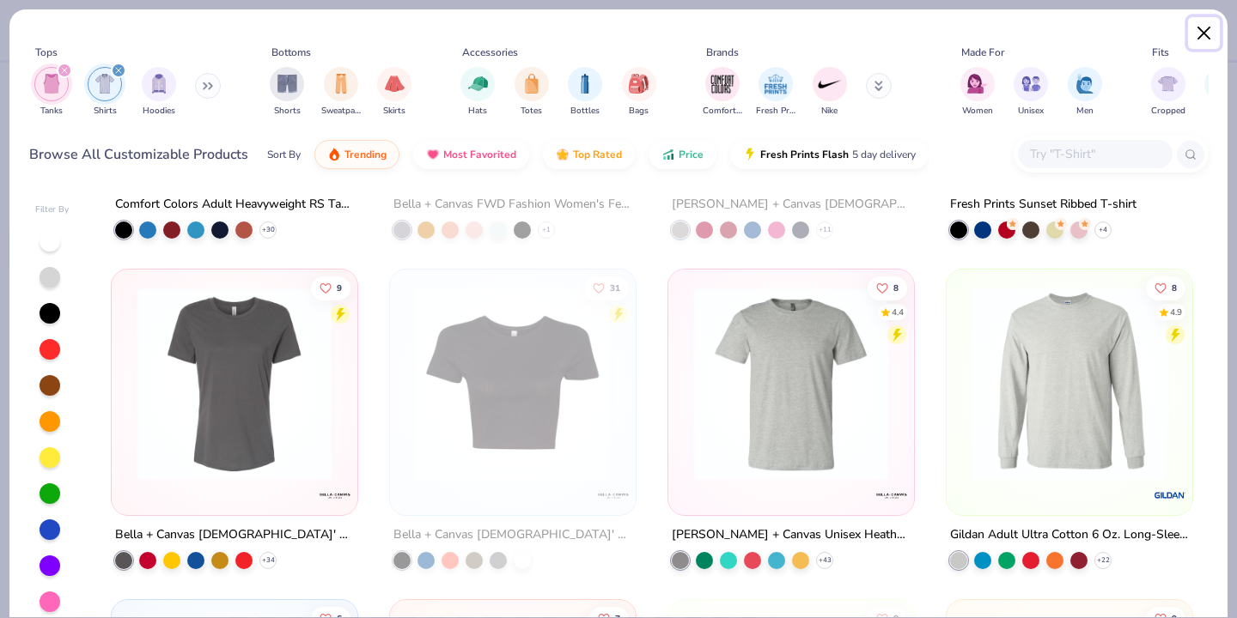
click at [1208, 27] on button "Close" at bounding box center [1204, 33] width 33 height 33
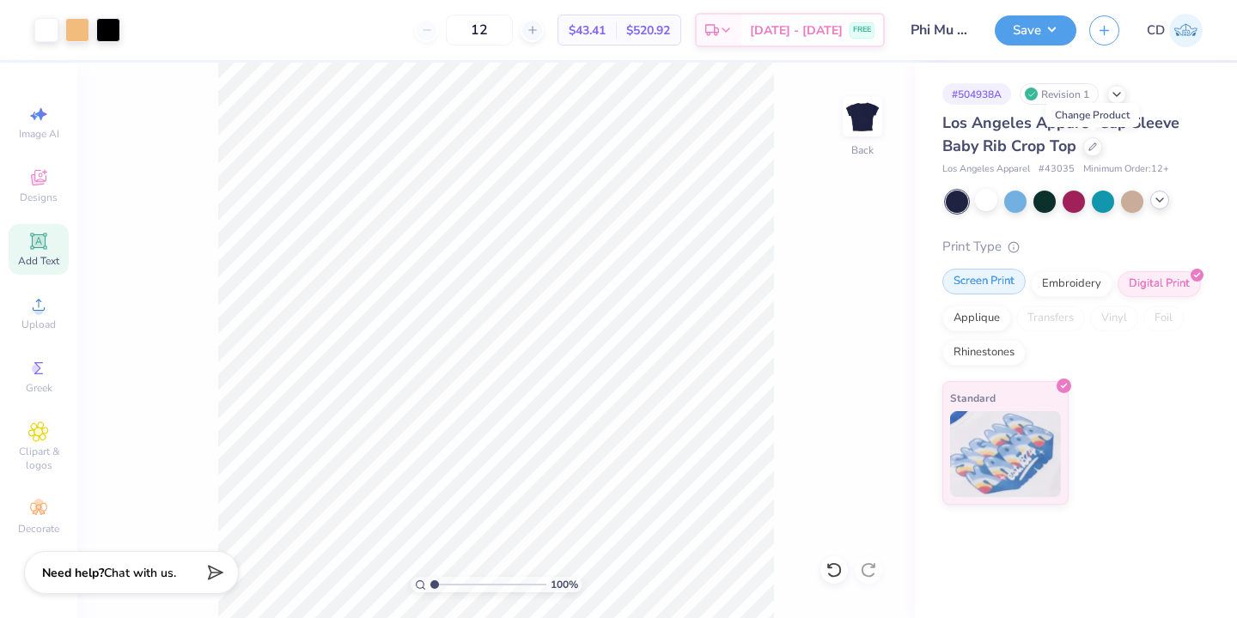
click at [993, 285] on div "Screen Print" at bounding box center [983, 282] width 83 height 26
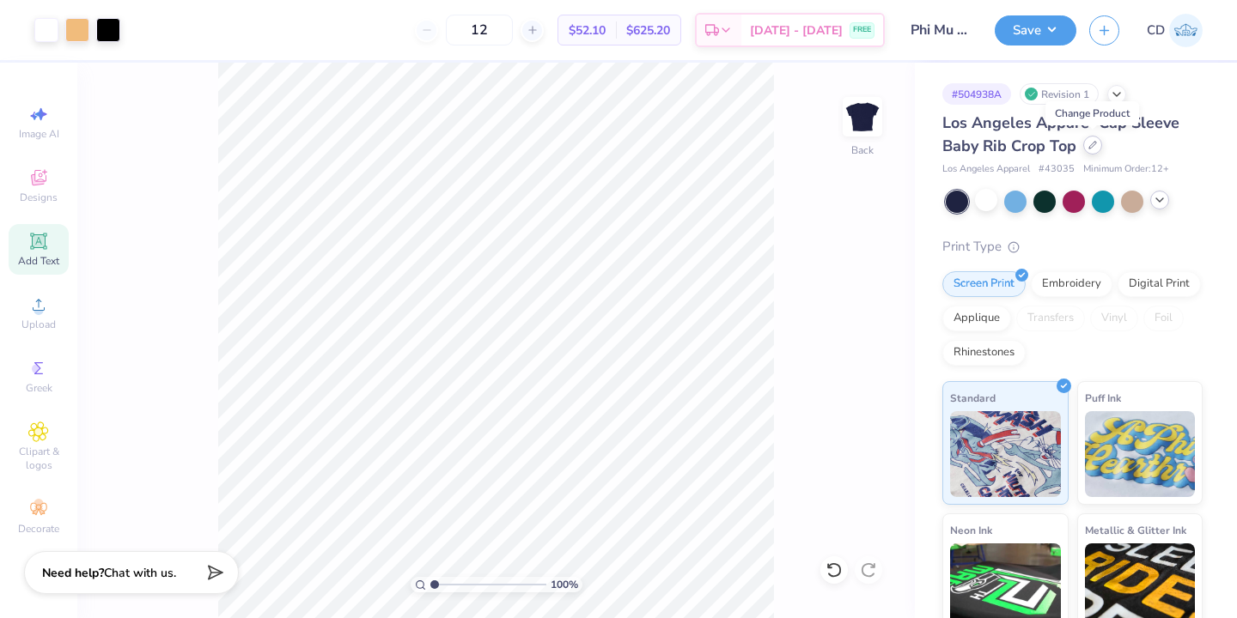
click at [1091, 149] on icon at bounding box center [1092, 145] width 9 height 9
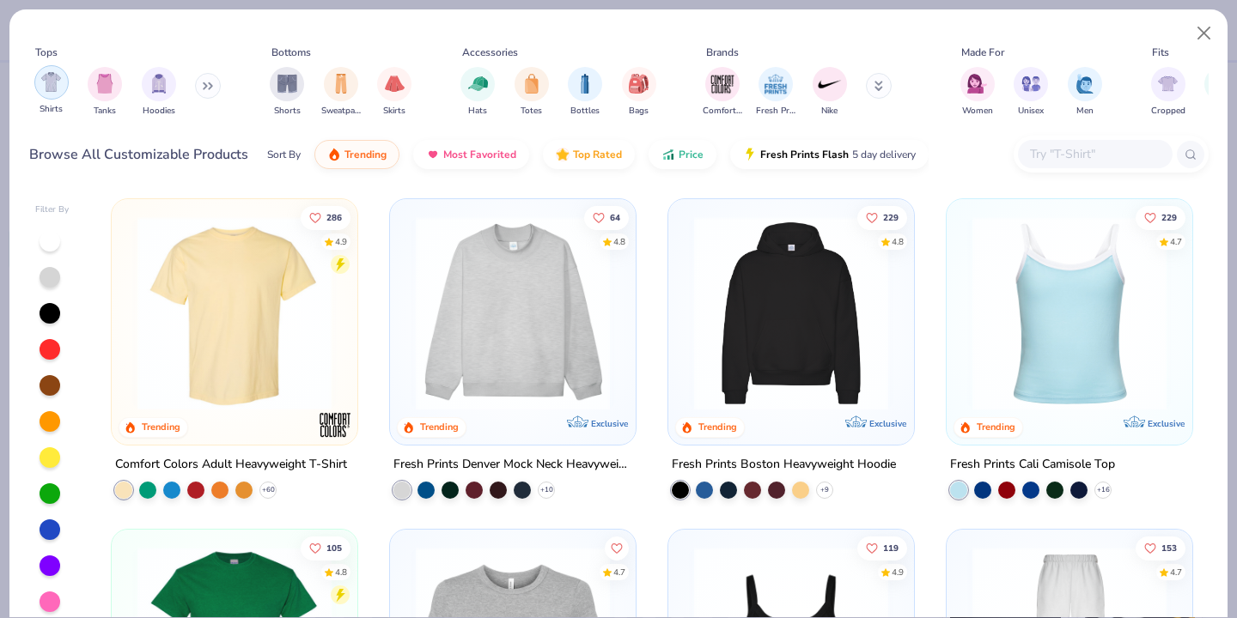
click at [44, 90] on img "filter for Shirts" at bounding box center [51, 82] width 20 height 20
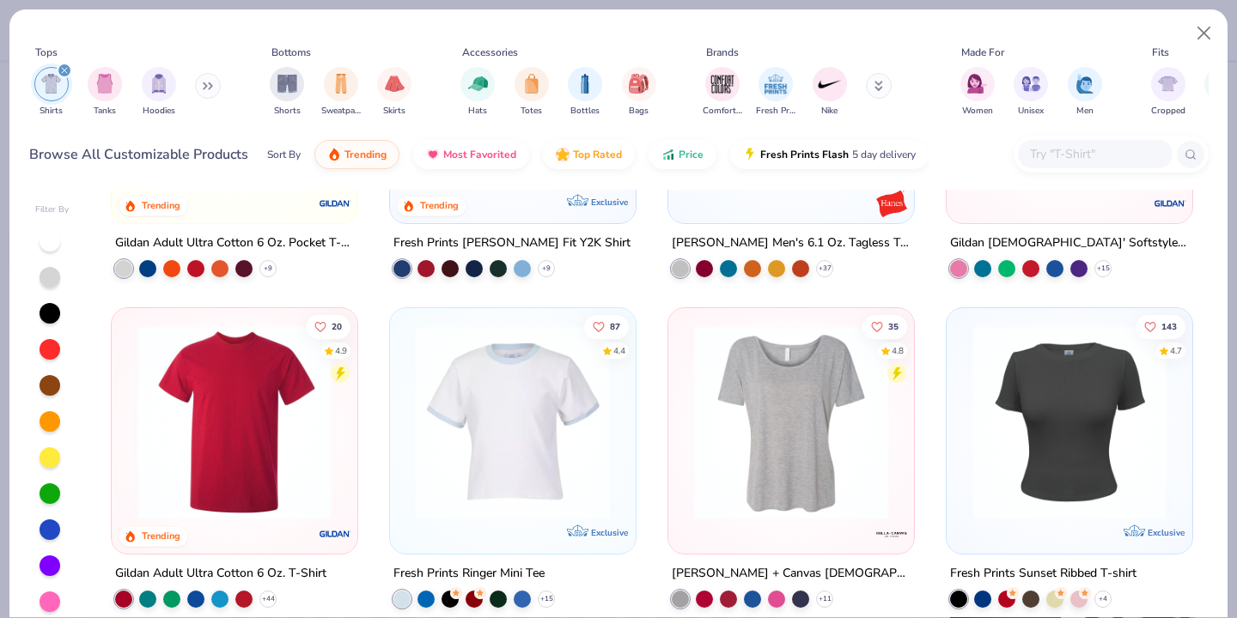
scroll to position [1509, 0]
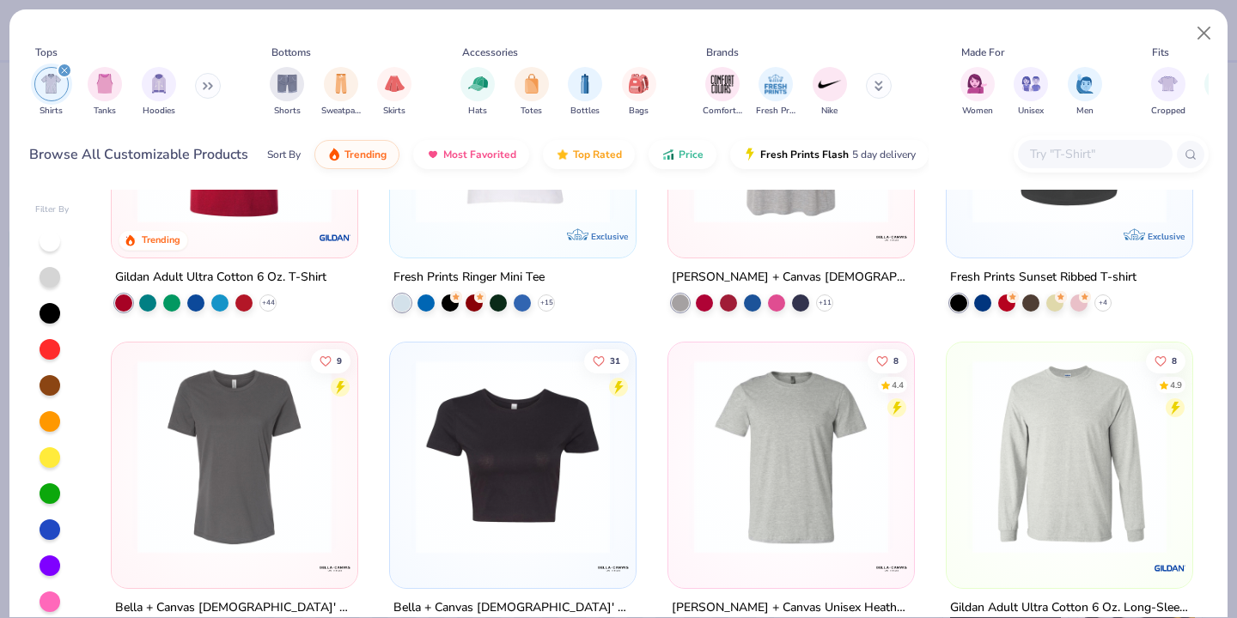
click at [492, 499] on img at bounding box center [512, 457] width 211 height 194
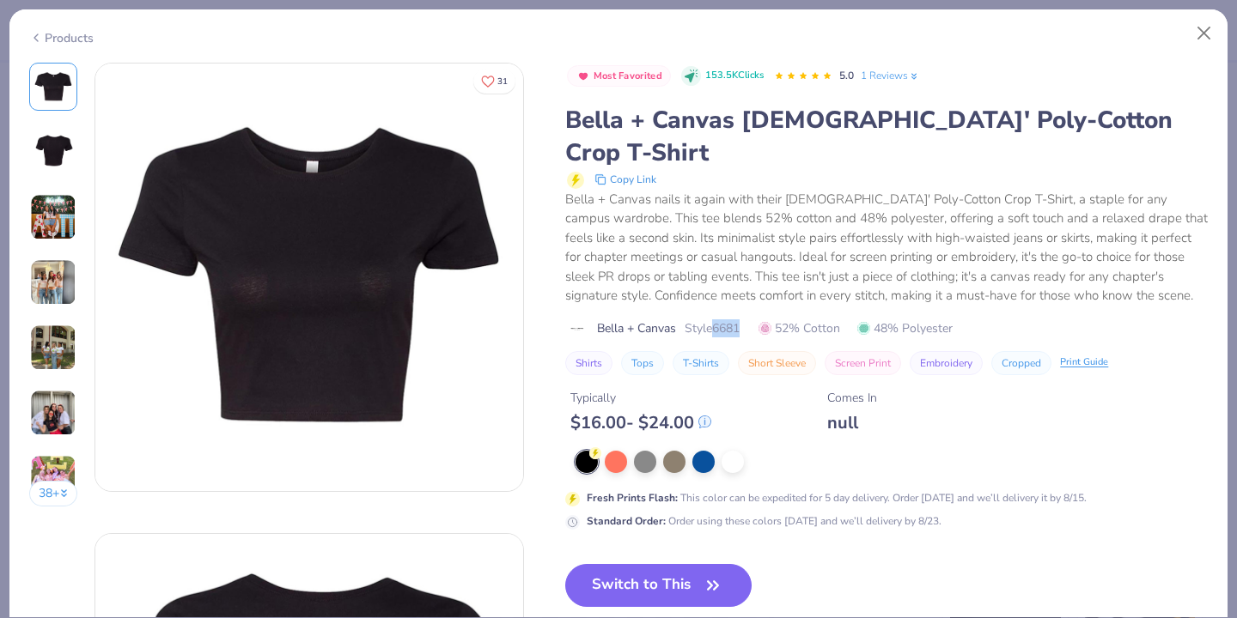
drag, startPoint x: 717, startPoint y: 297, endPoint x: 756, endPoint y: 303, distance: 39.1
click at [756, 319] on div "Bella + Canvas Style 6681 52% Cotton 48% Polyester" at bounding box center [886, 328] width 642 height 18
copy span "6681"
click at [728, 449] on div at bounding box center [732, 460] width 22 height 22
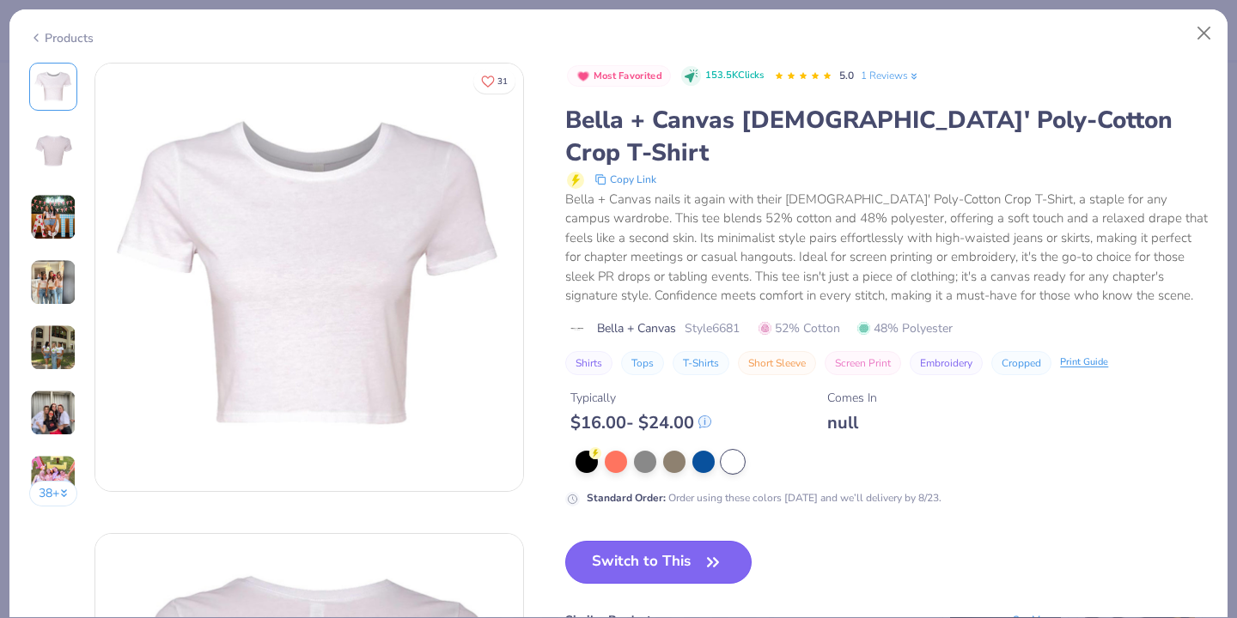
click at [659, 541] on button "Switch to This" at bounding box center [658, 562] width 186 height 43
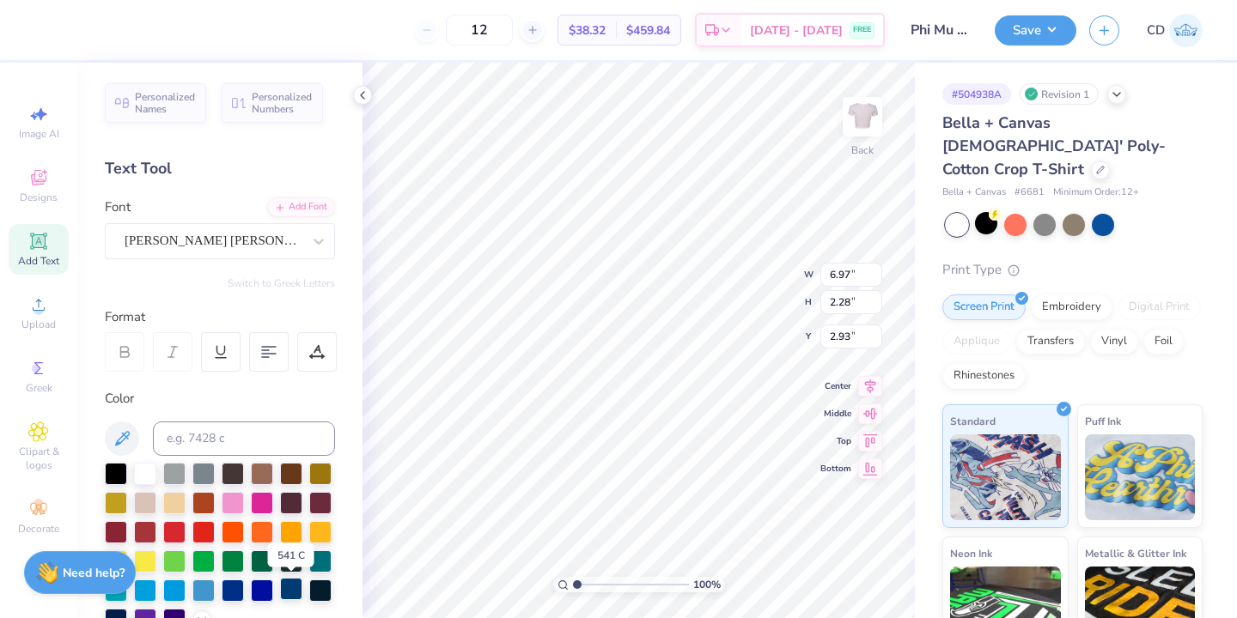
click at [293, 593] on div at bounding box center [291, 589] width 22 height 22
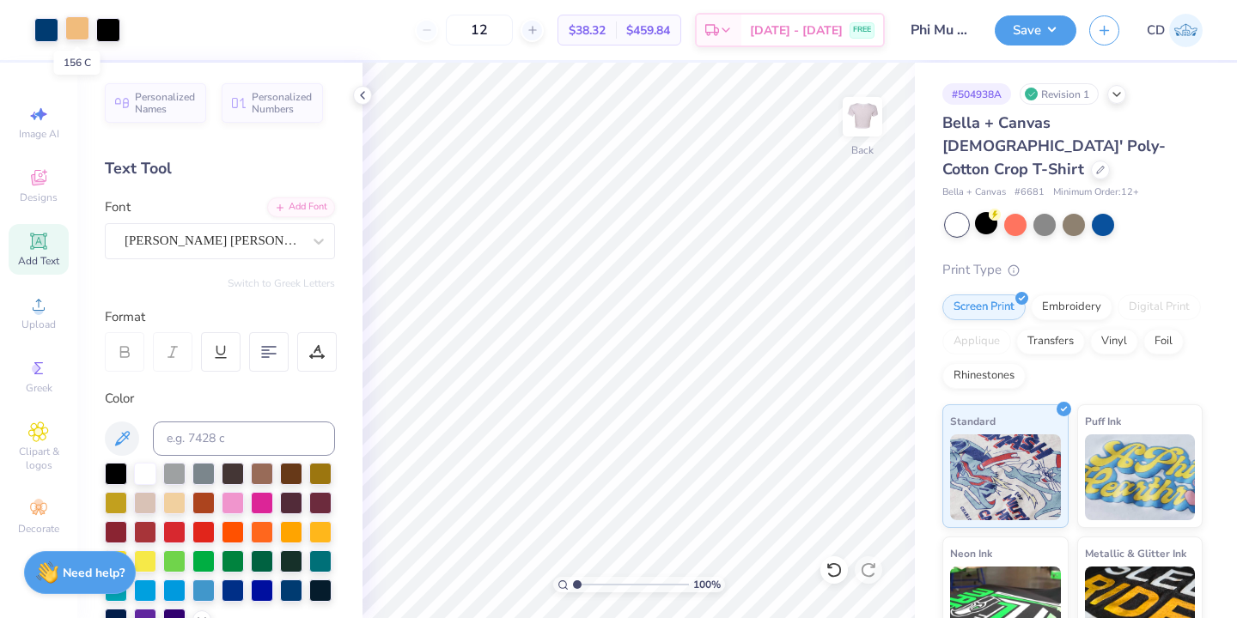
click at [76, 25] on div at bounding box center [77, 28] width 24 height 24
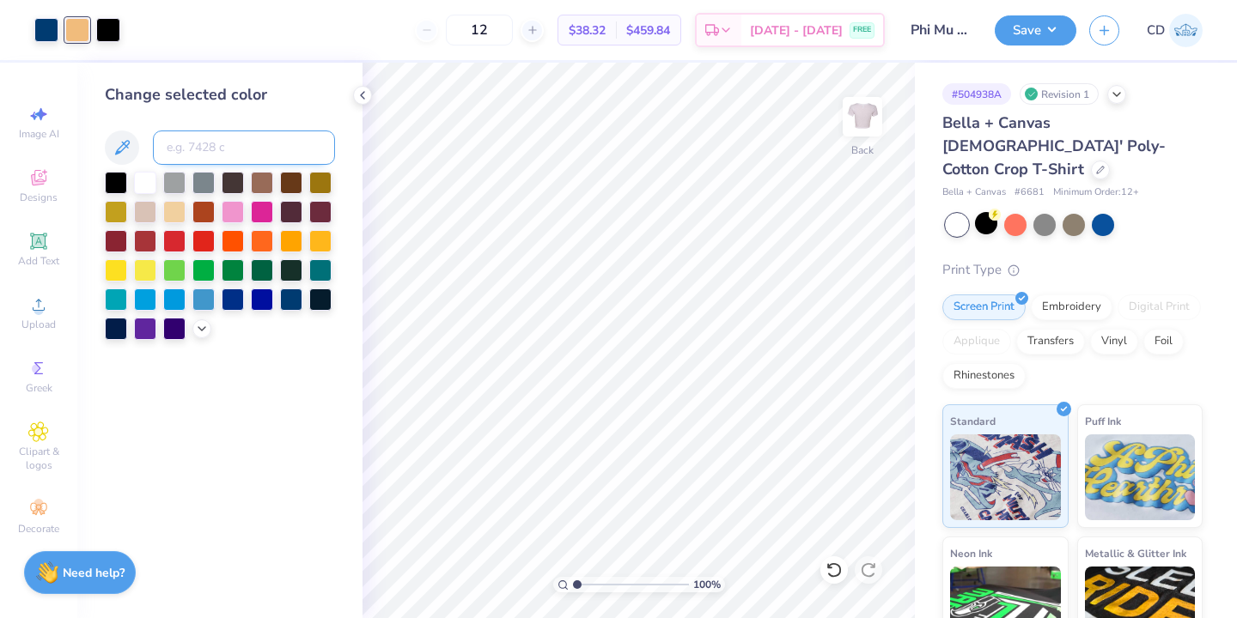
click at [225, 136] on input at bounding box center [244, 148] width 182 height 34
type input "541"
click at [82, 35] on div at bounding box center [77, 28] width 24 height 24
click at [188, 145] on input at bounding box center [244, 148] width 182 height 34
type input "541"
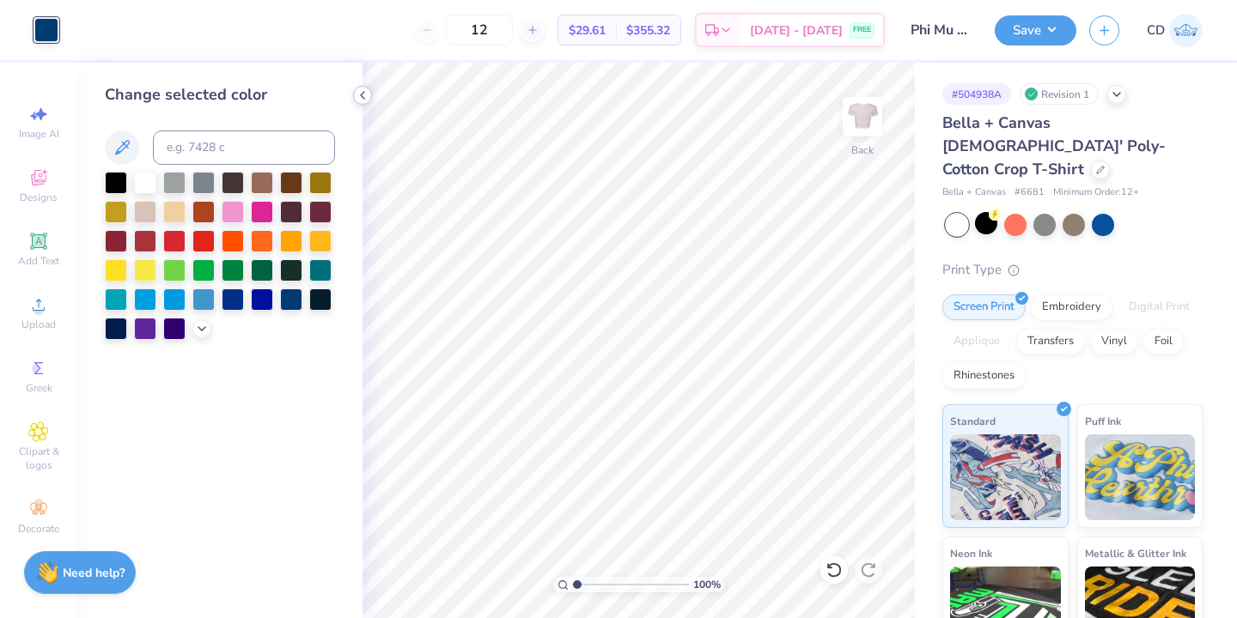
click at [363, 97] on icon at bounding box center [363, 95] width 14 height 14
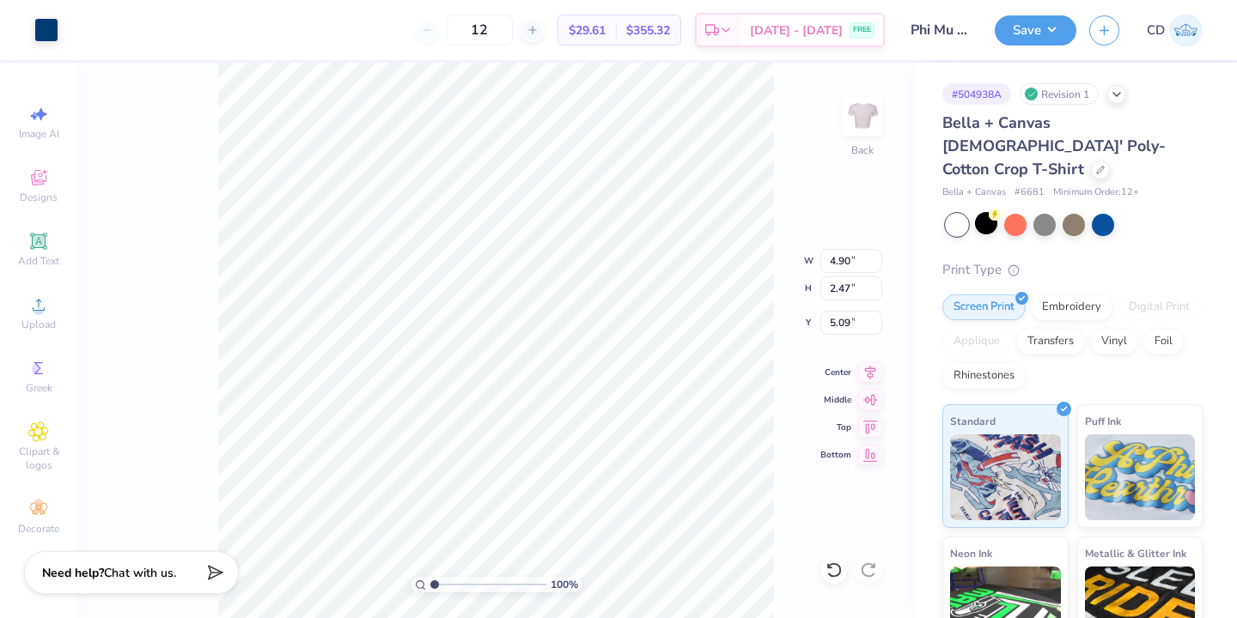
type input "4.90"
type input "2.47"
type input "4.78"
click at [1032, 32] on button "Save" at bounding box center [1035, 28] width 82 height 30
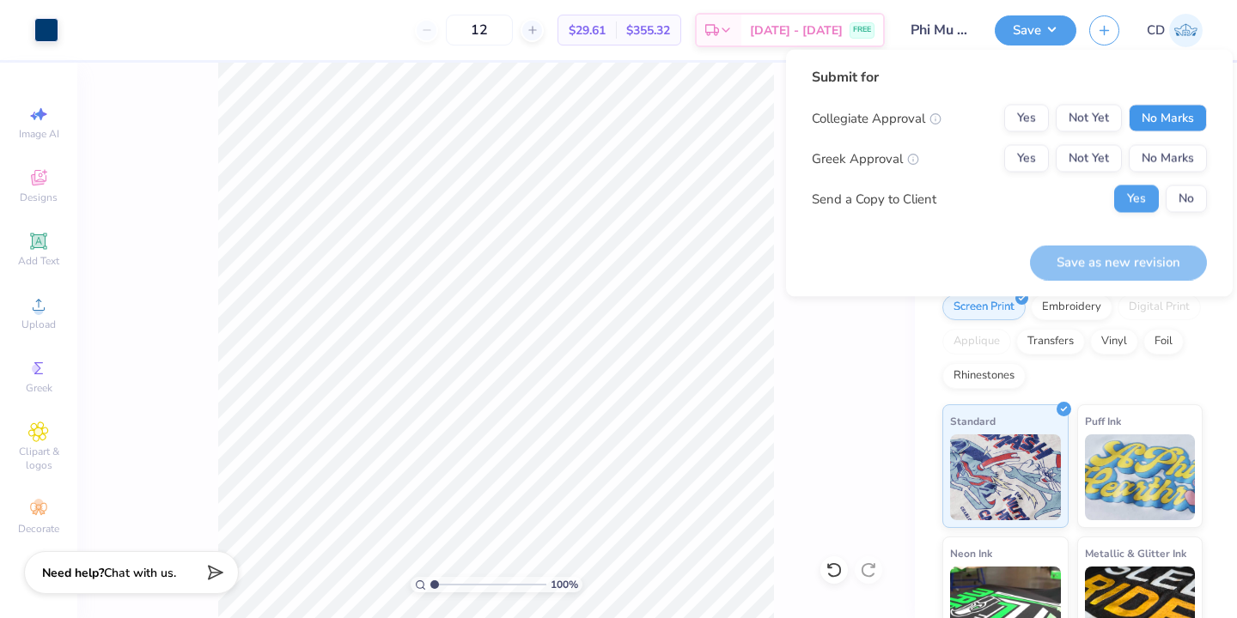
click at [1165, 114] on button "No Marks" at bounding box center [1167, 118] width 78 height 27
click at [1077, 161] on button "Not Yet" at bounding box center [1088, 158] width 66 height 27
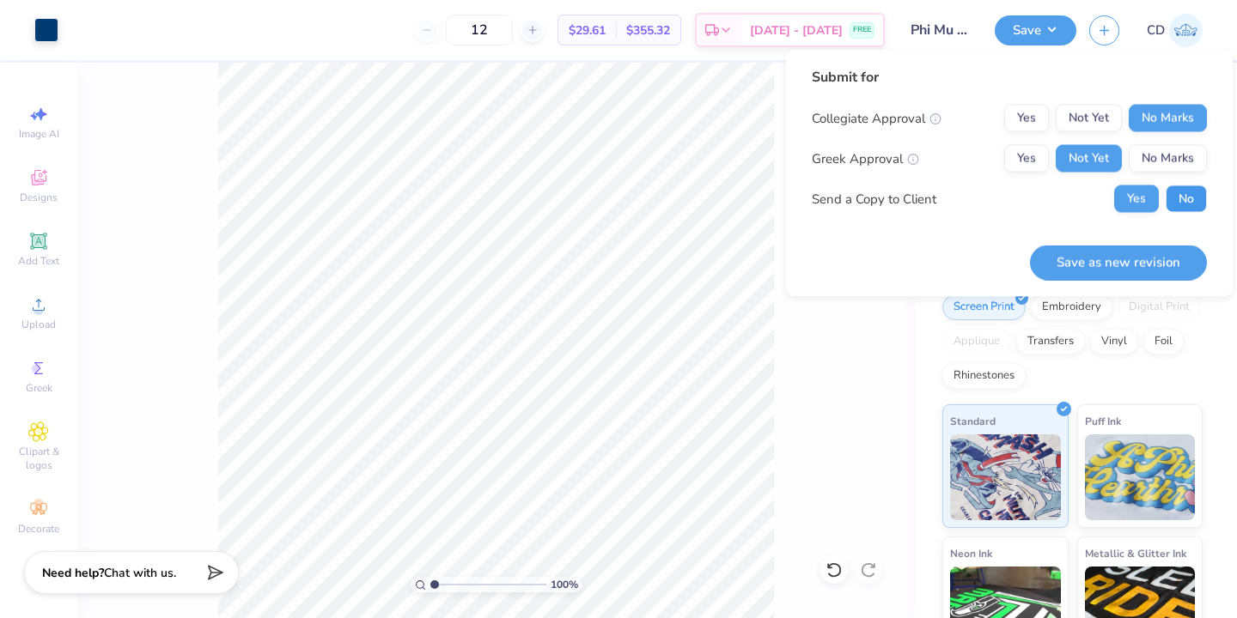
click at [1180, 198] on button "No" at bounding box center [1185, 198] width 41 height 27
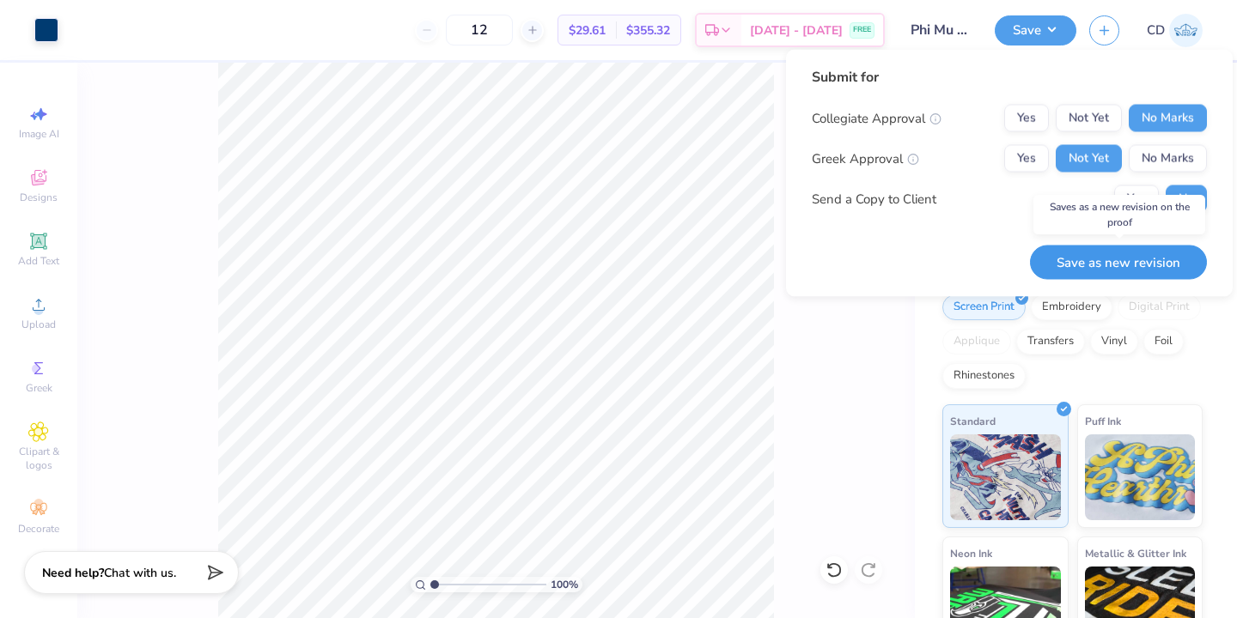
click at [1101, 264] on button "Save as new revision" at bounding box center [1118, 262] width 177 height 35
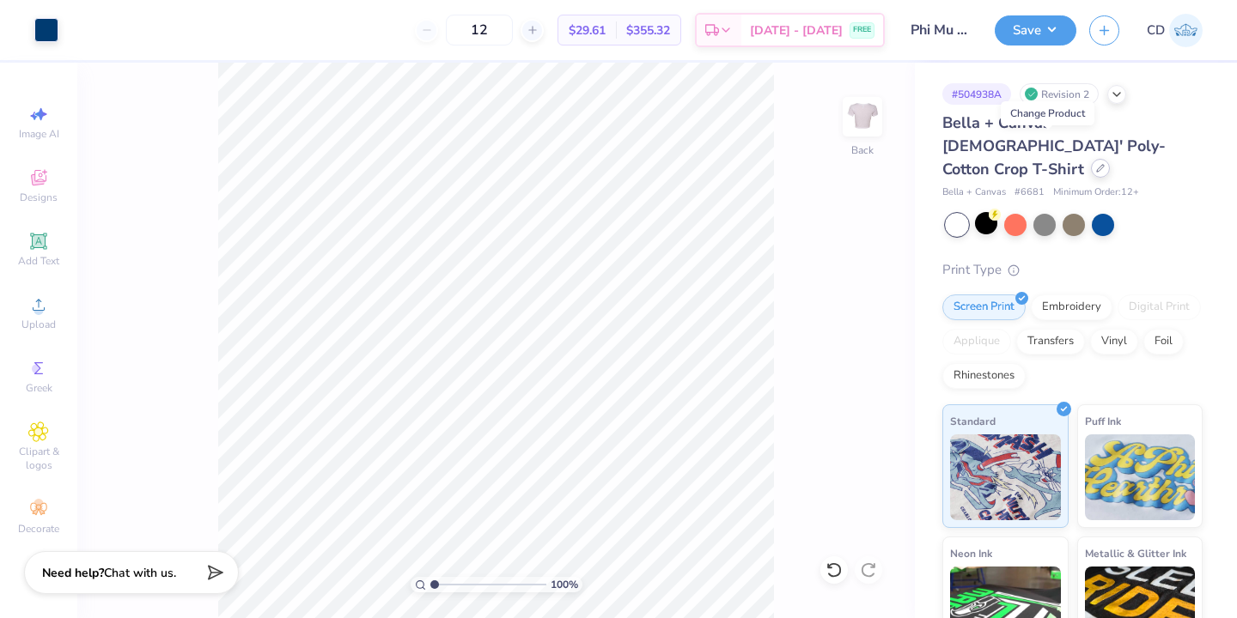
click at [1096, 164] on icon at bounding box center [1100, 168] width 9 height 9
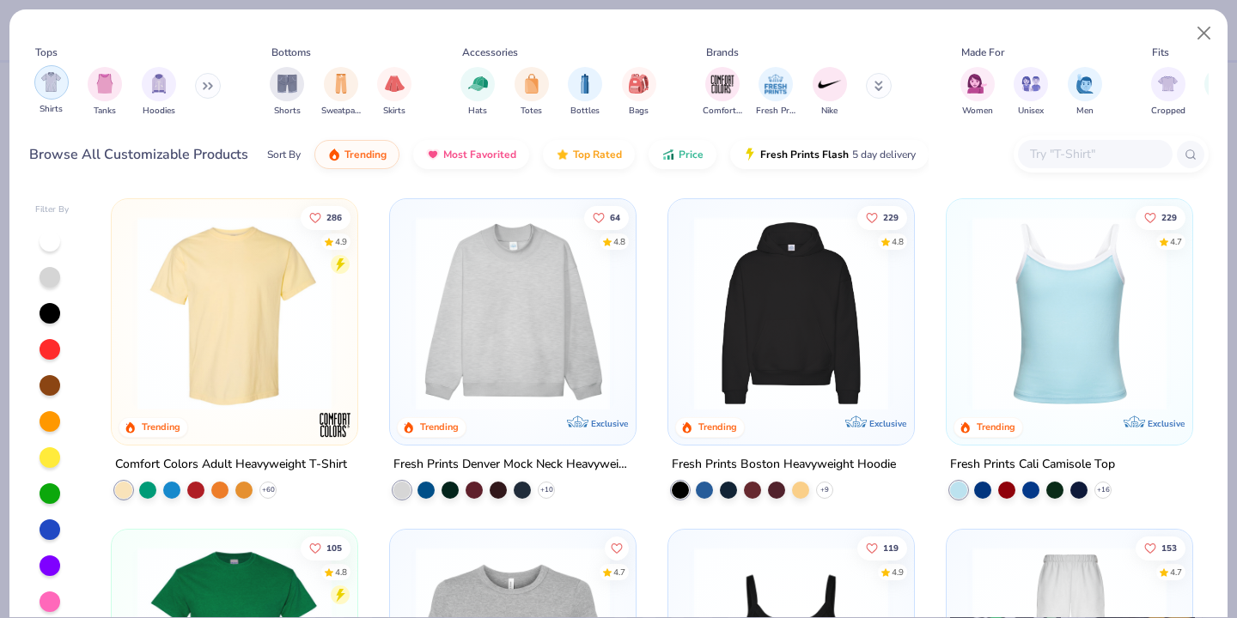
click at [60, 95] on div "filter for Shirts" at bounding box center [51, 82] width 34 height 34
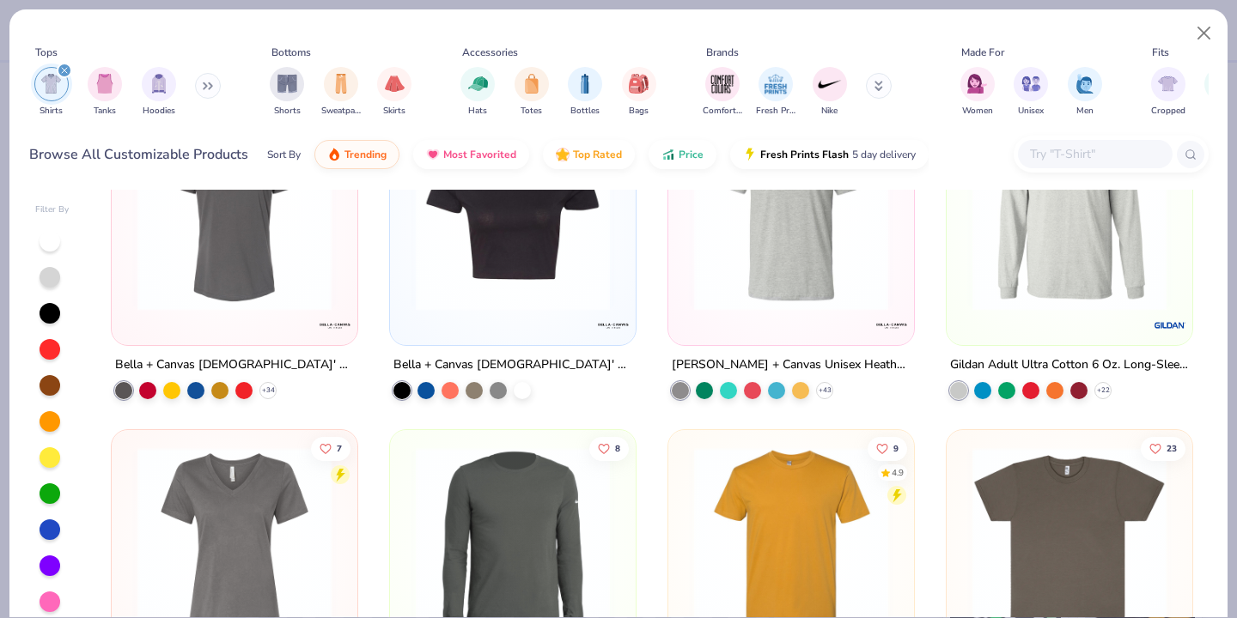
scroll to position [1578, 0]
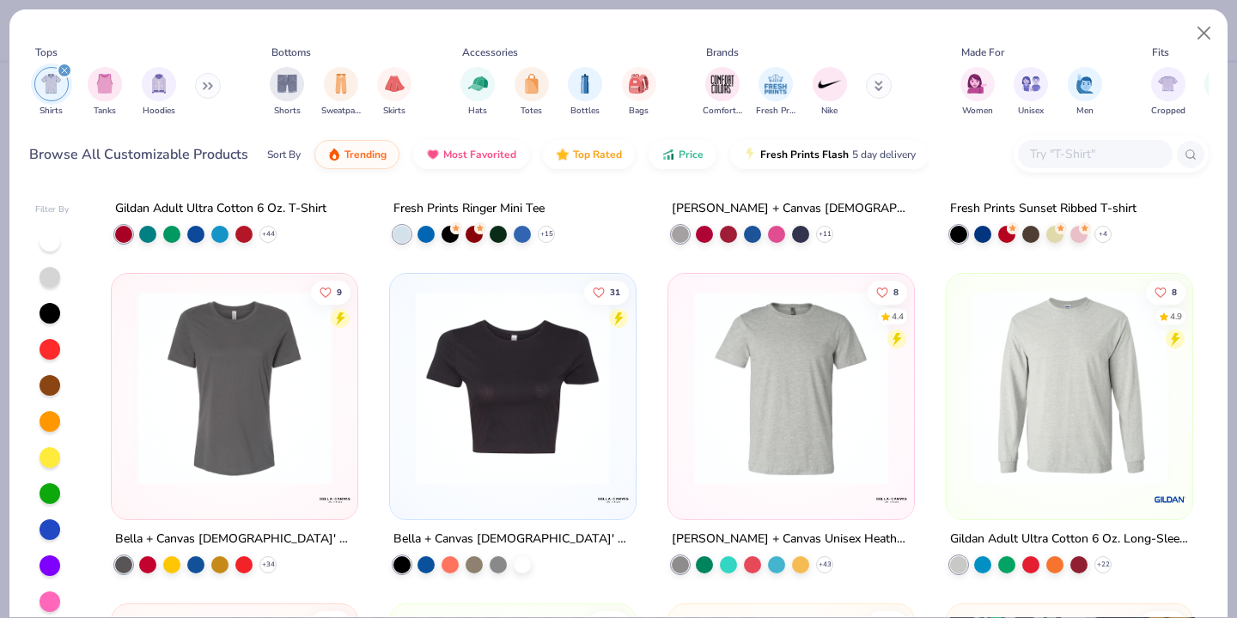
click at [489, 395] on img at bounding box center [512, 388] width 211 height 194
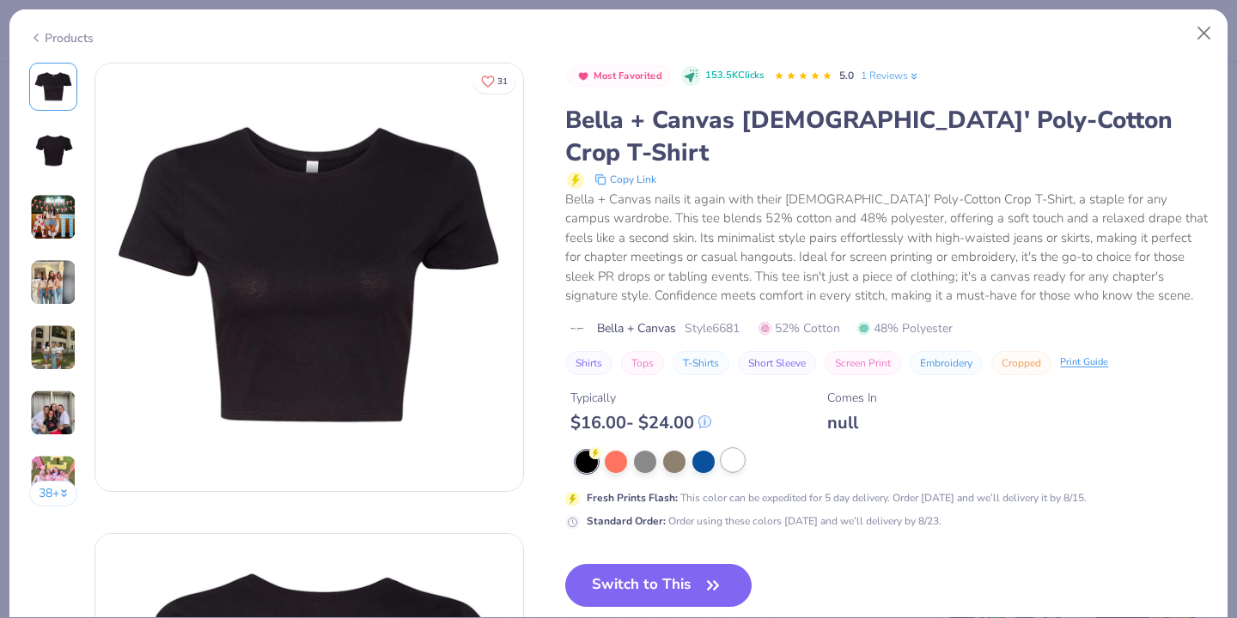
click at [733, 449] on div at bounding box center [732, 460] width 22 height 22
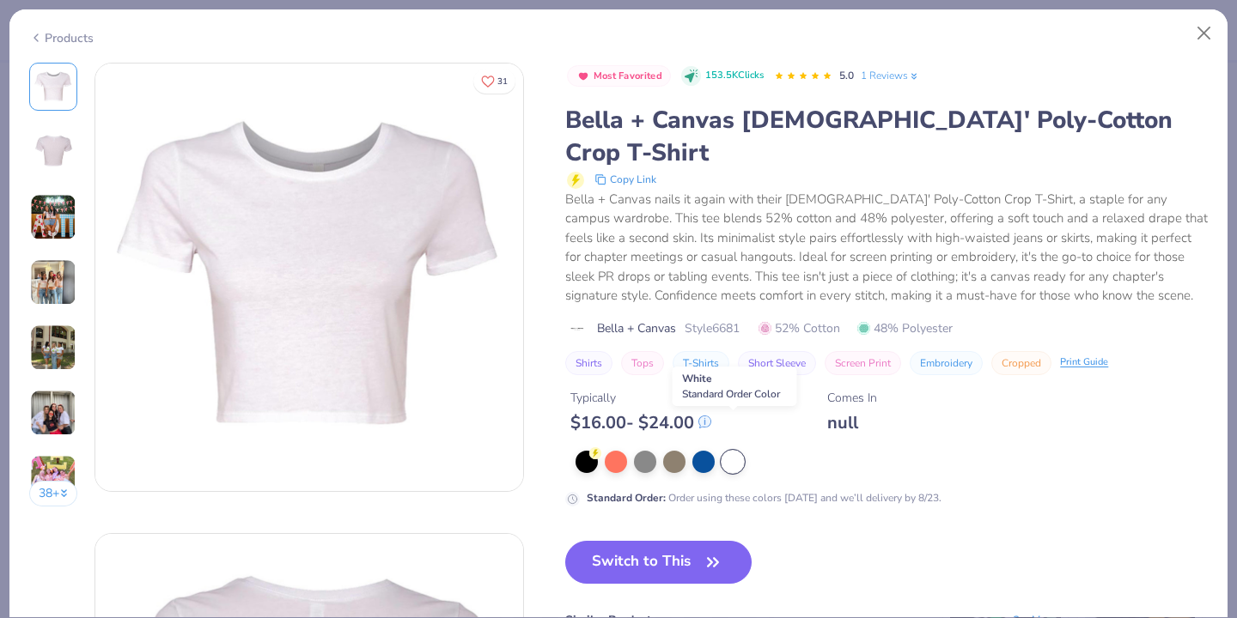
scroll to position [61, 0]
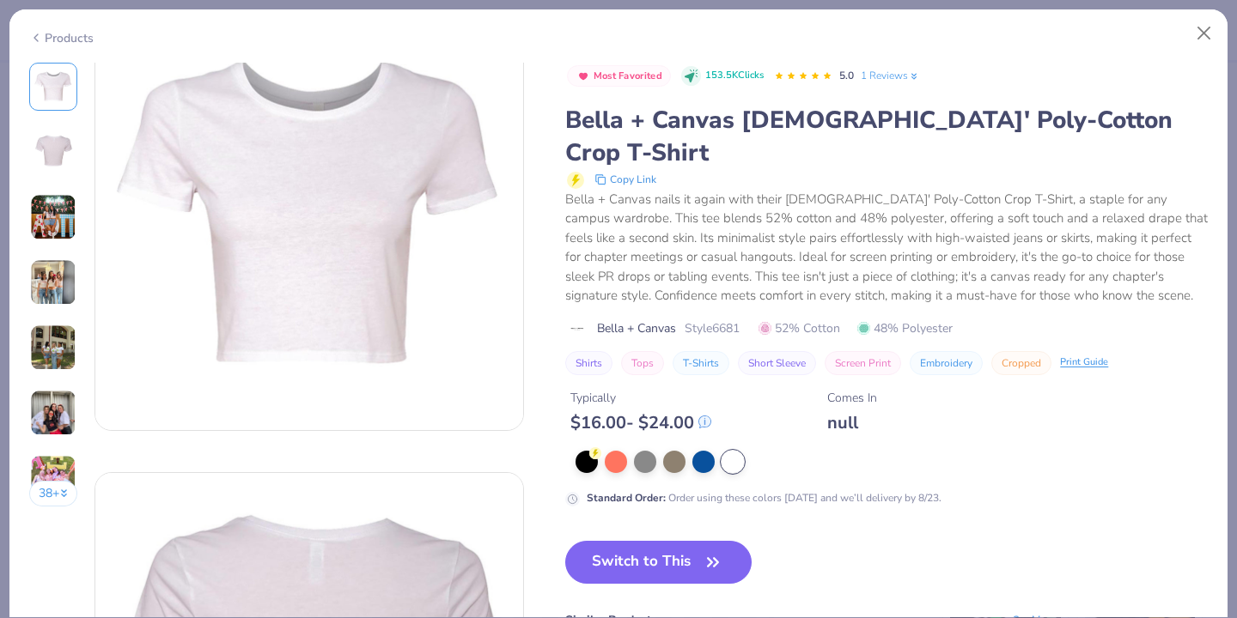
click at [56, 284] on img at bounding box center [53, 282] width 46 height 46
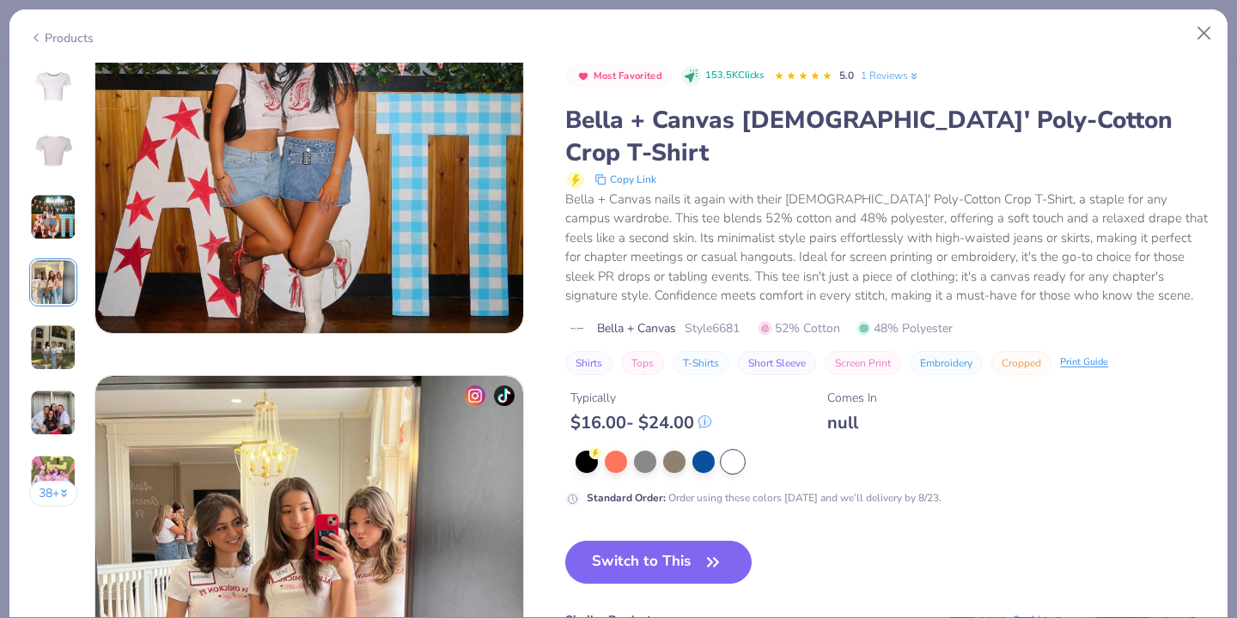
scroll to position [1412, 0]
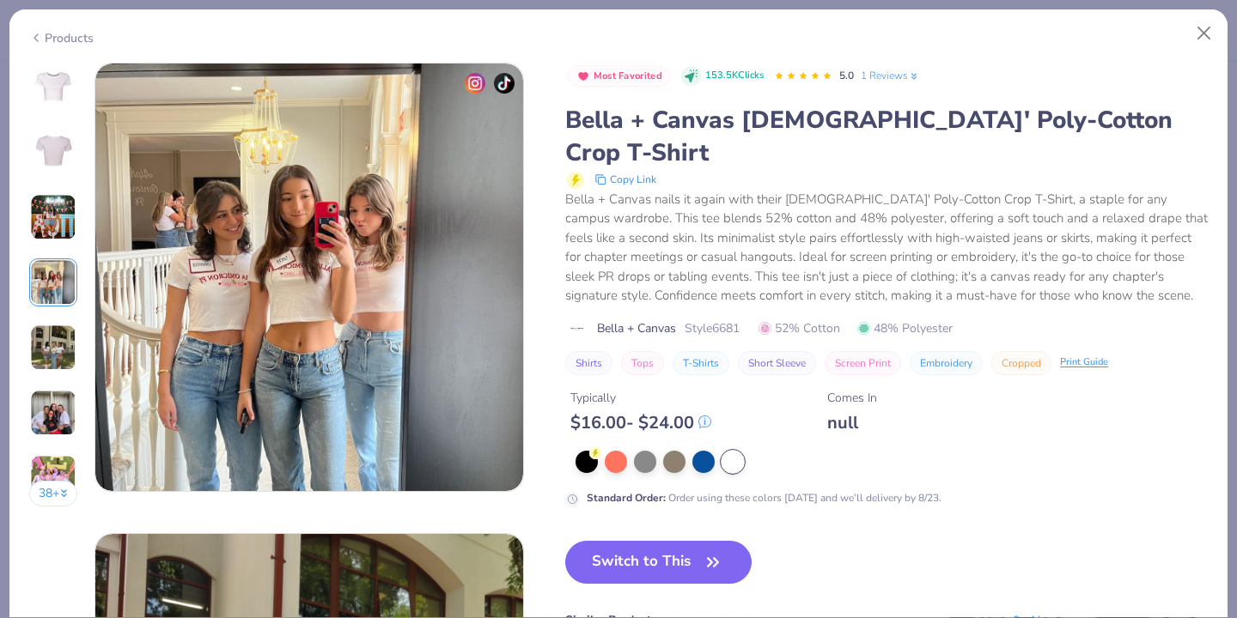
click at [51, 337] on img at bounding box center [53, 348] width 46 height 46
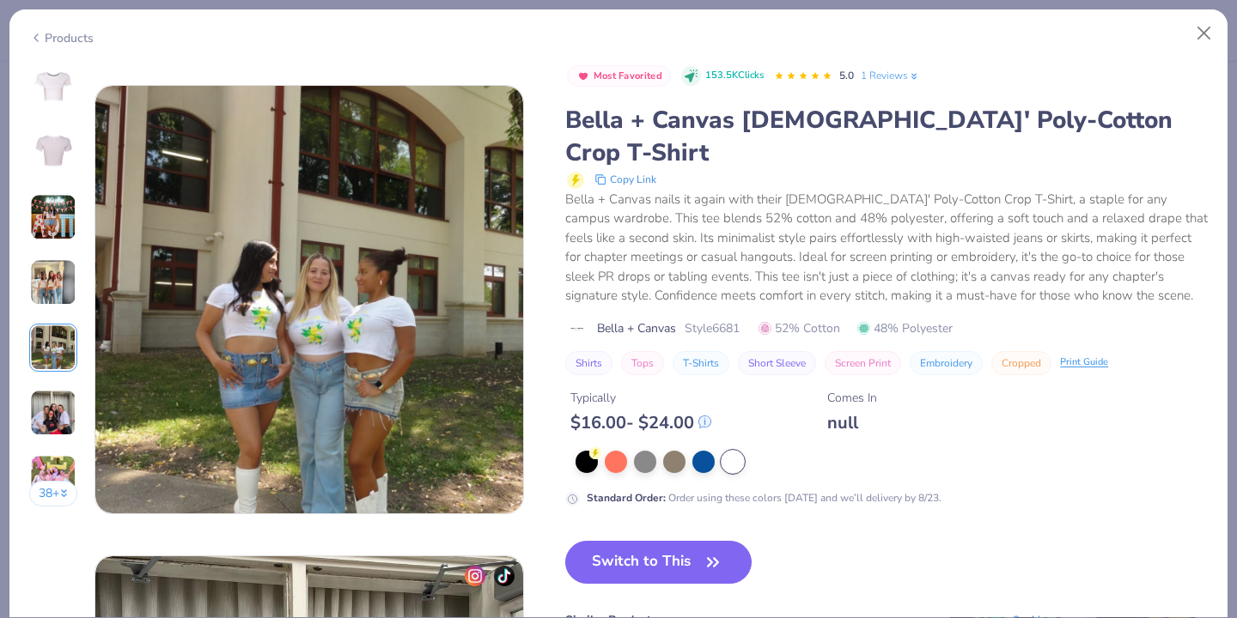
scroll to position [1882, 0]
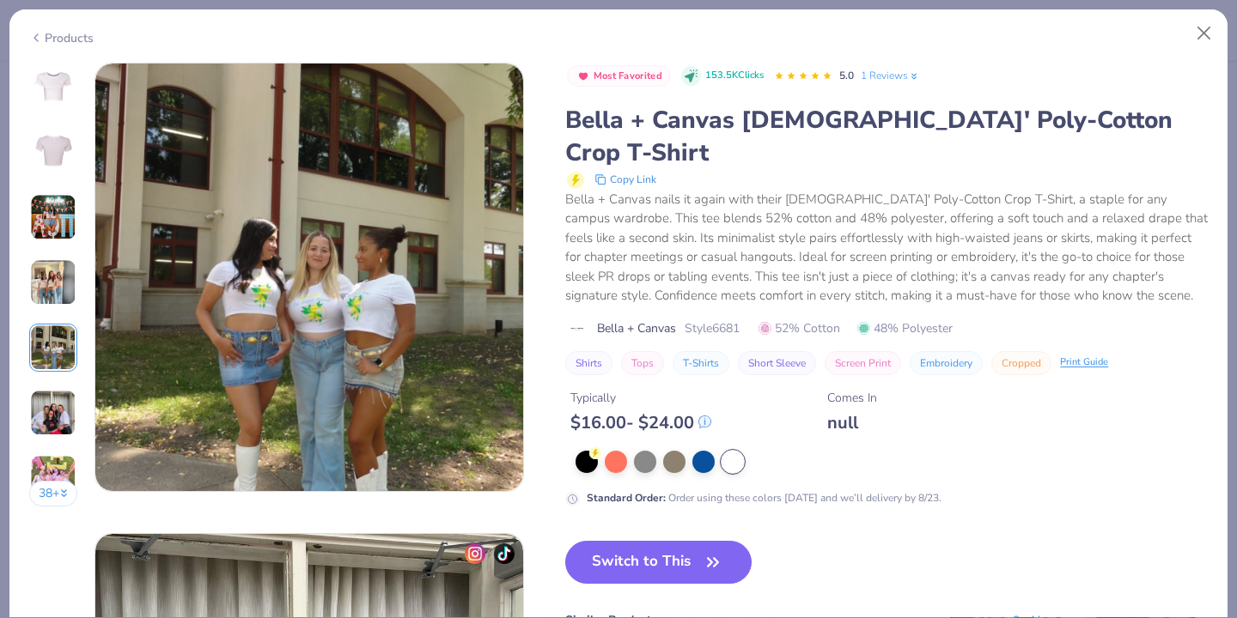
click at [44, 218] on img at bounding box center [53, 217] width 46 height 46
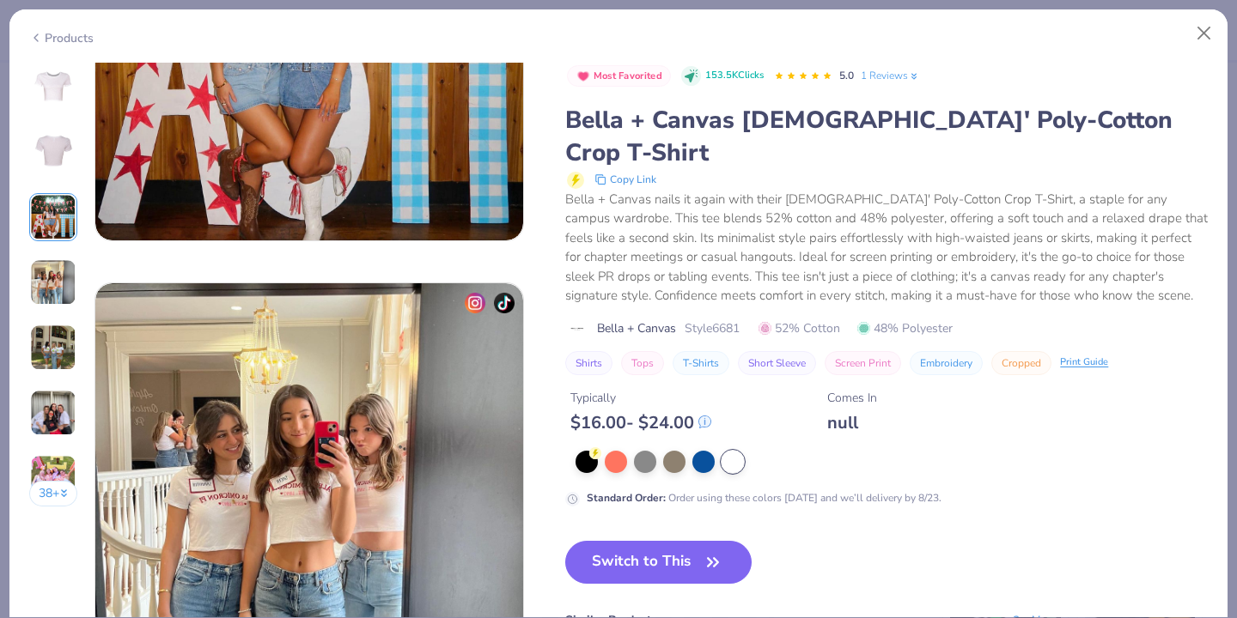
scroll to position [941, 0]
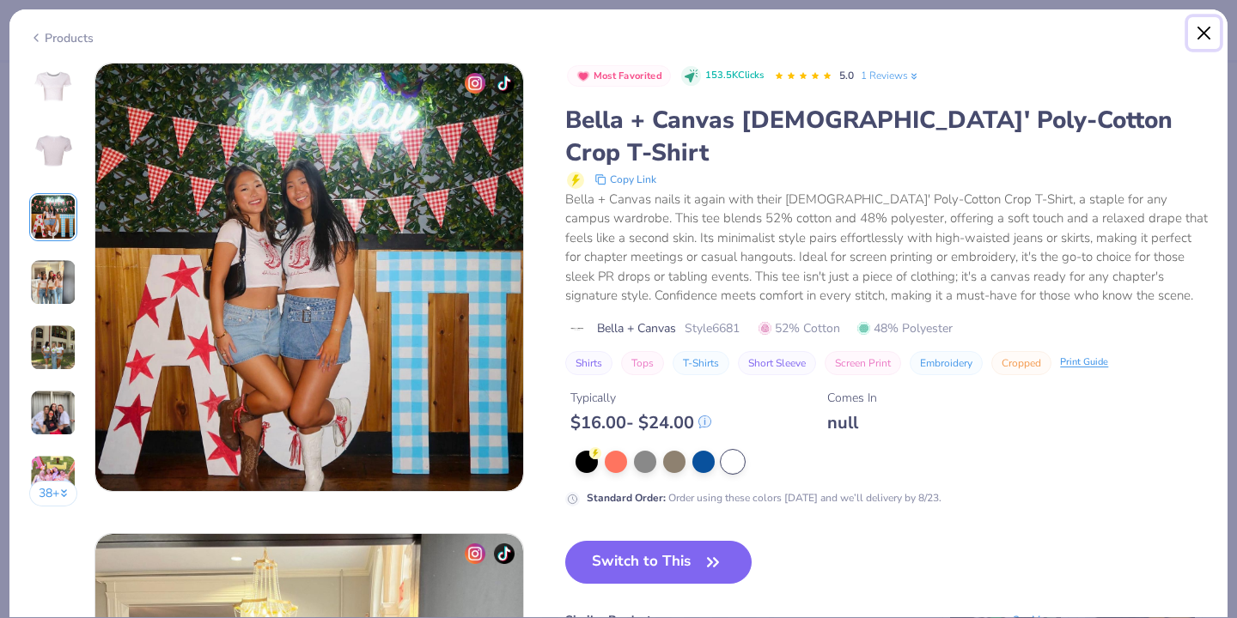
click at [1200, 31] on button "Close" at bounding box center [1204, 33] width 33 height 33
